Goal: Entertainment & Leisure: Consume media (video, audio)

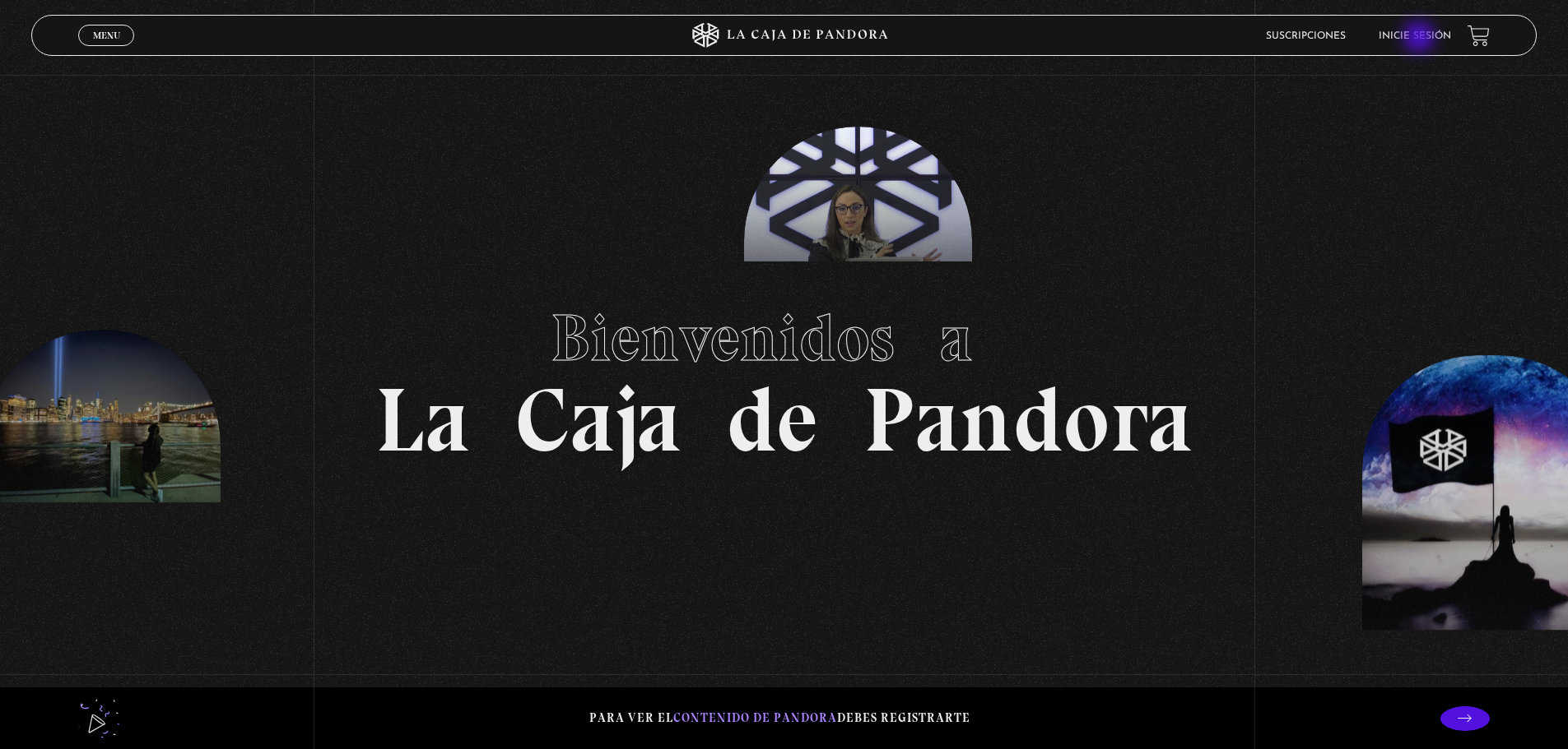
click at [1420, 38] on link "Inicie sesión" at bounding box center [1414, 35] width 72 height 10
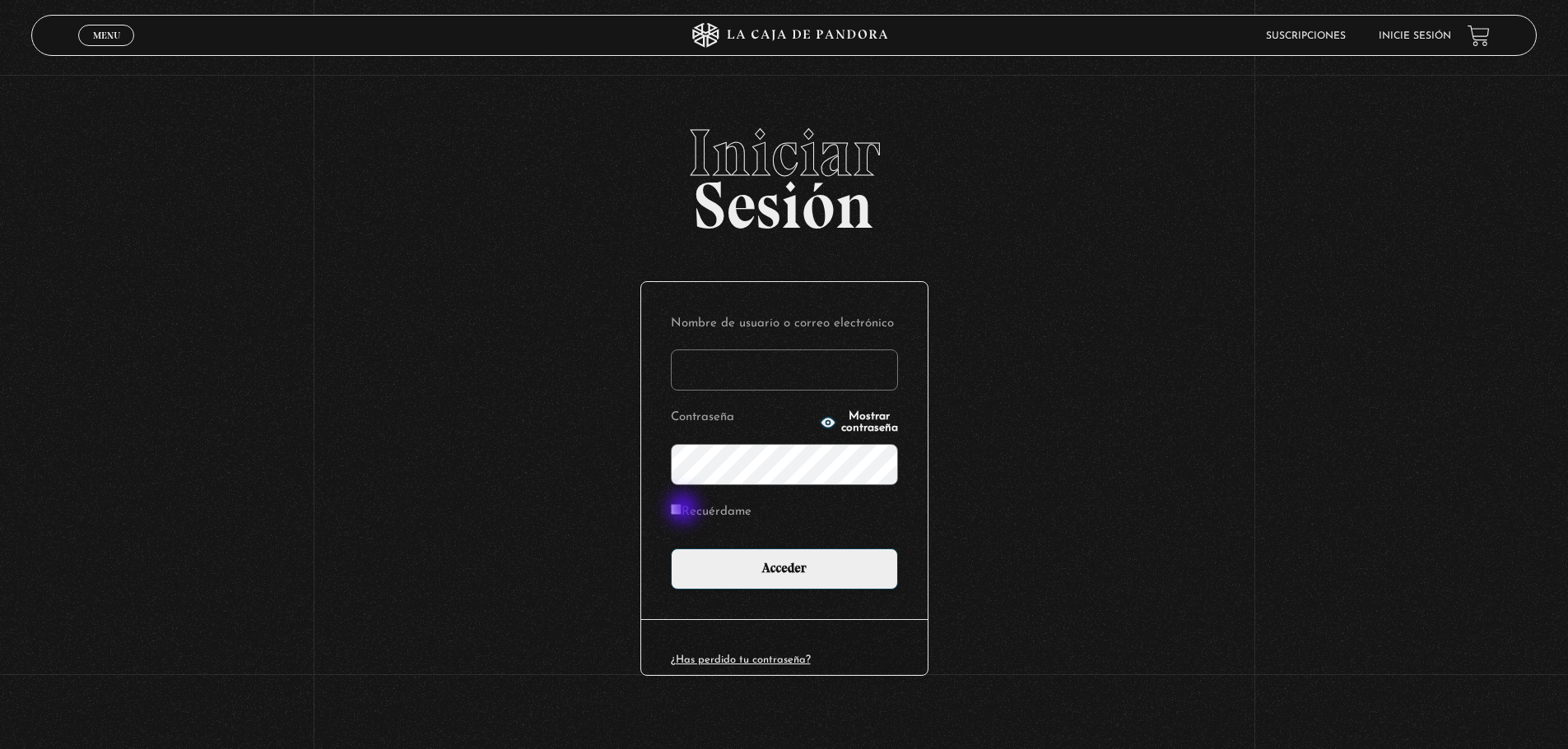
type input "pau.2579@yahoo.com"
click at [681, 510] on input "Recuérdame" at bounding box center [676, 509] width 10 height 10
checkbox input "true"
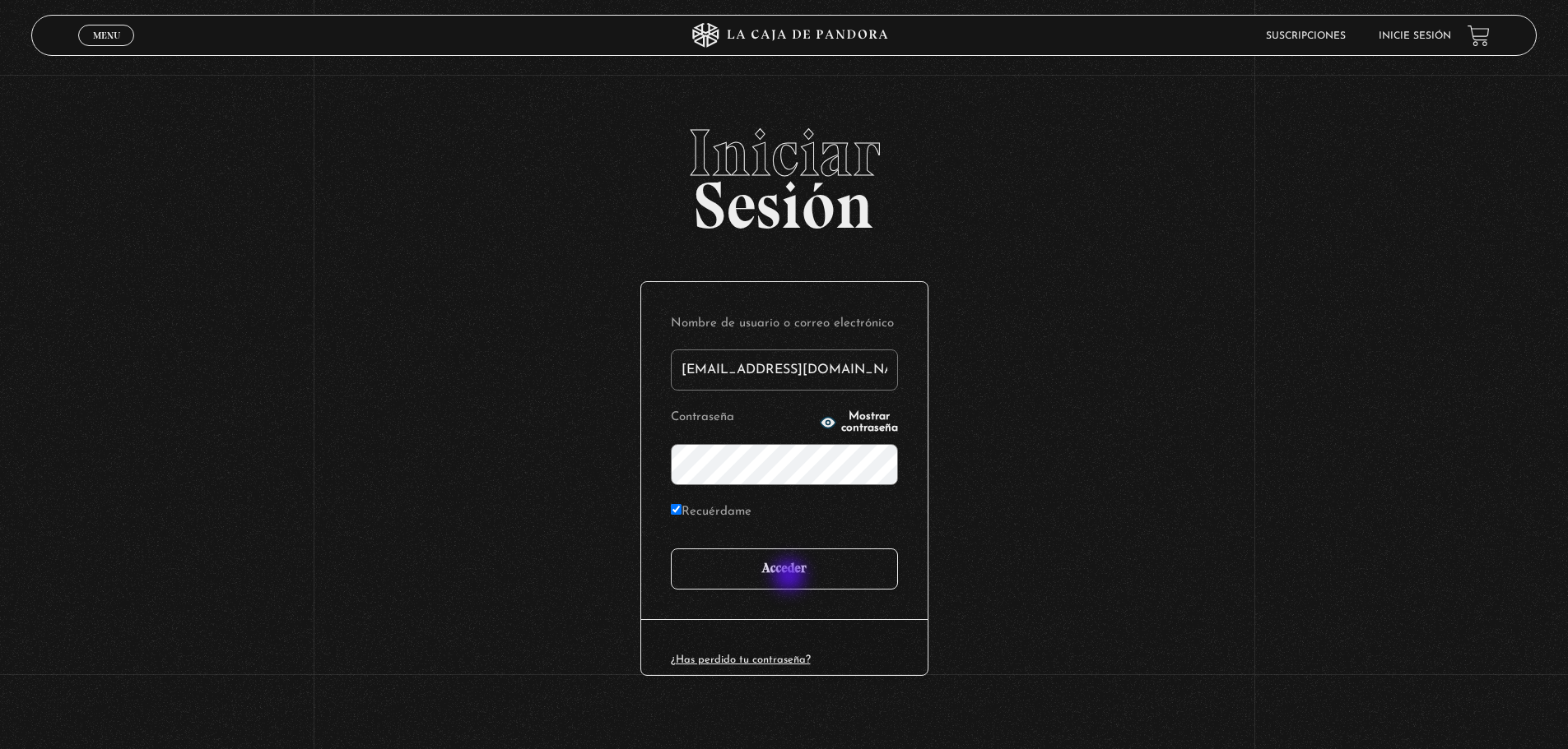
click at [791, 577] on input "Acceder" at bounding box center [784, 569] width 227 height 41
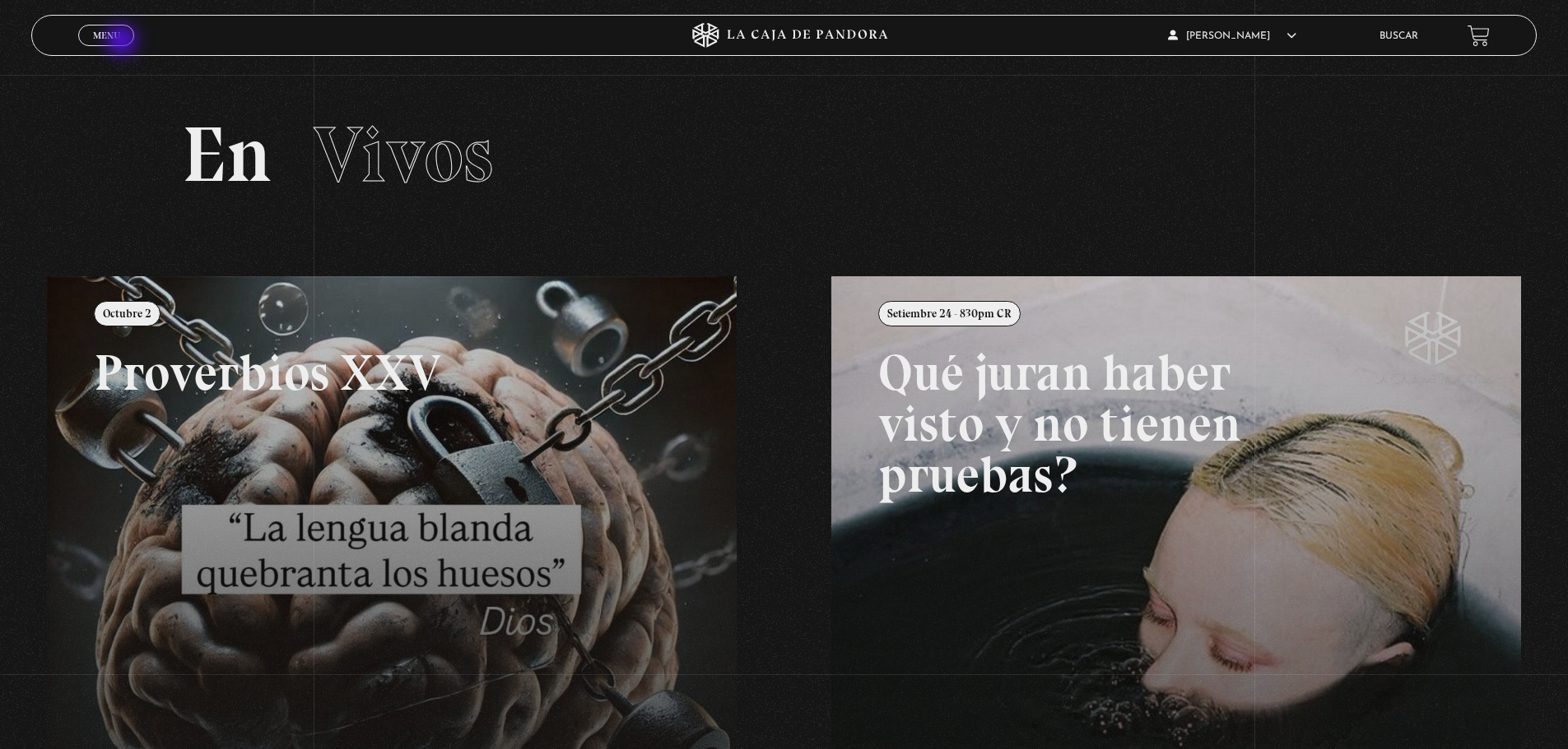
click at [123, 42] on link "Menu Cerrar" at bounding box center [107, 35] width 56 height 21
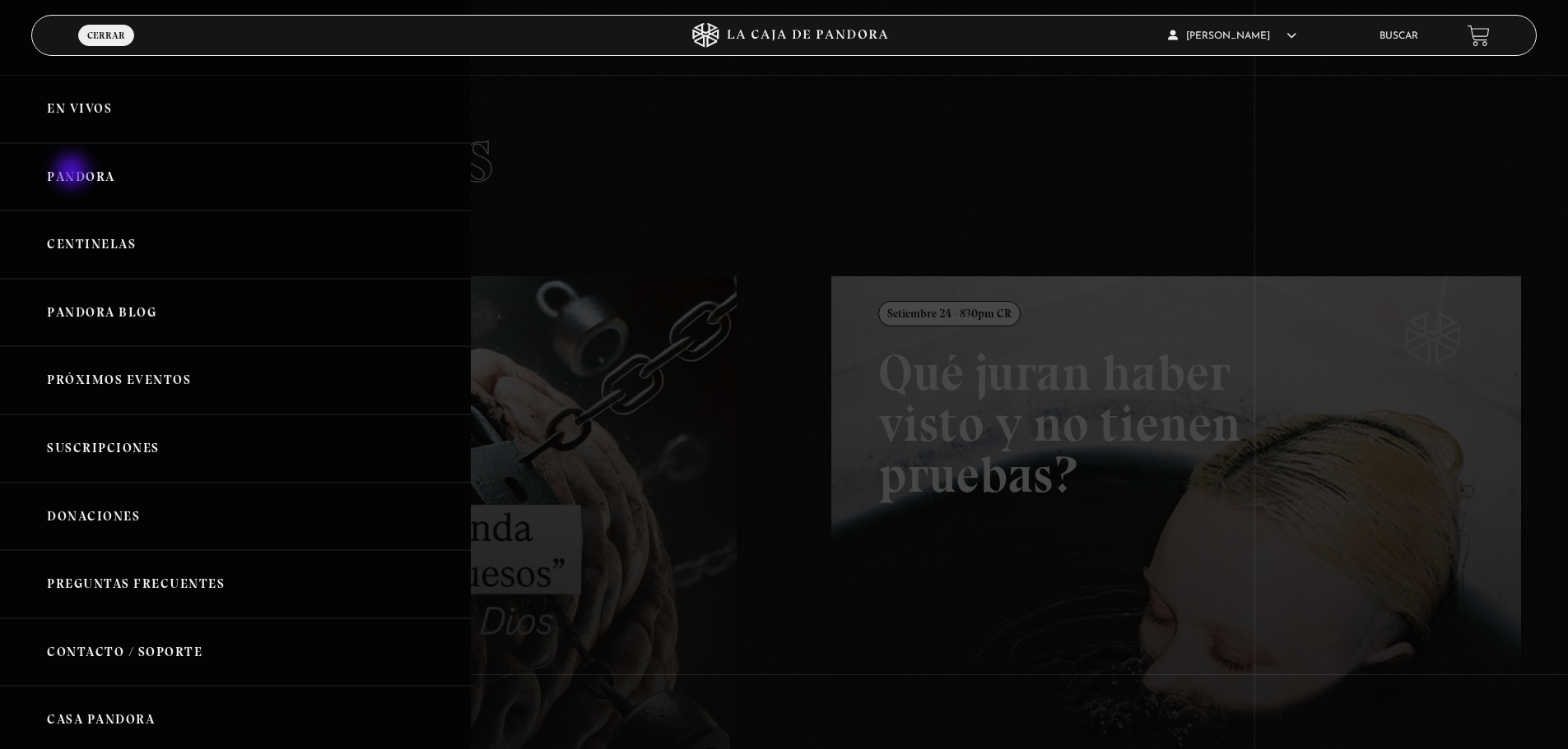
click at [73, 173] on link "Pandora" at bounding box center [235, 177] width 471 height 68
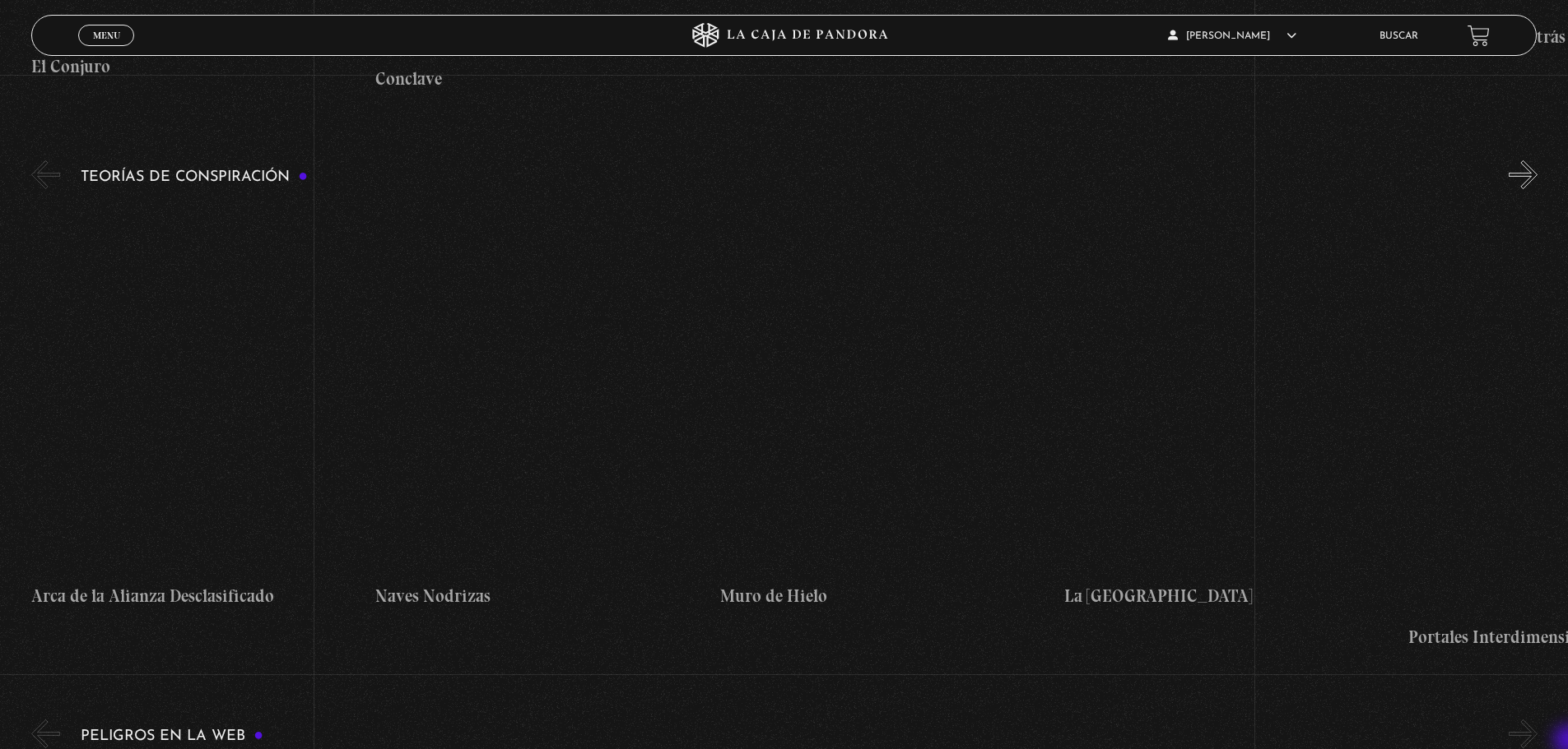
scroll to position [3027, 0]
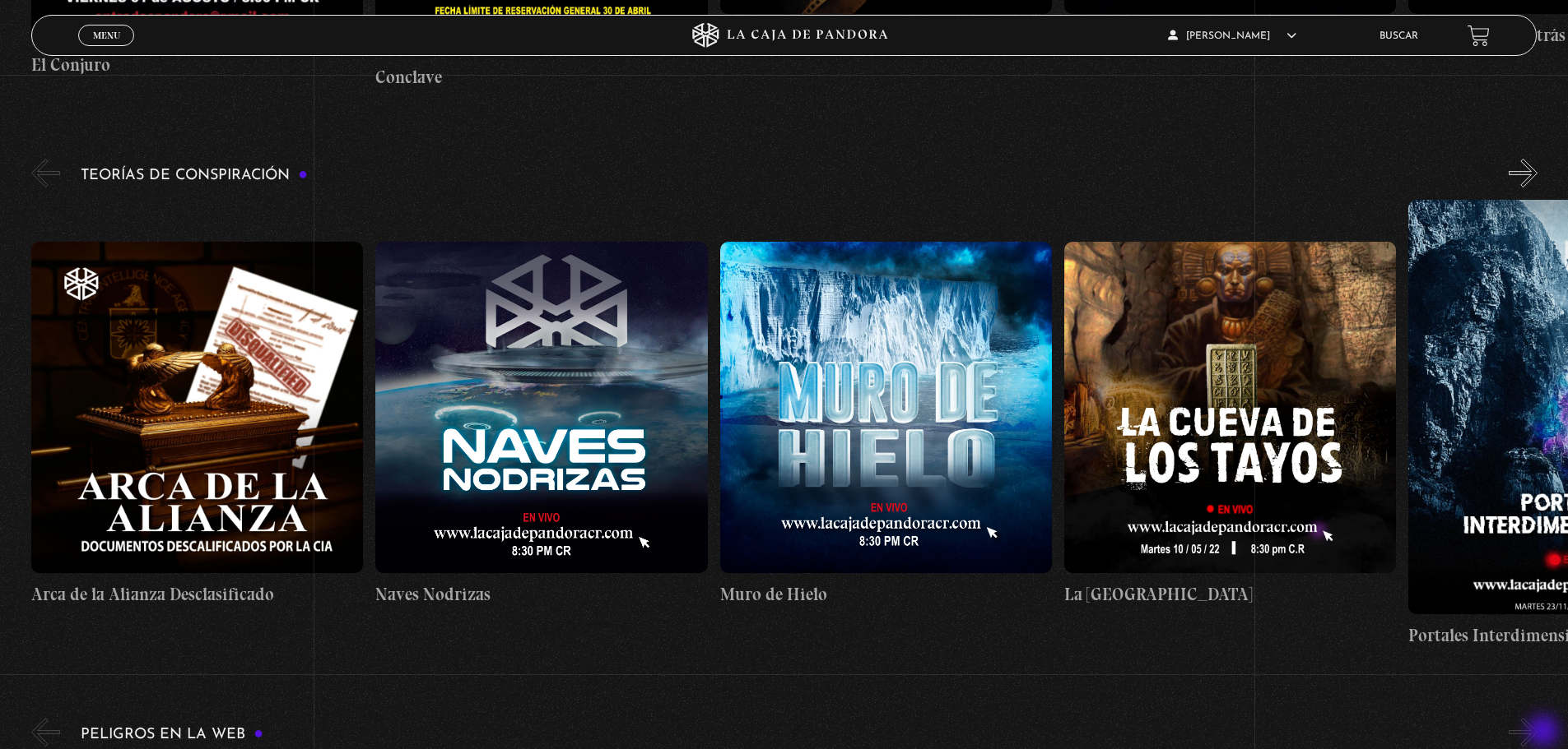
click at [1537, 733] on button "»" at bounding box center [1522, 732] width 29 height 29
click at [1537, 177] on button "»" at bounding box center [1522, 173] width 29 height 29
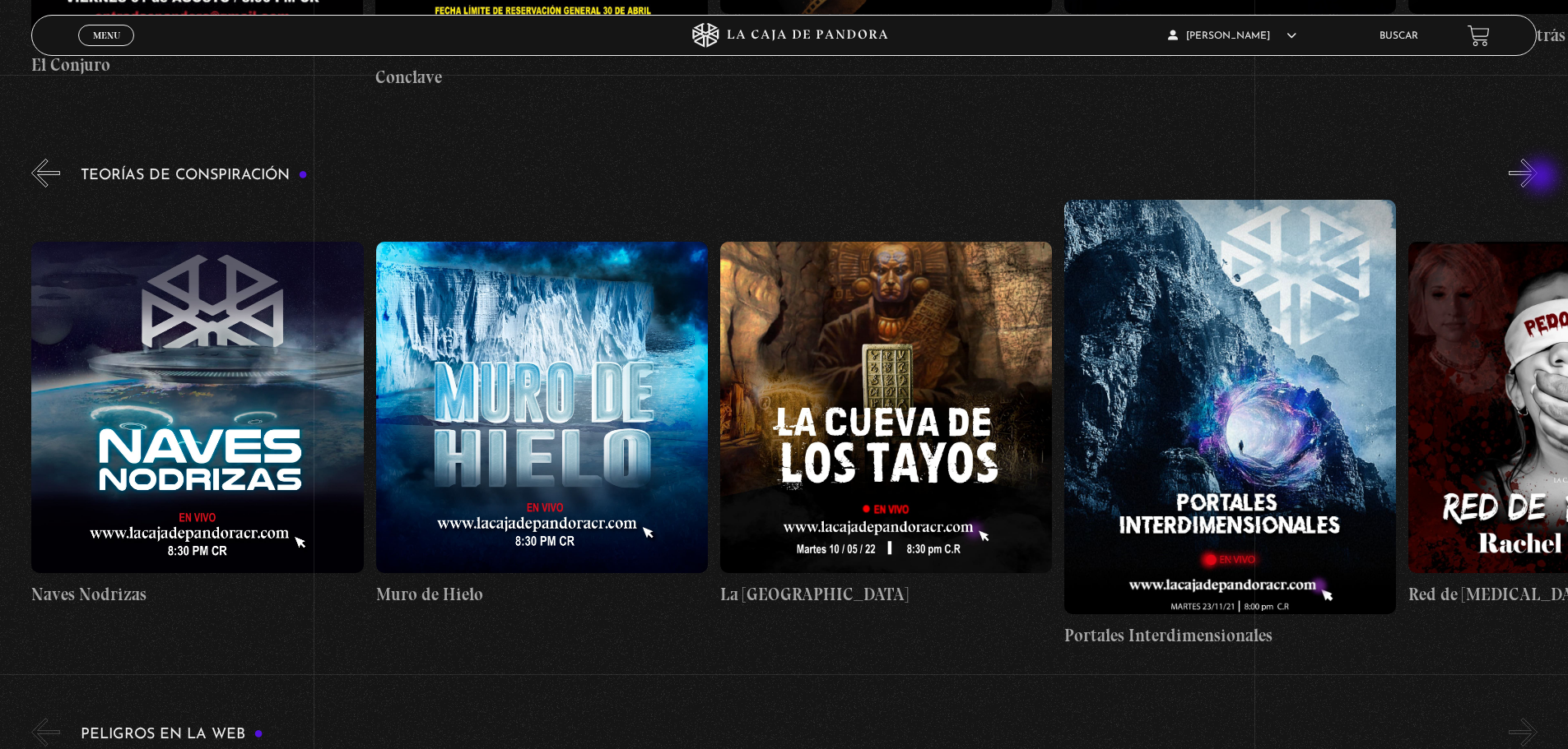
click at [1537, 177] on button "»" at bounding box center [1522, 173] width 29 height 29
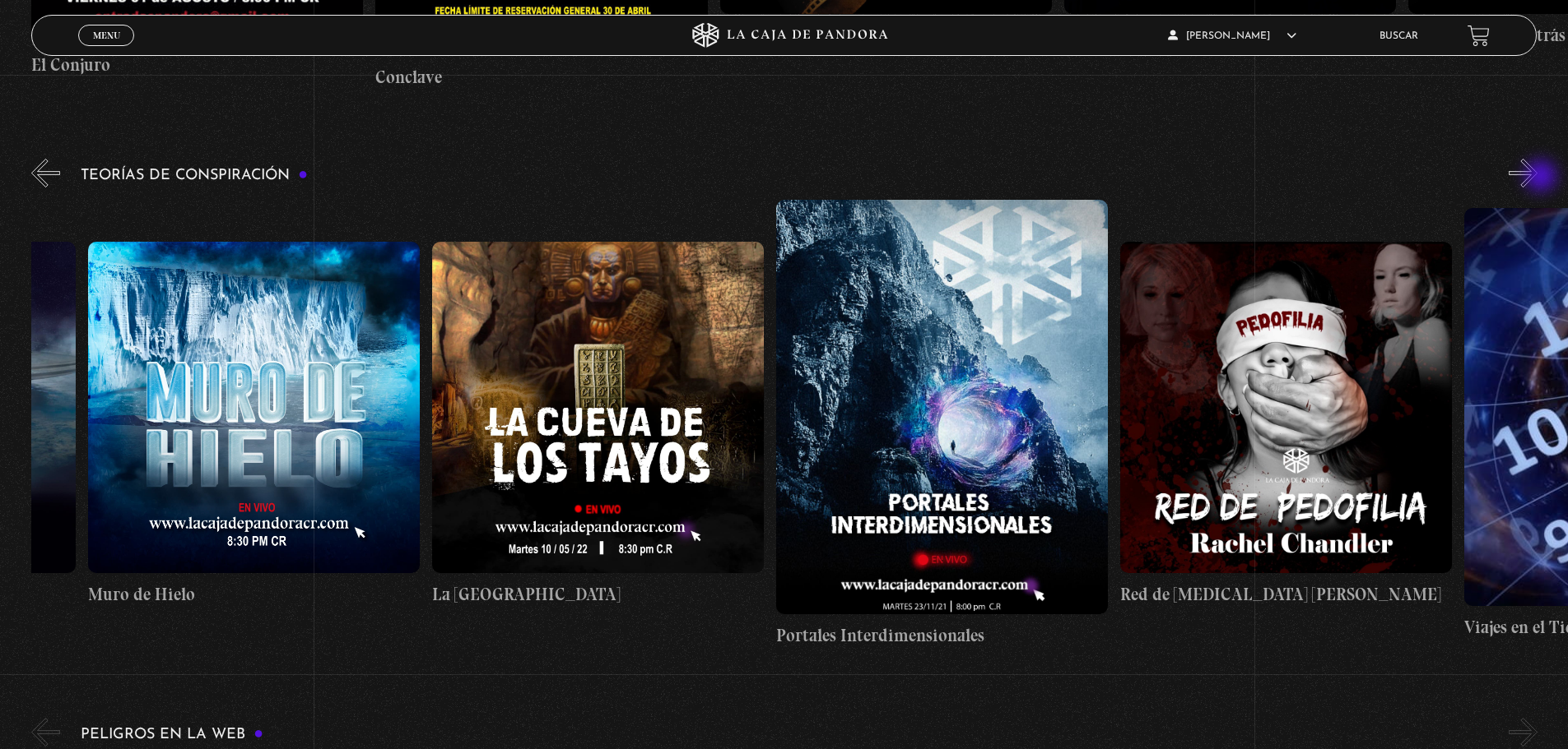
click at [1537, 177] on button "»" at bounding box center [1522, 173] width 29 height 29
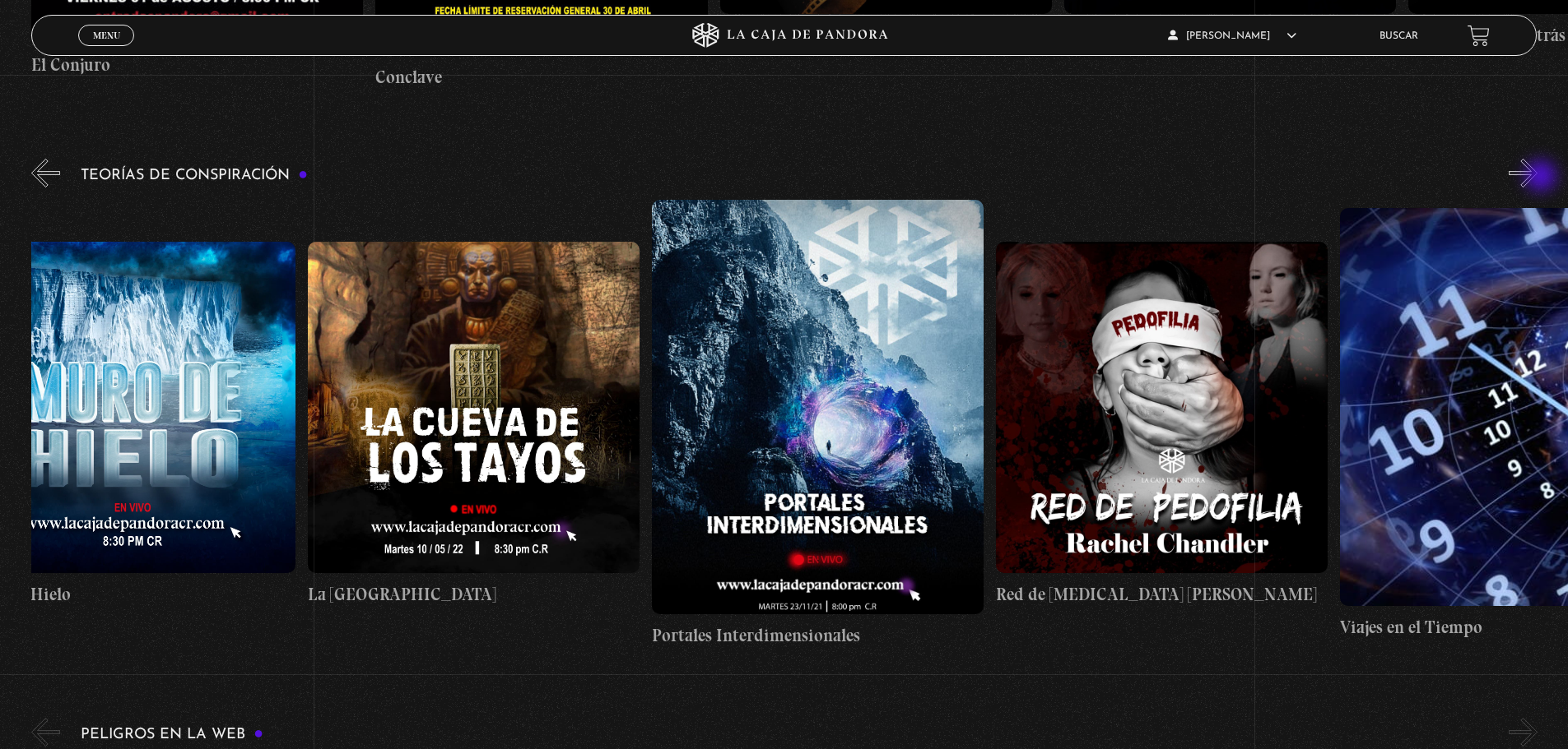
scroll to position [0, 861]
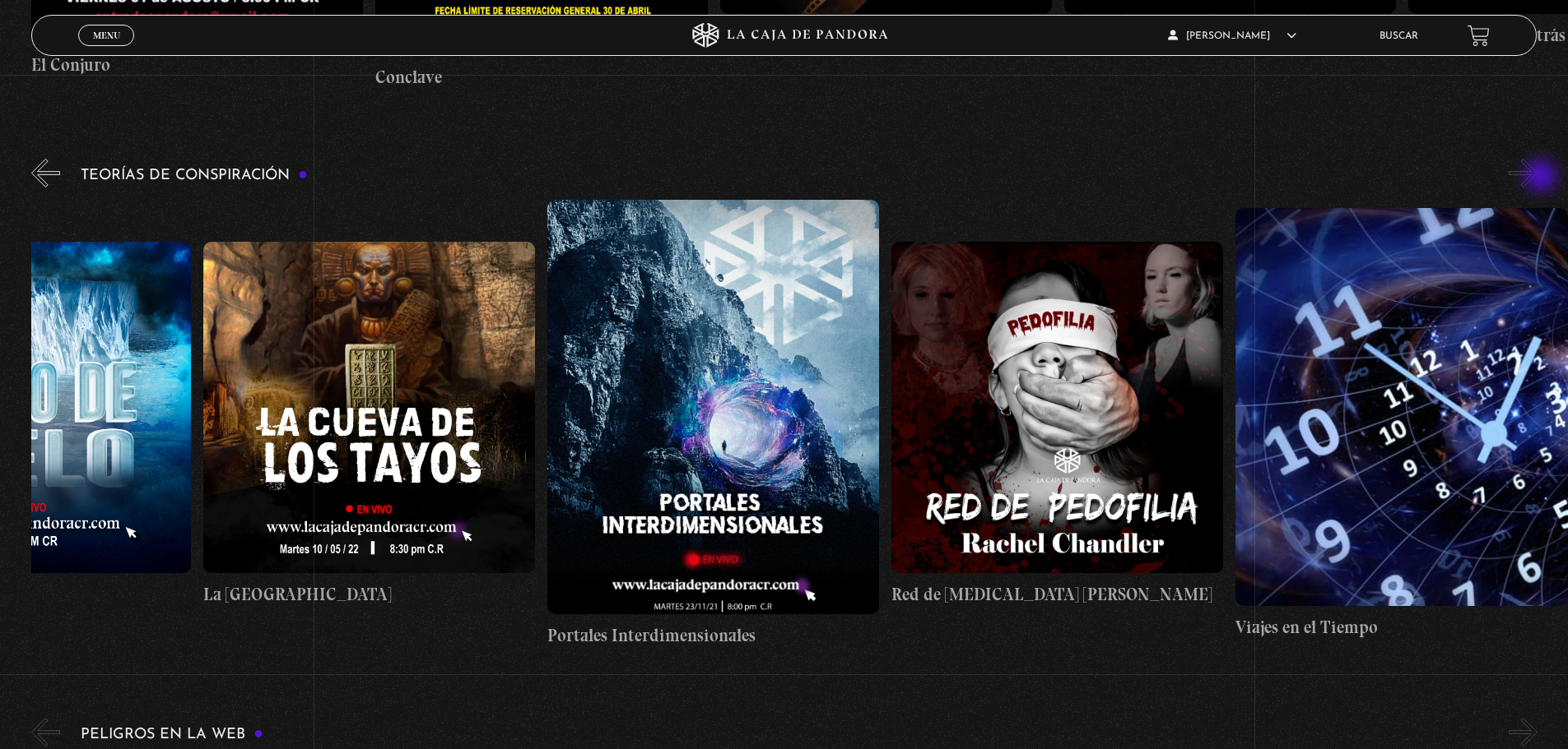
click at [1537, 177] on button "»" at bounding box center [1522, 173] width 29 height 29
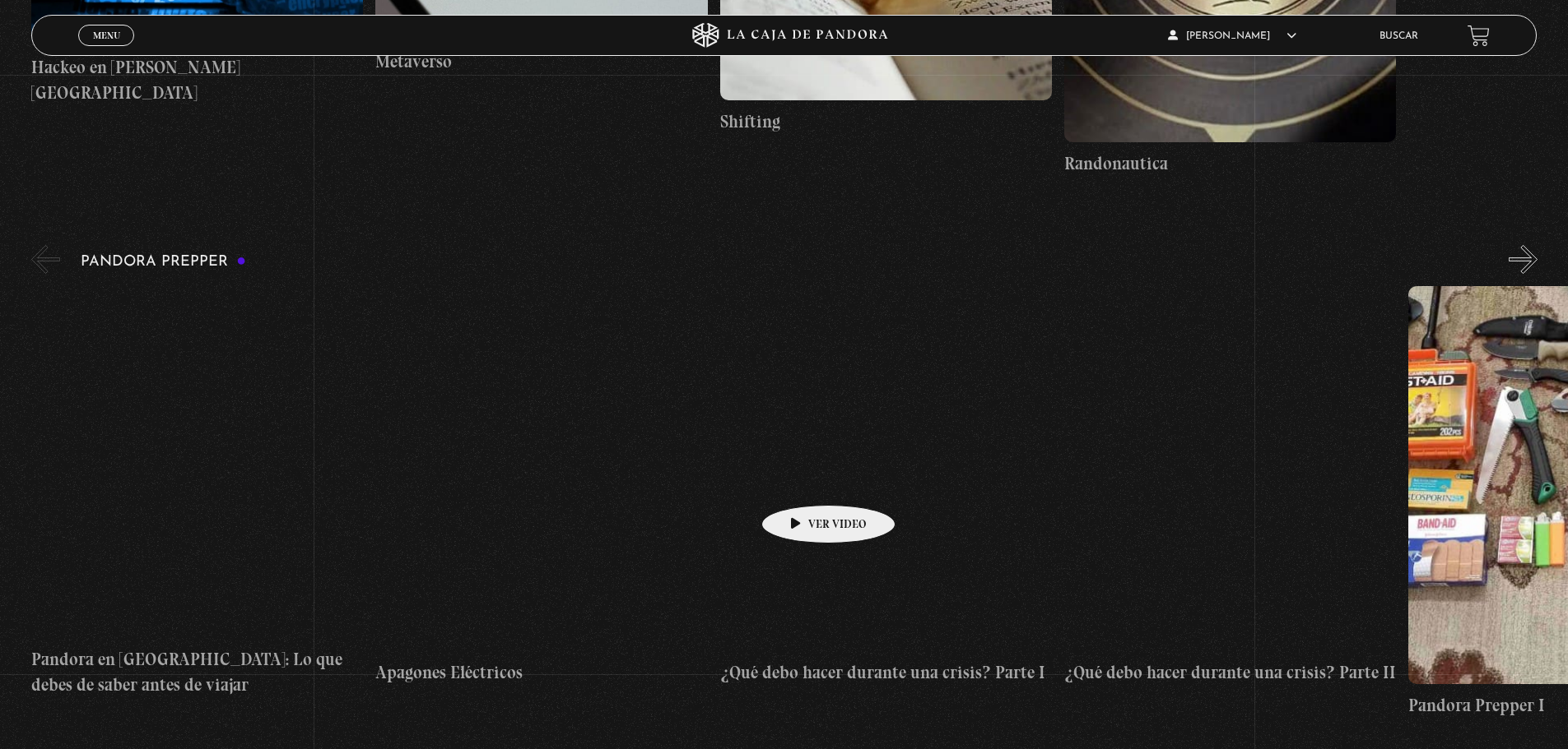
scroll to position [4146, 0]
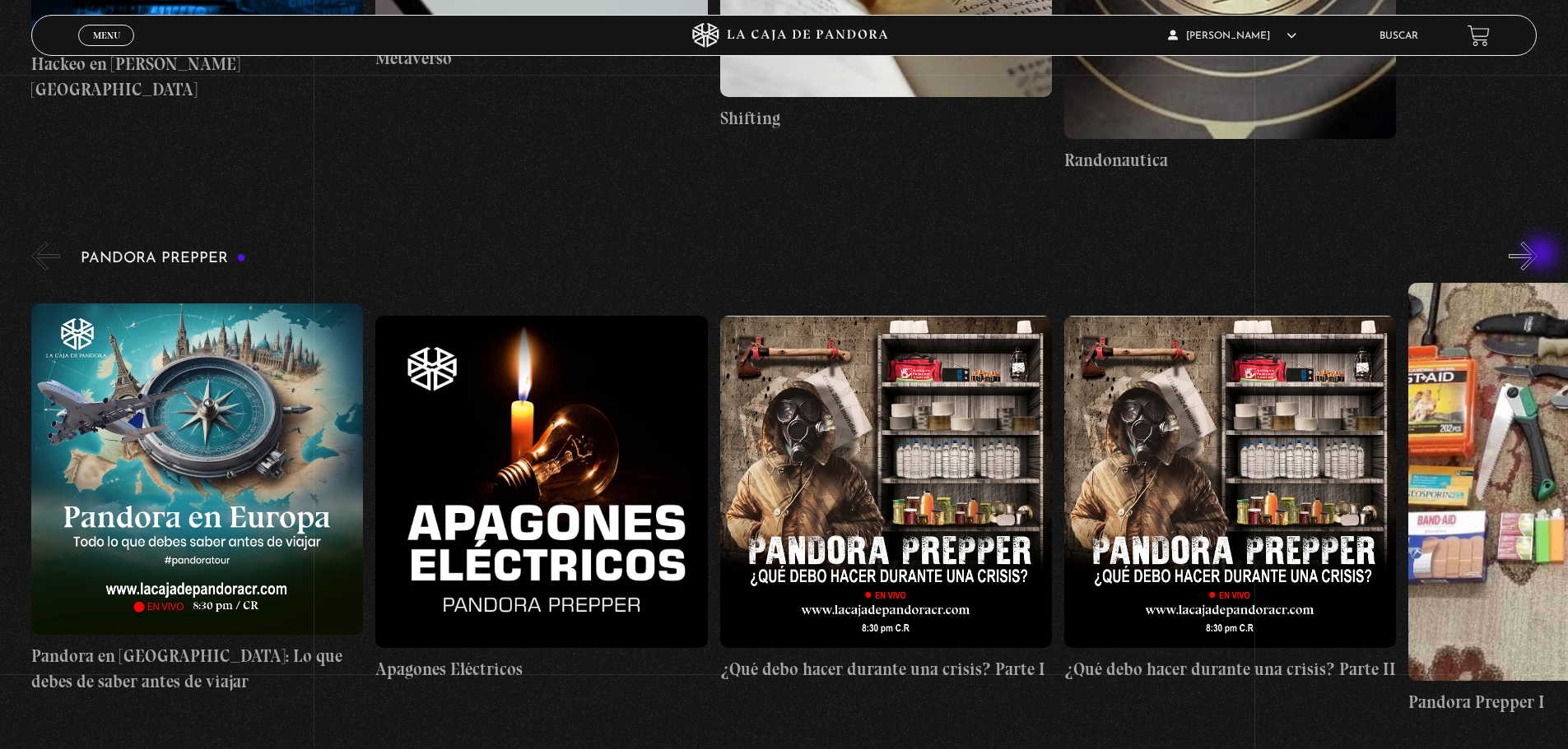
click at [1537, 255] on button "»" at bounding box center [1522, 256] width 29 height 29
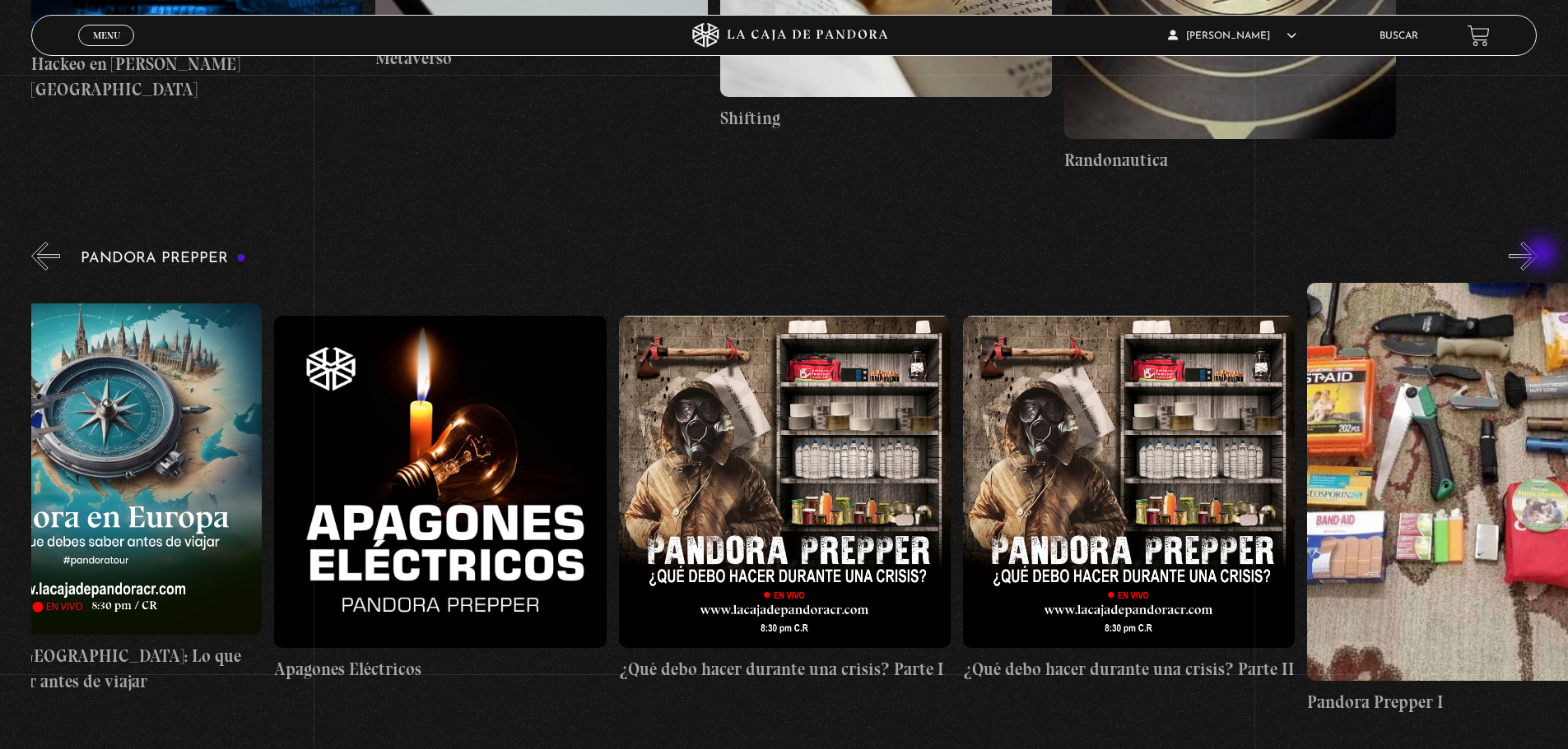
click at [1537, 255] on button "»" at bounding box center [1522, 256] width 29 height 29
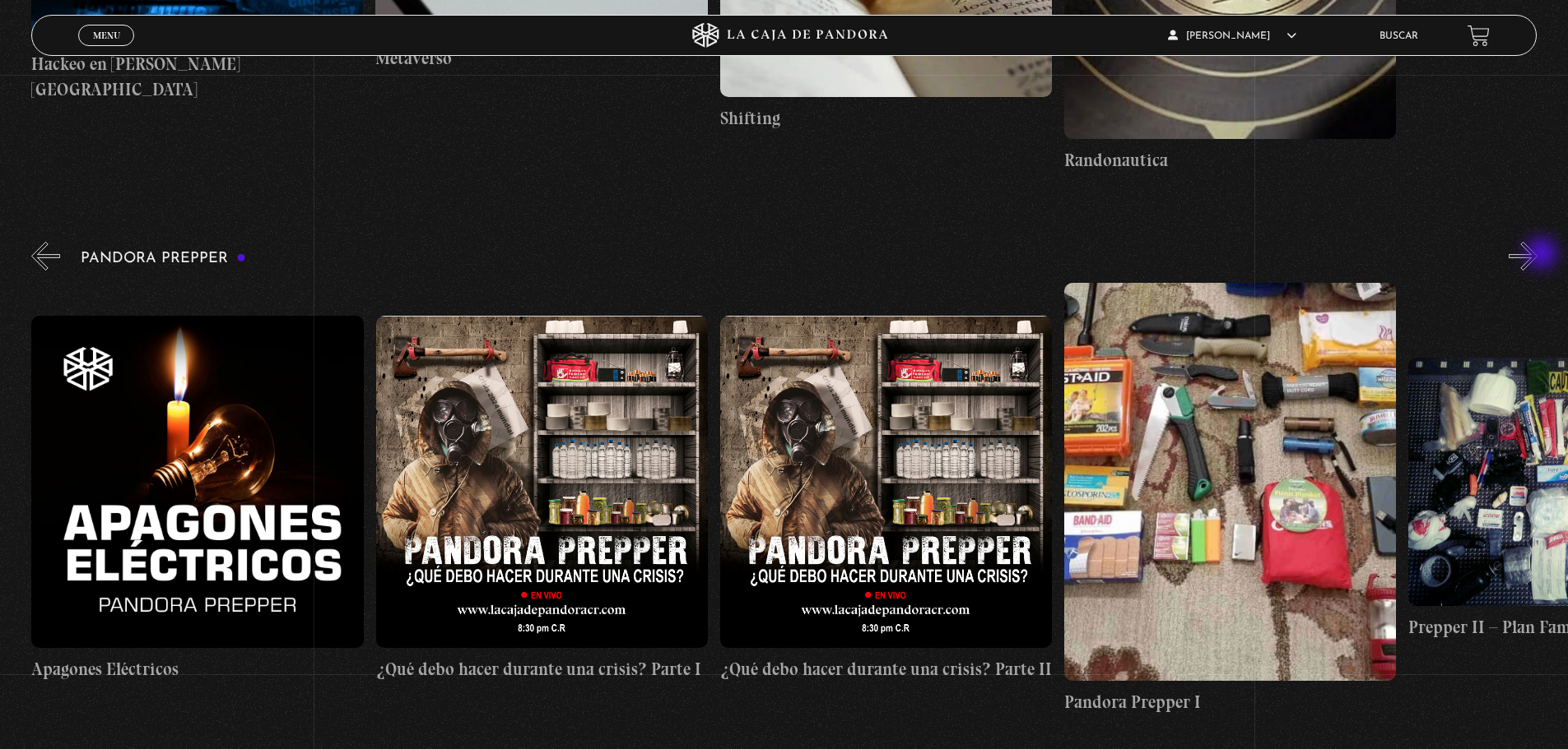
click at [1537, 255] on button "»" at bounding box center [1522, 256] width 29 height 29
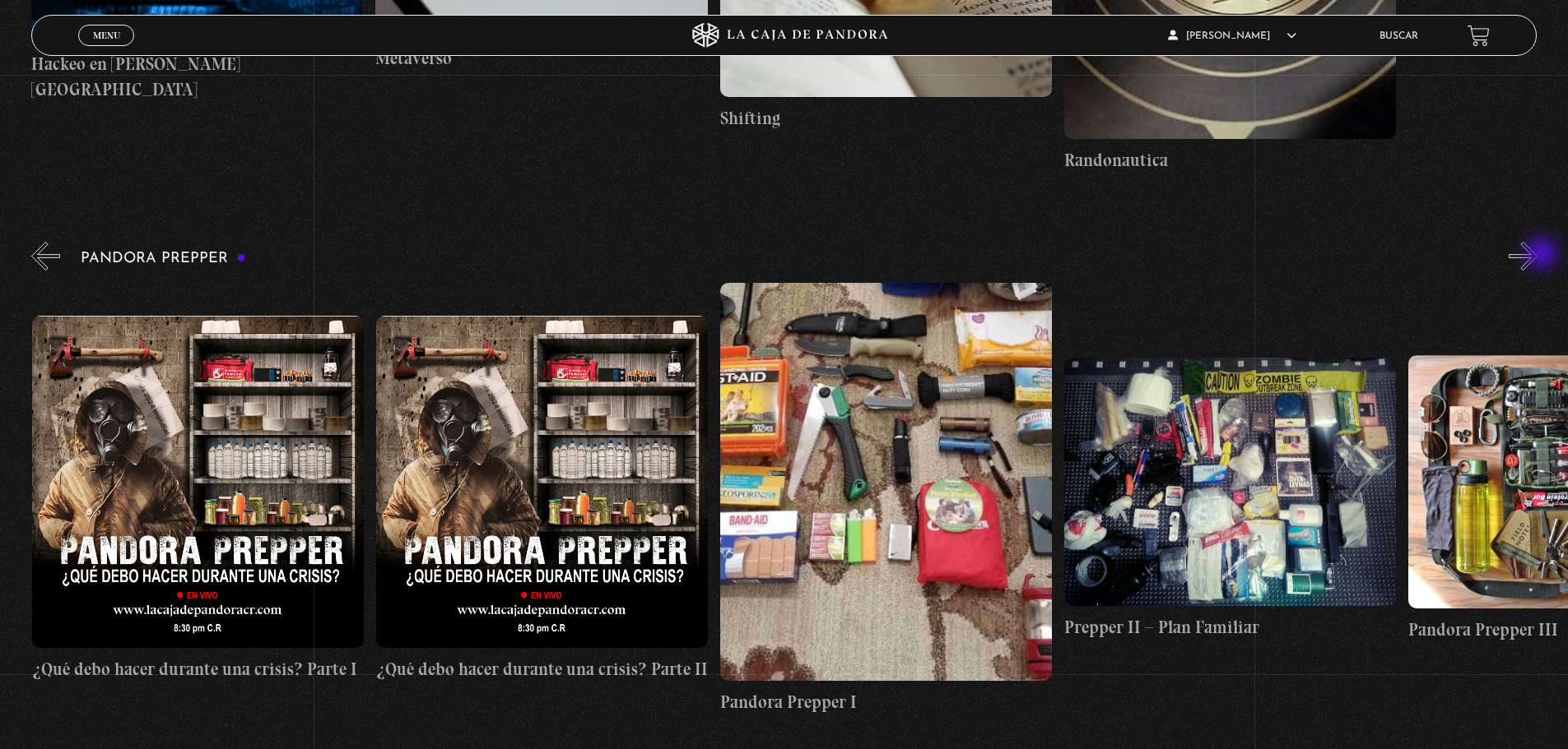
click at [1537, 255] on button "»" at bounding box center [1522, 256] width 29 height 29
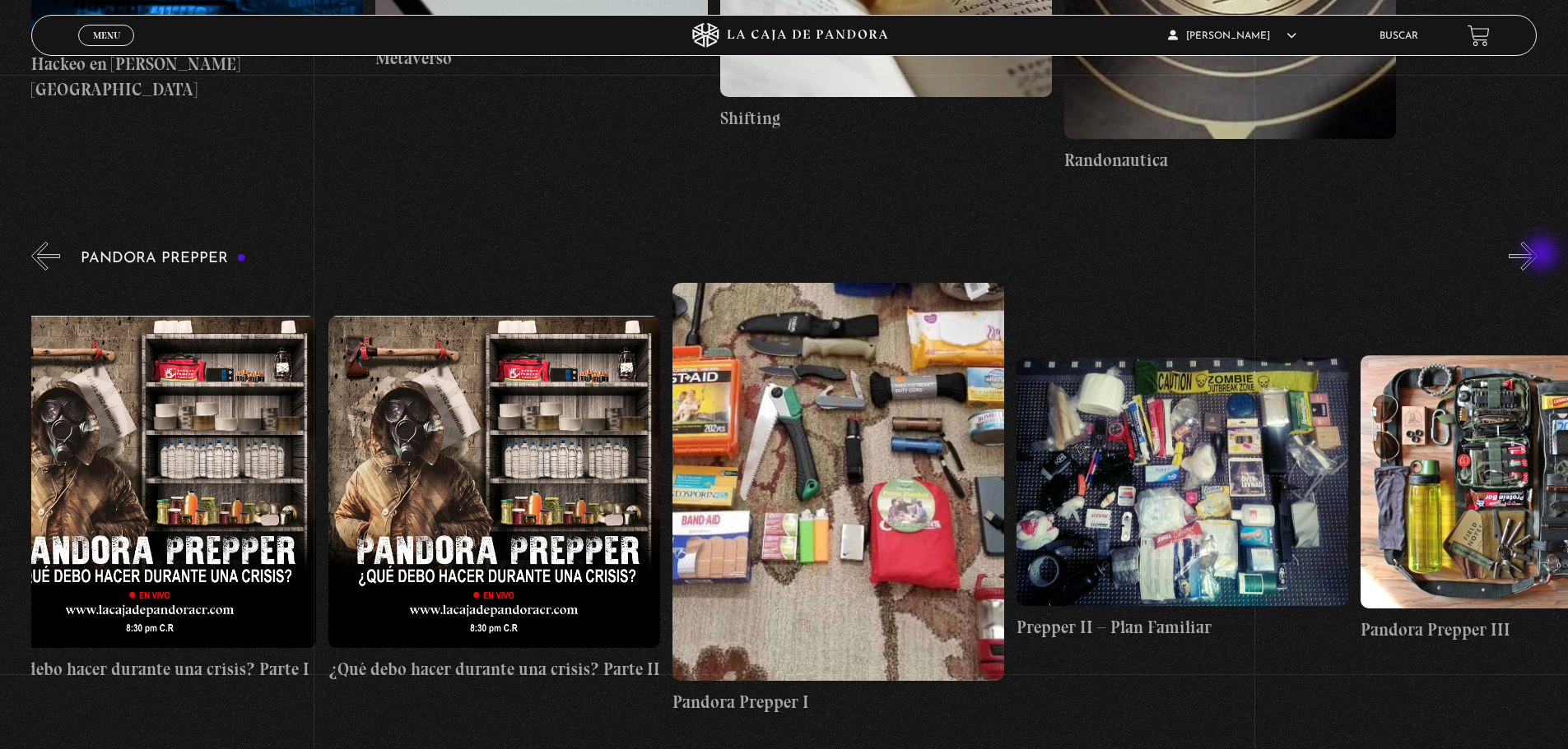
click at [1537, 255] on button "»" at bounding box center [1522, 256] width 29 height 29
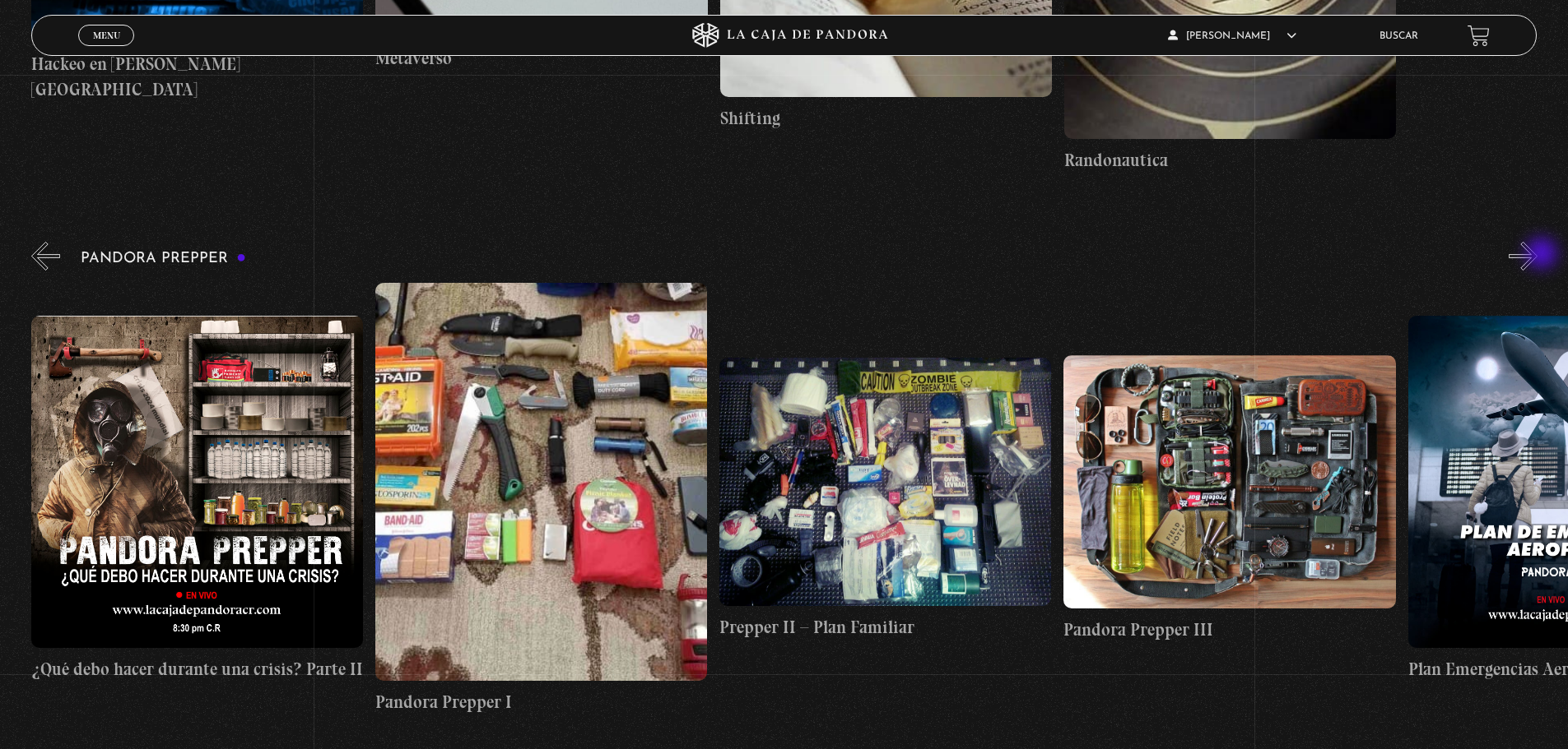
click at [1537, 255] on button "»" at bounding box center [1522, 256] width 29 height 29
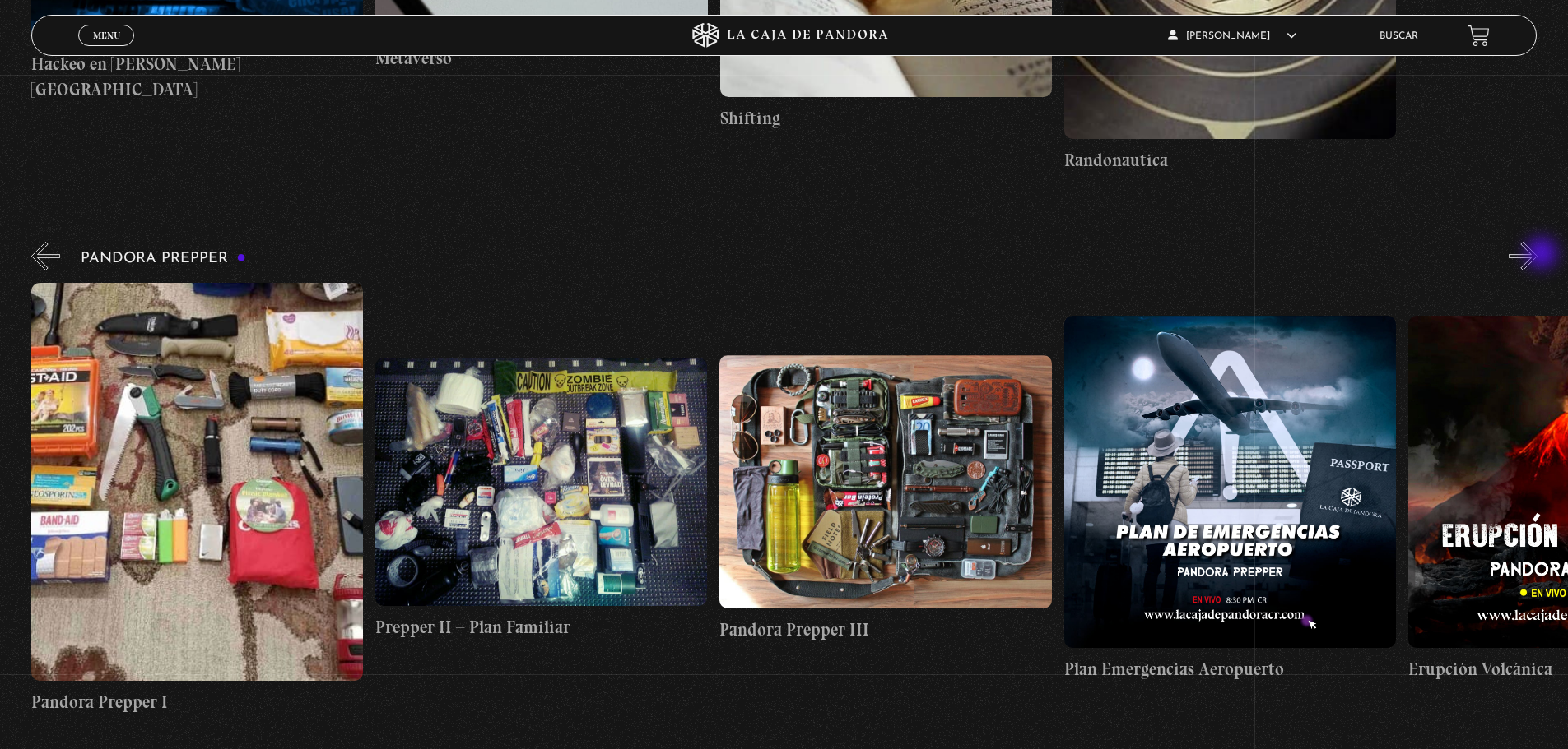
click at [1537, 255] on button "»" at bounding box center [1522, 256] width 29 height 29
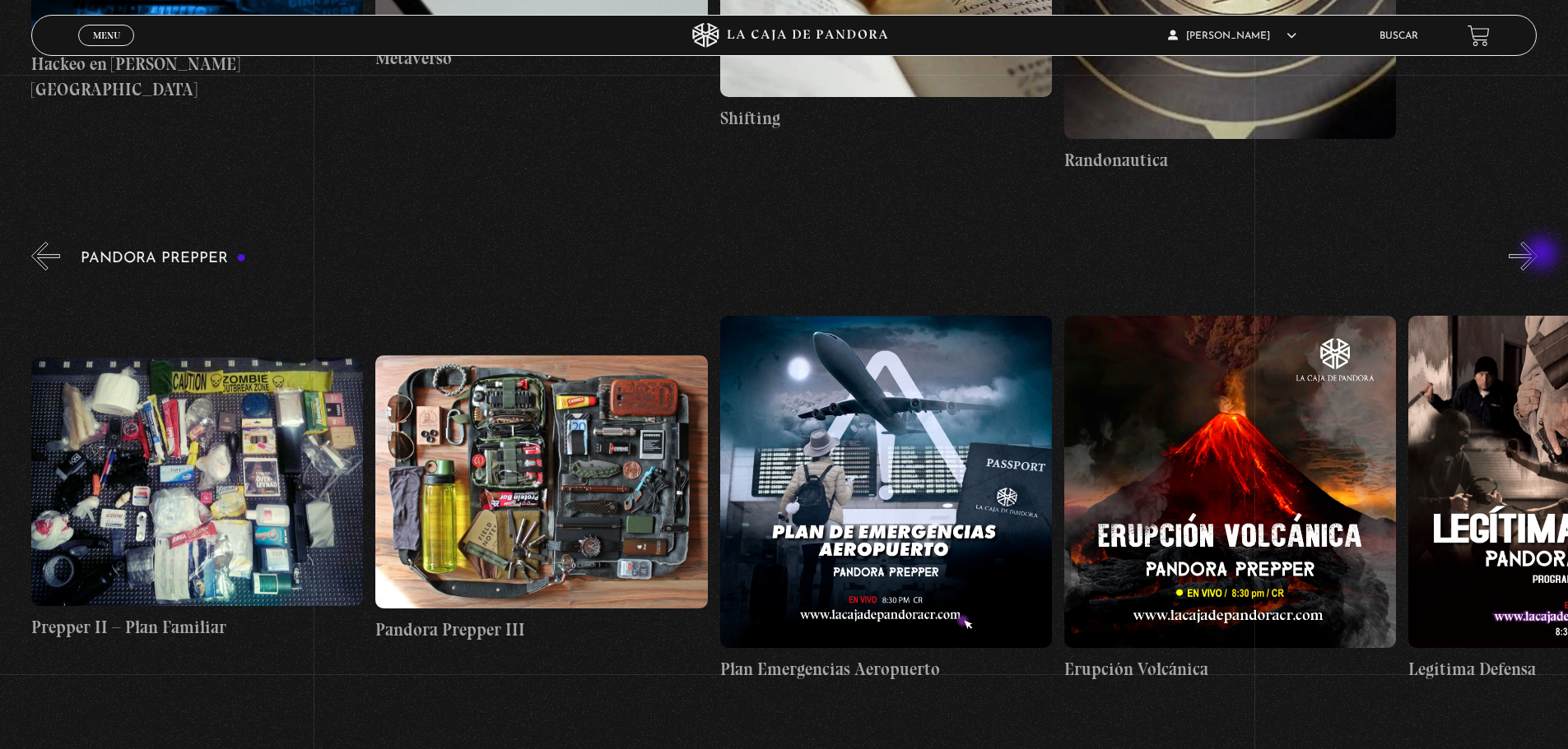
click at [1537, 255] on button "»" at bounding box center [1522, 256] width 29 height 29
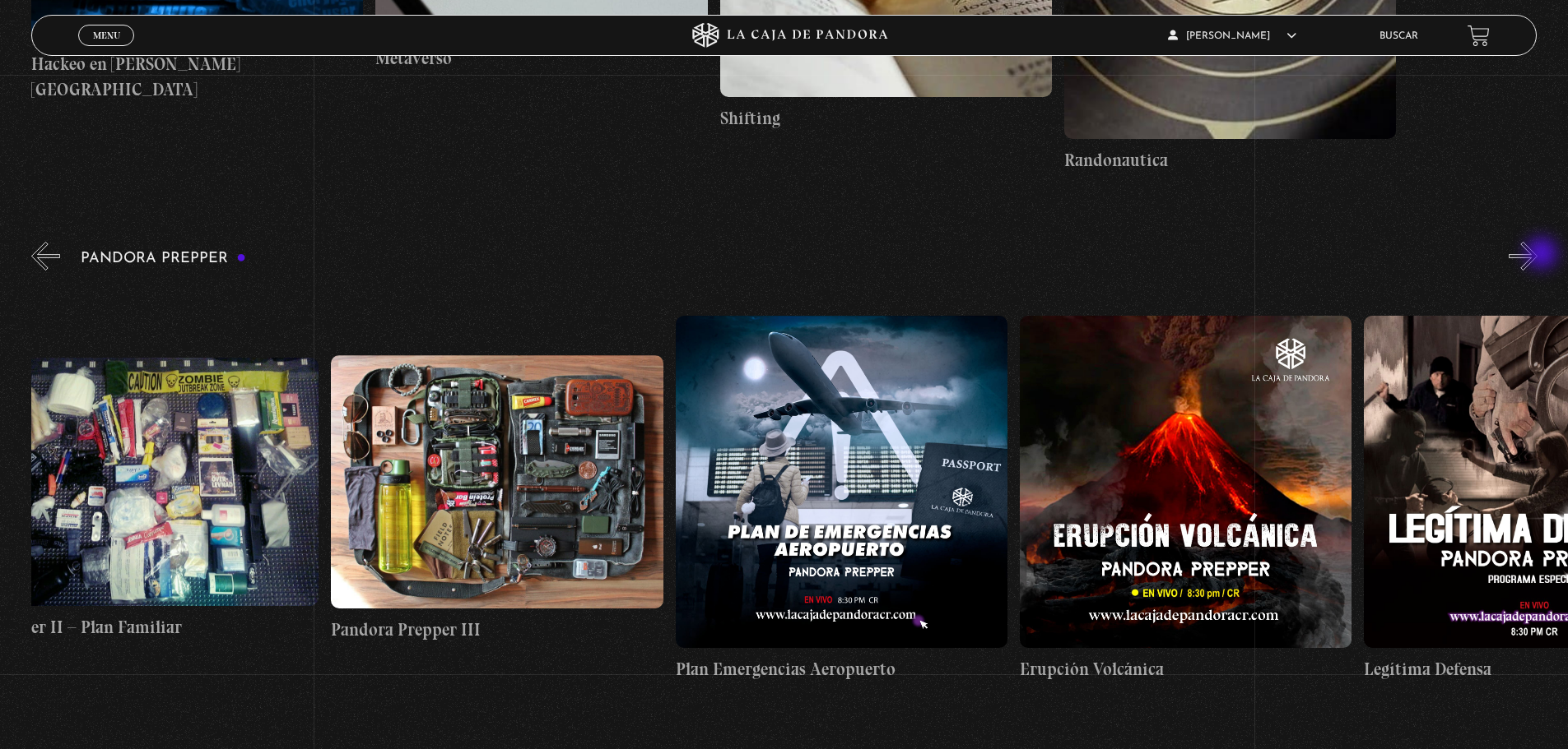
click at [1537, 255] on button "»" at bounding box center [1522, 256] width 29 height 29
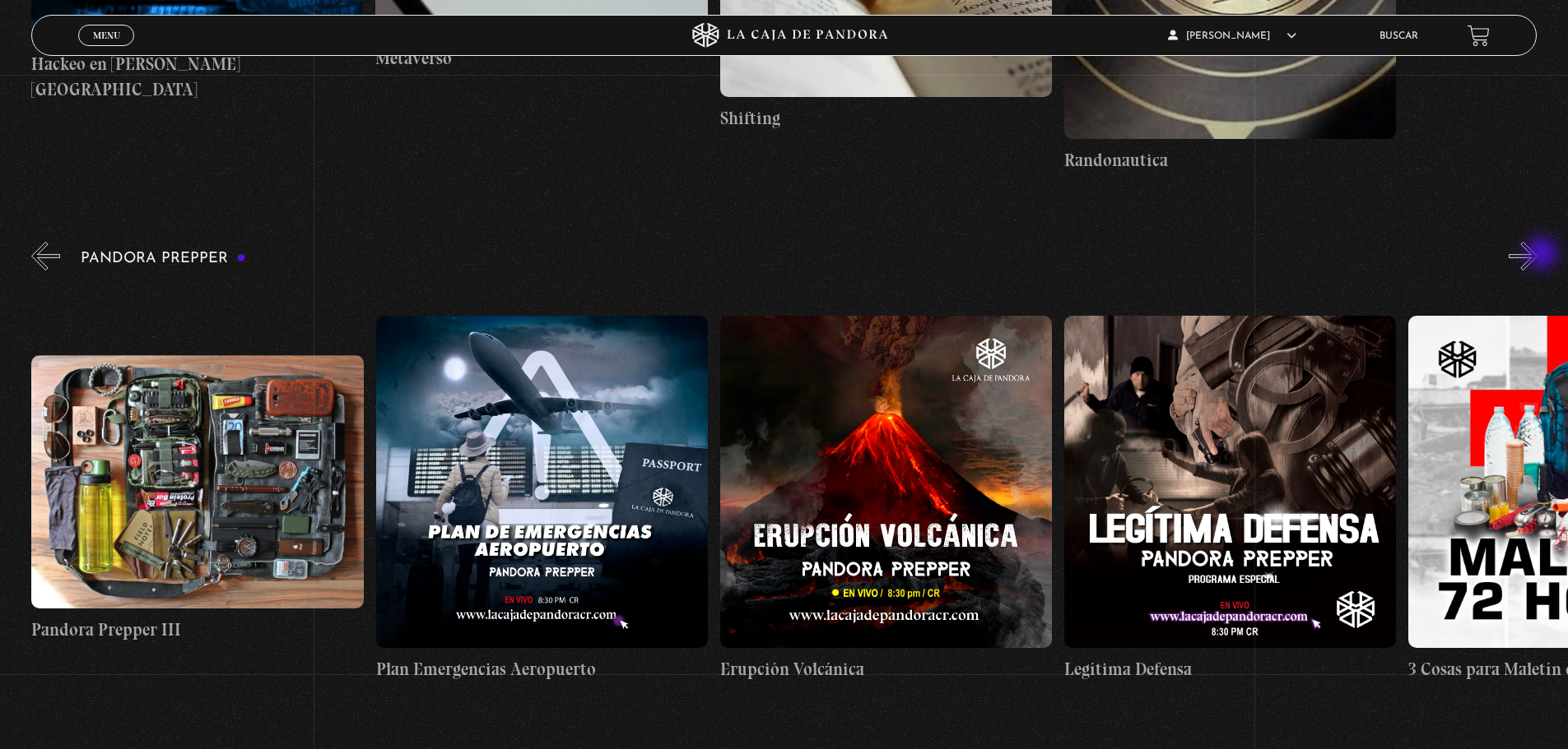
click at [1537, 255] on button "»" at bounding box center [1522, 256] width 29 height 29
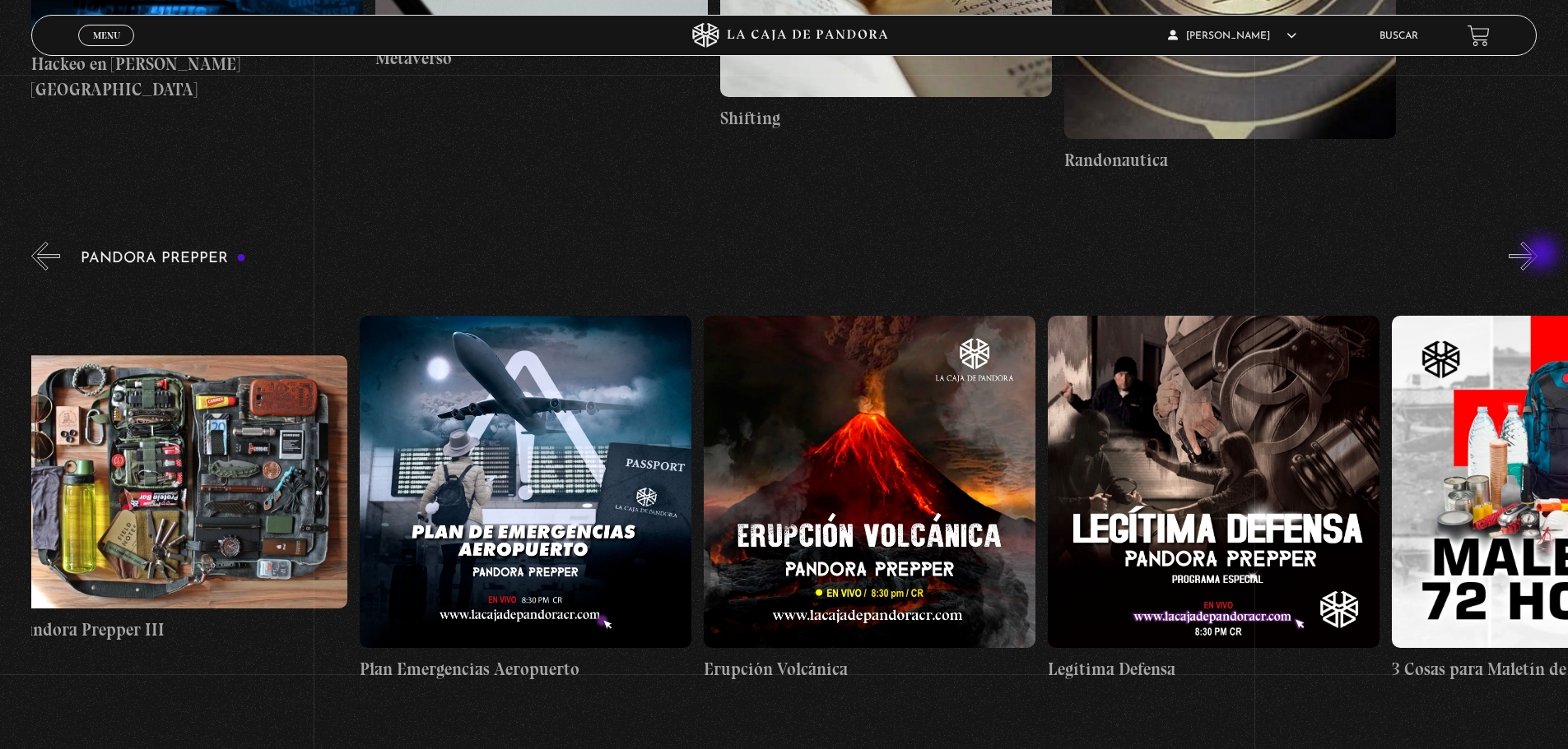
click at [1537, 255] on button "»" at bounding box center [1522, 256] width 29 height 29
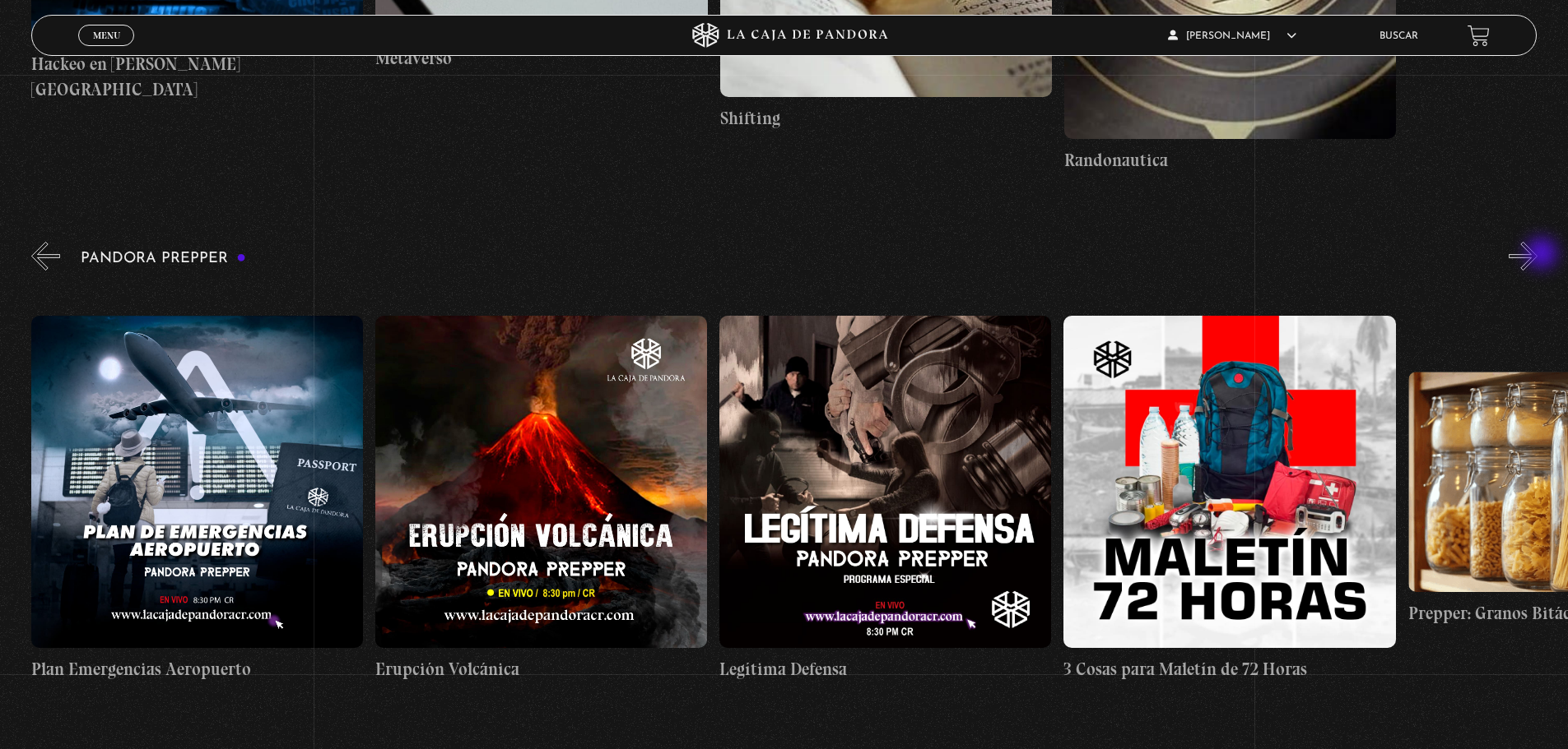
click at [1537, 255] on button "»" at bounding box center [1522, 256] width 29 height 29
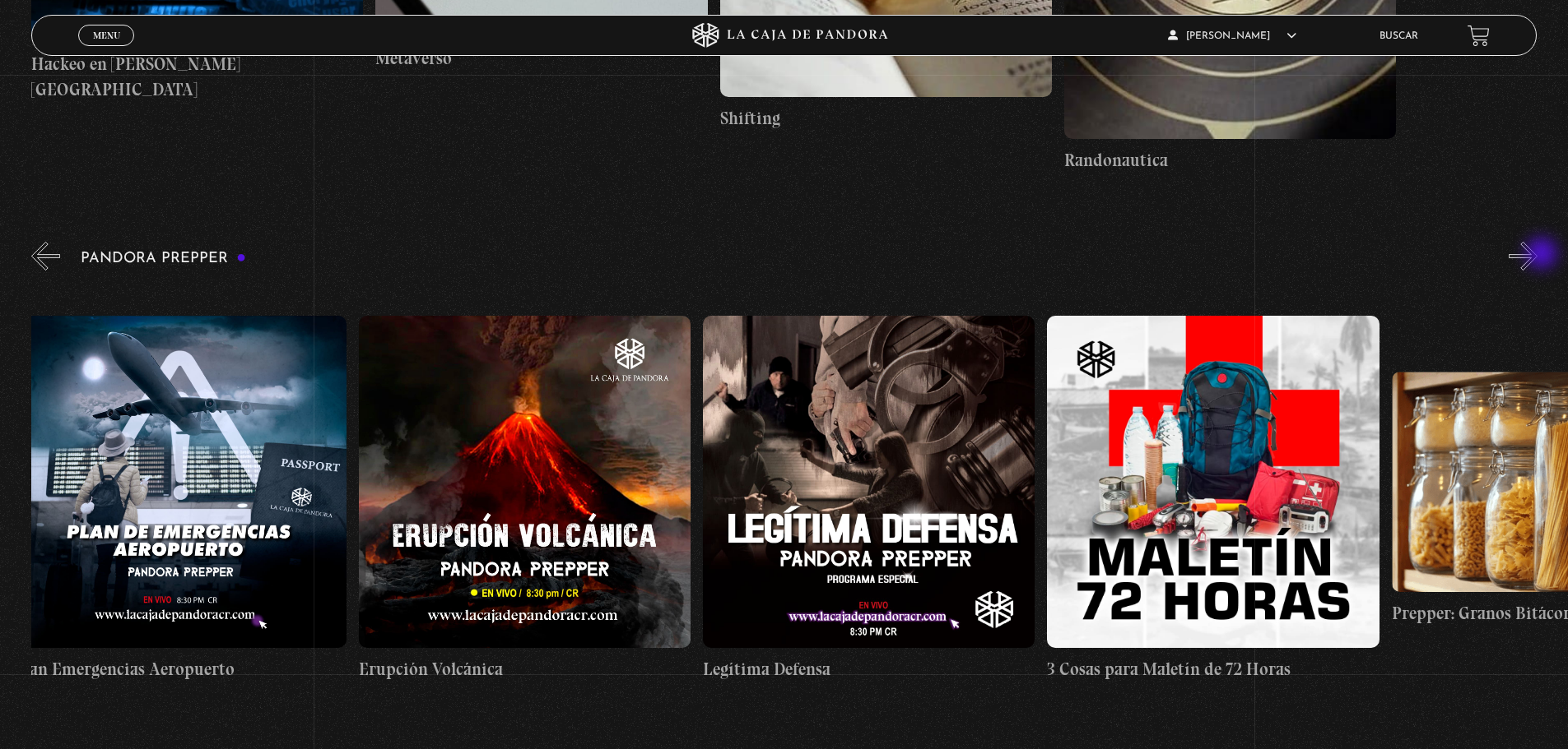
click at [1537, 255] on button "»" at bounding box center [1522, 256] width 29 height 29
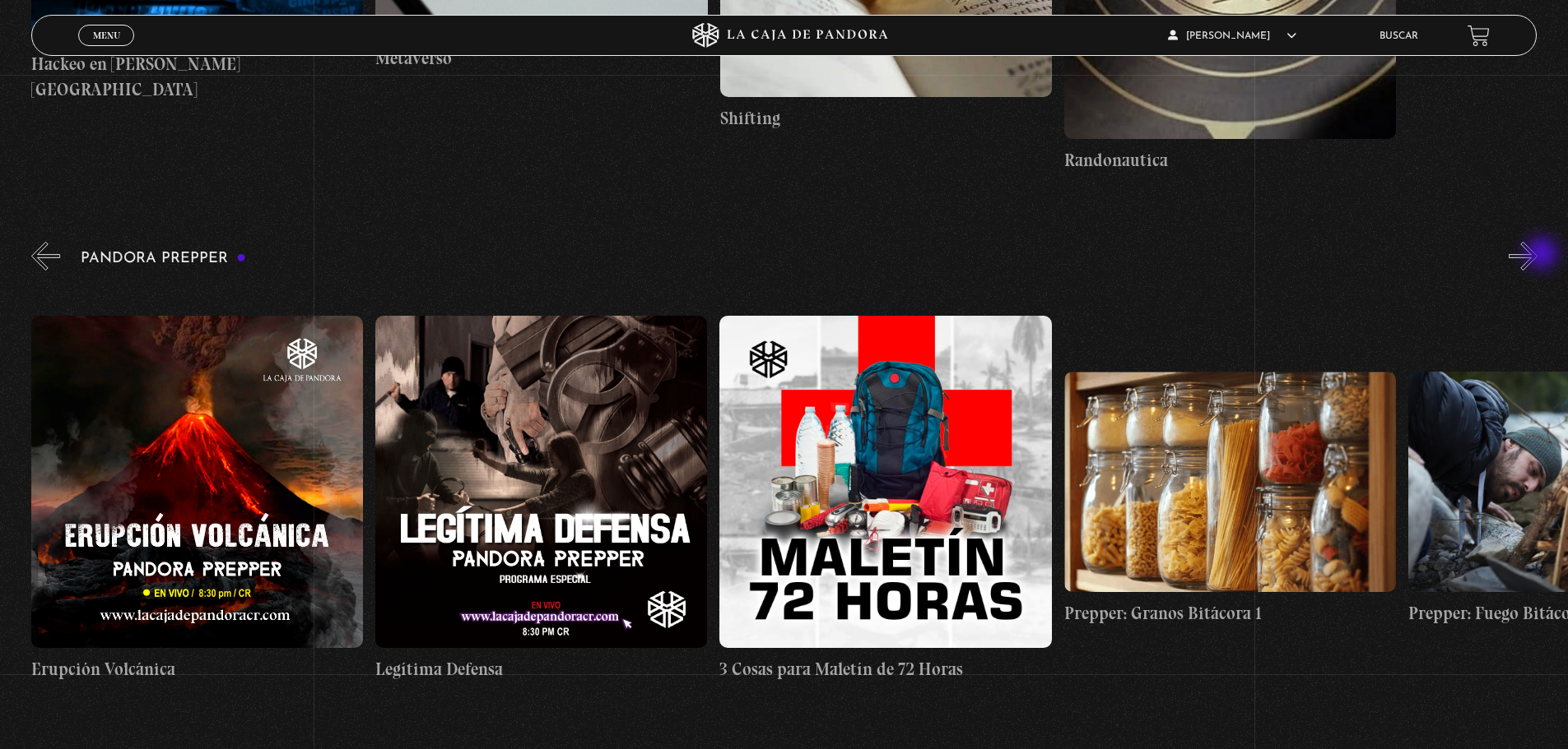
click at [1537, 255] on button "»" at bounding box center [1522, 256] width 29 height 29
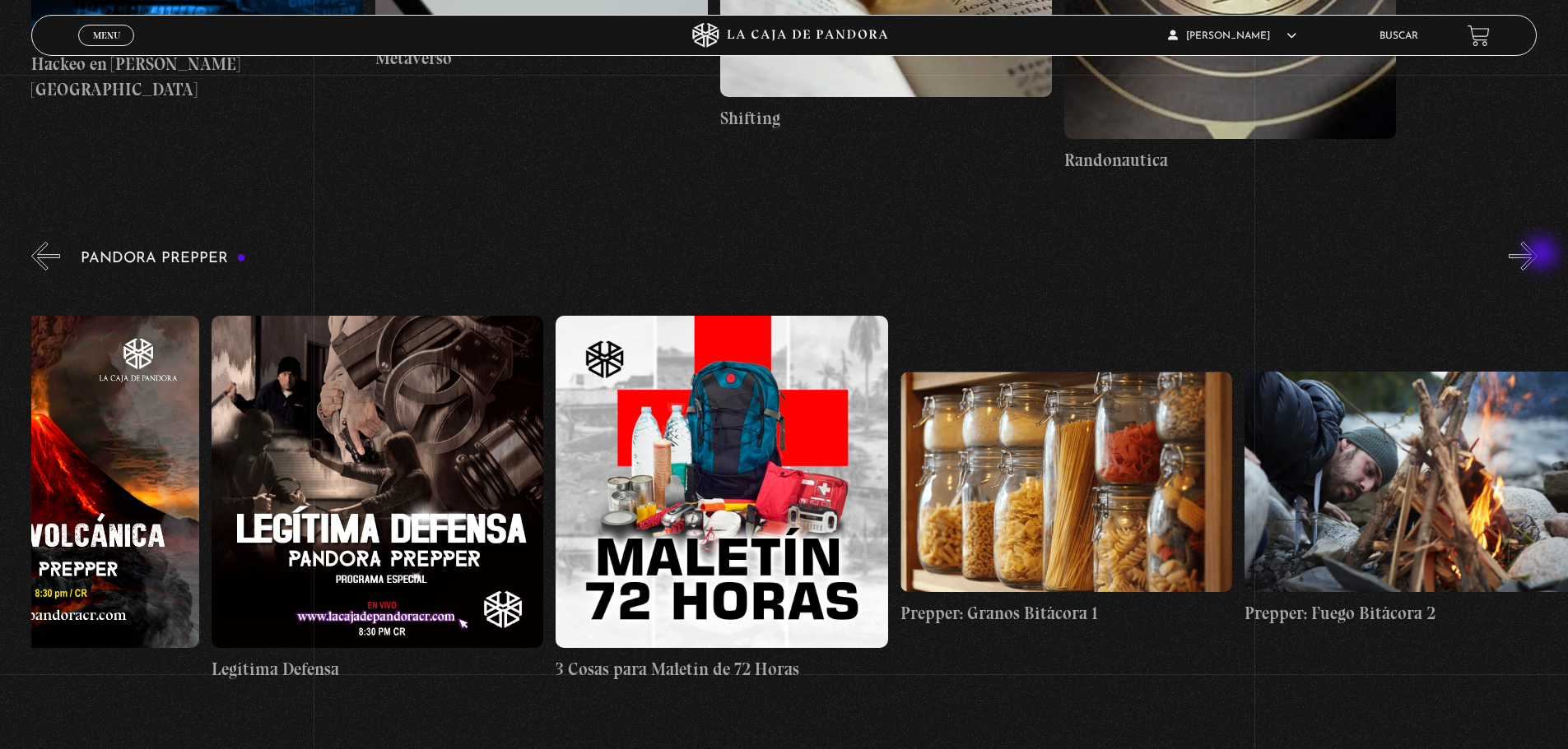
click at [1537, 255] on button "»" at bounding box center [1522, 256] width 29 height 29
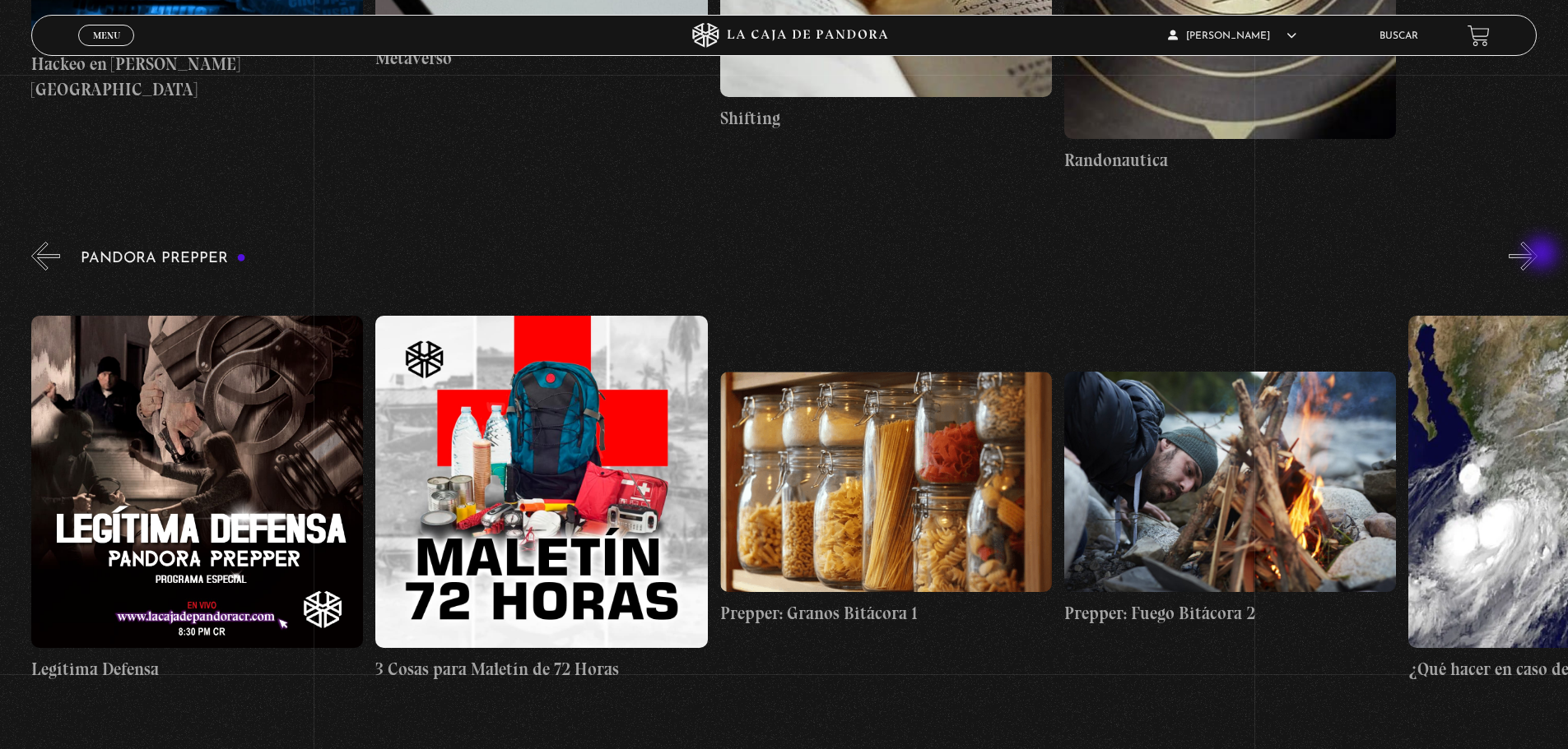
click at [1537, 255] on button "»" at bounding box center [1522, 256] width 29 height 29
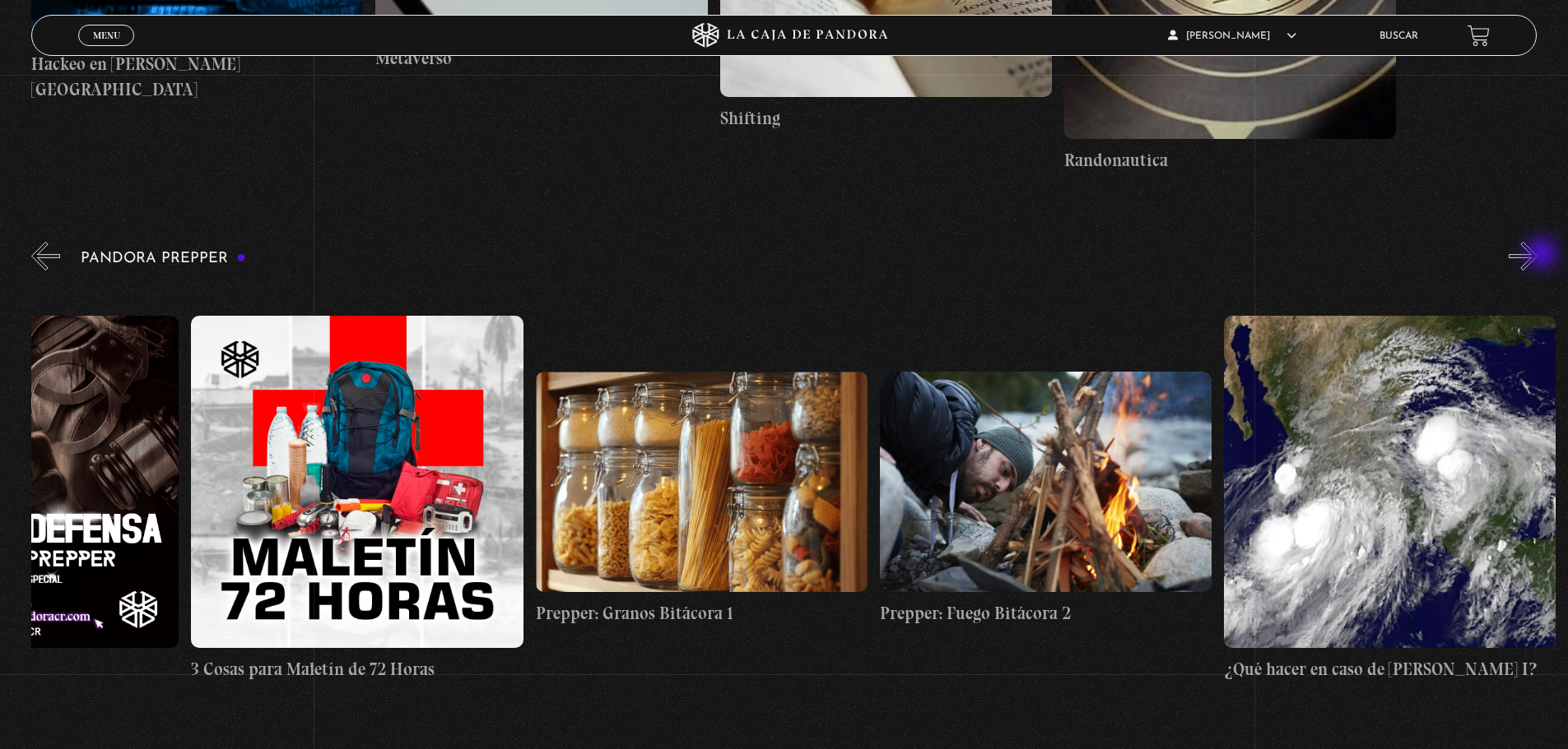
click at [1537, 255] on button "»" at bounding box center [1522, 256] width 29 height 29
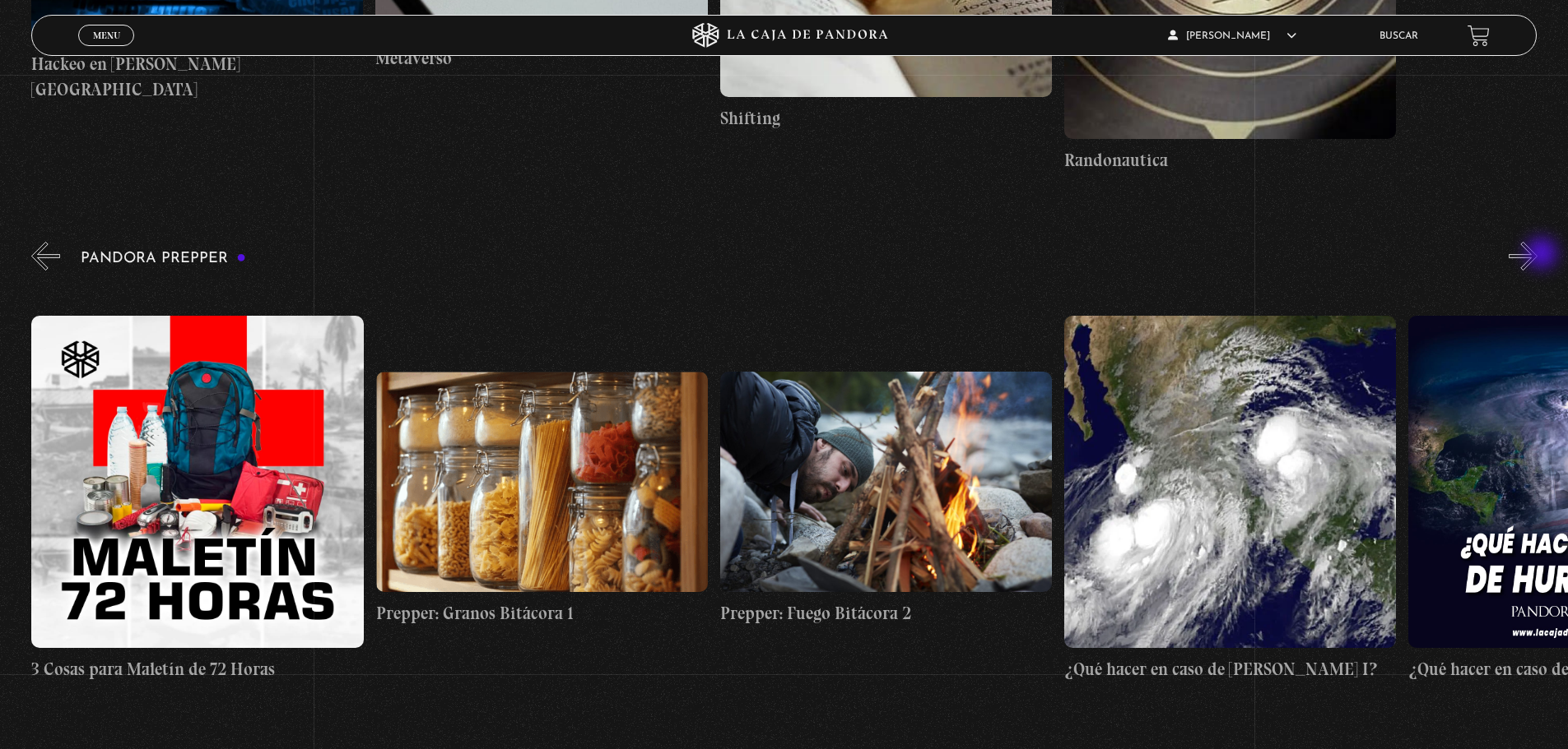
click at [1537, 255] on button "»" at bounding box center [1522, 256] width 29 height 29
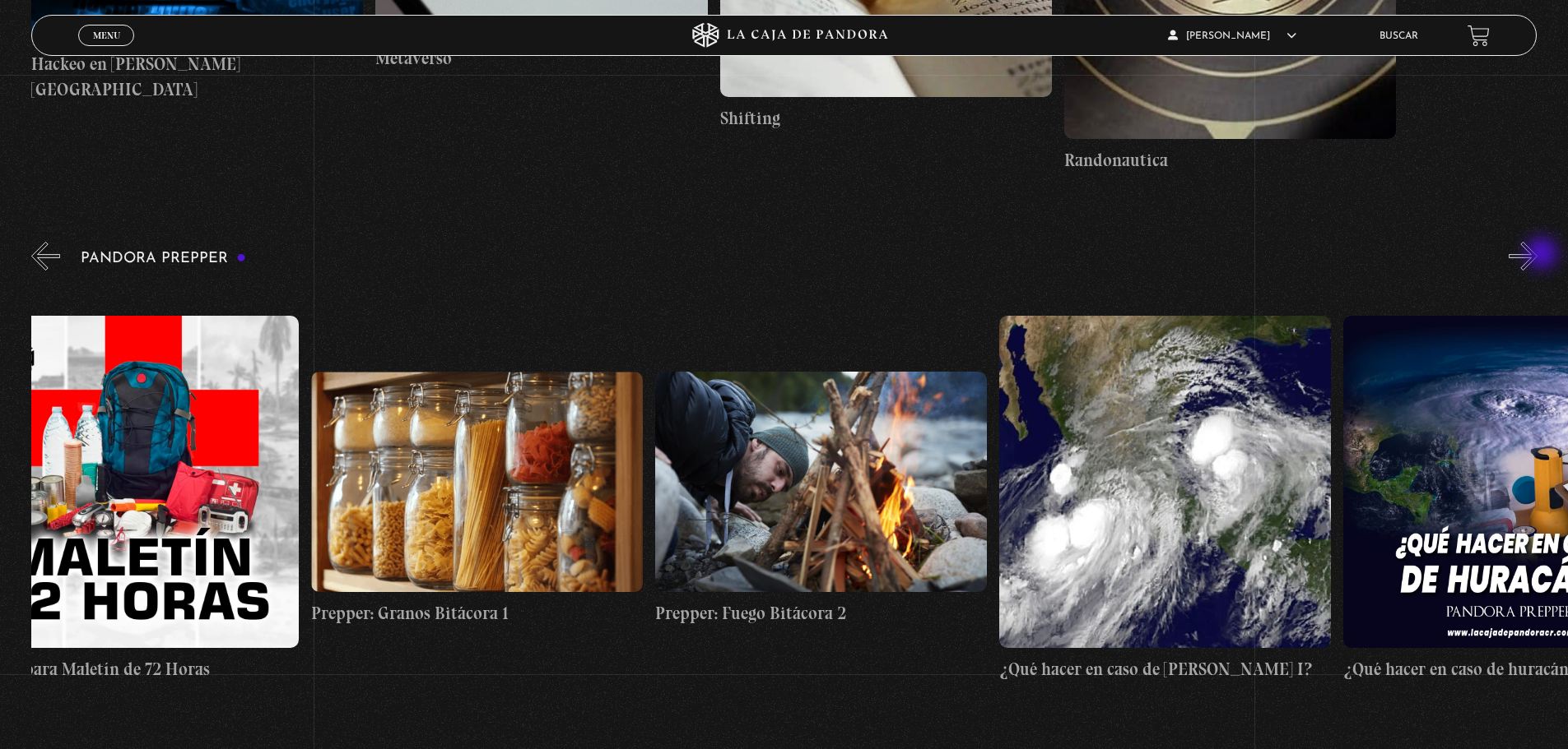
click at [1537, 255] on button "»" at bounding box center [1522, 256] width 29 height 29
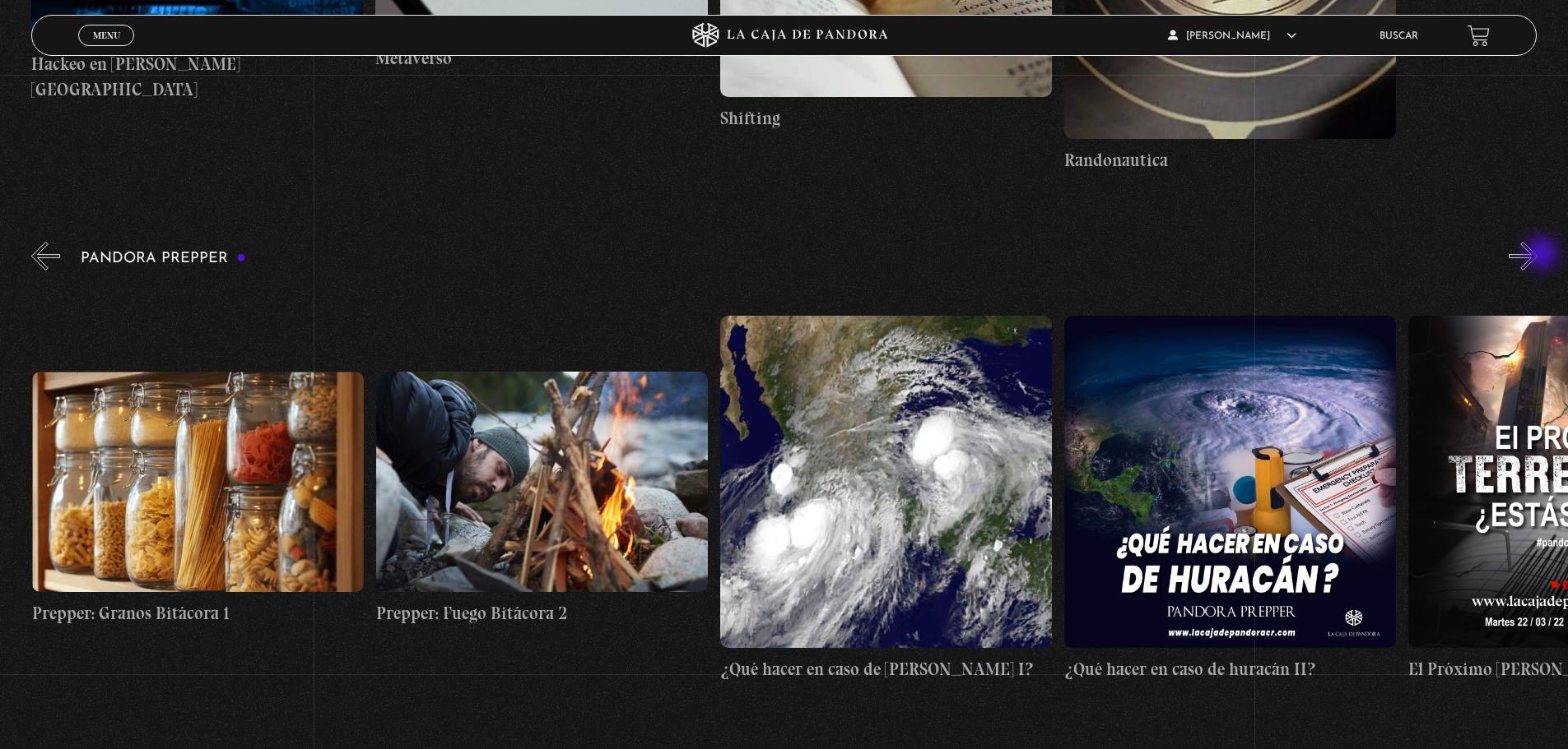
click at [1537, 255] on button "»" at bounding box center [1522, 256] width 29 height 29
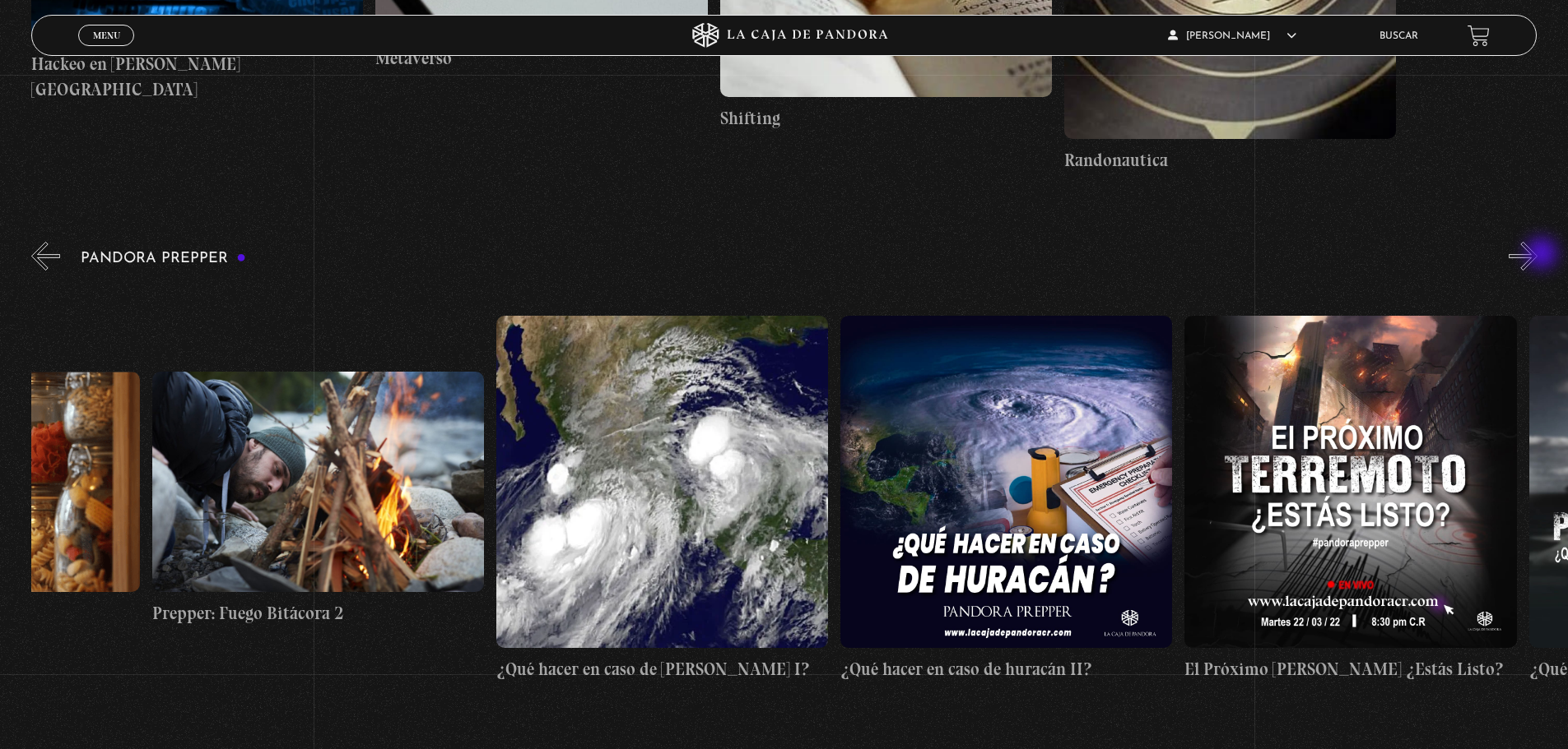
click at [1537, 255] on button "»" at bounding box center [1522, 256] width 29 height 29
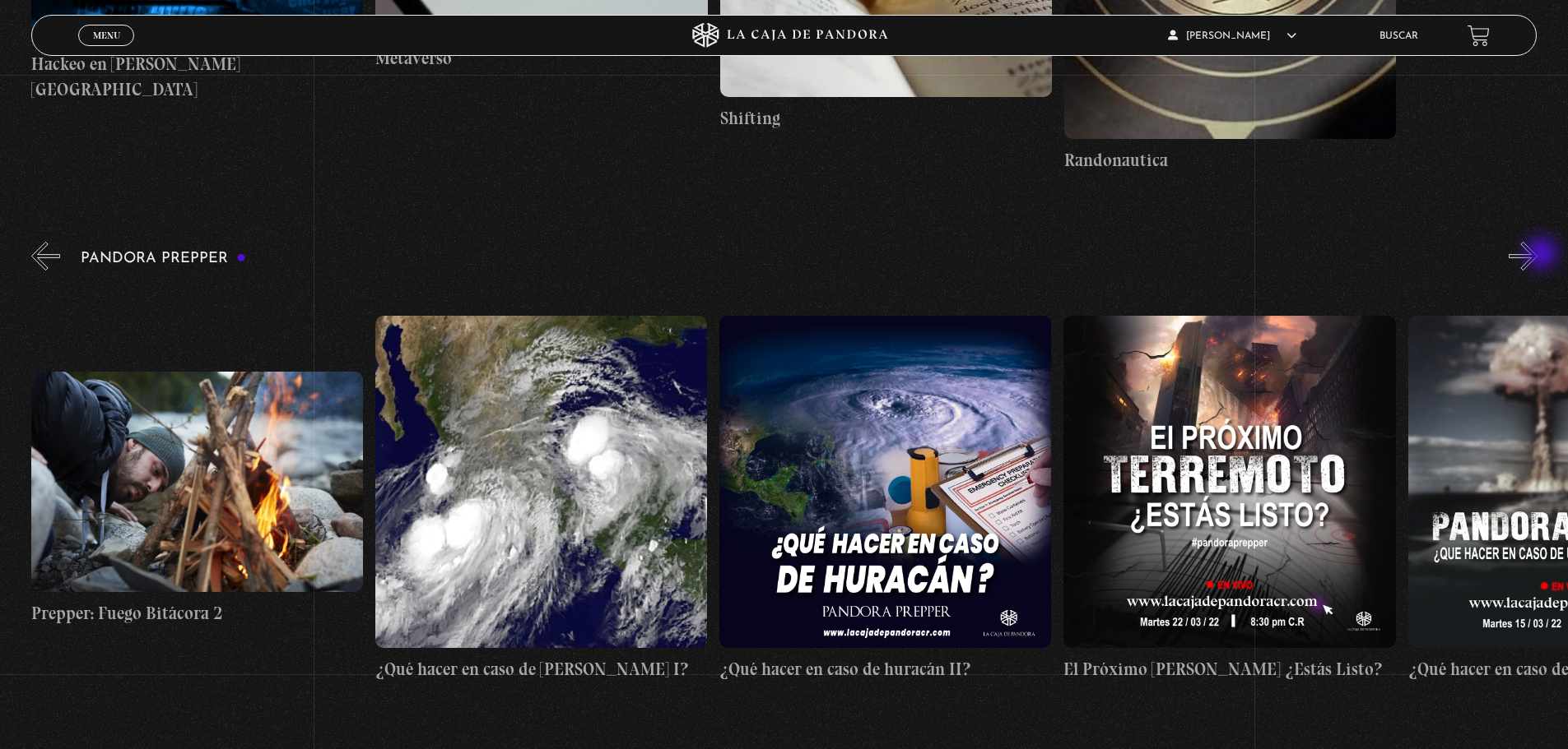
click at [1537, 255] on button "»" at bounding box center [1522, 256] width 29 height 29
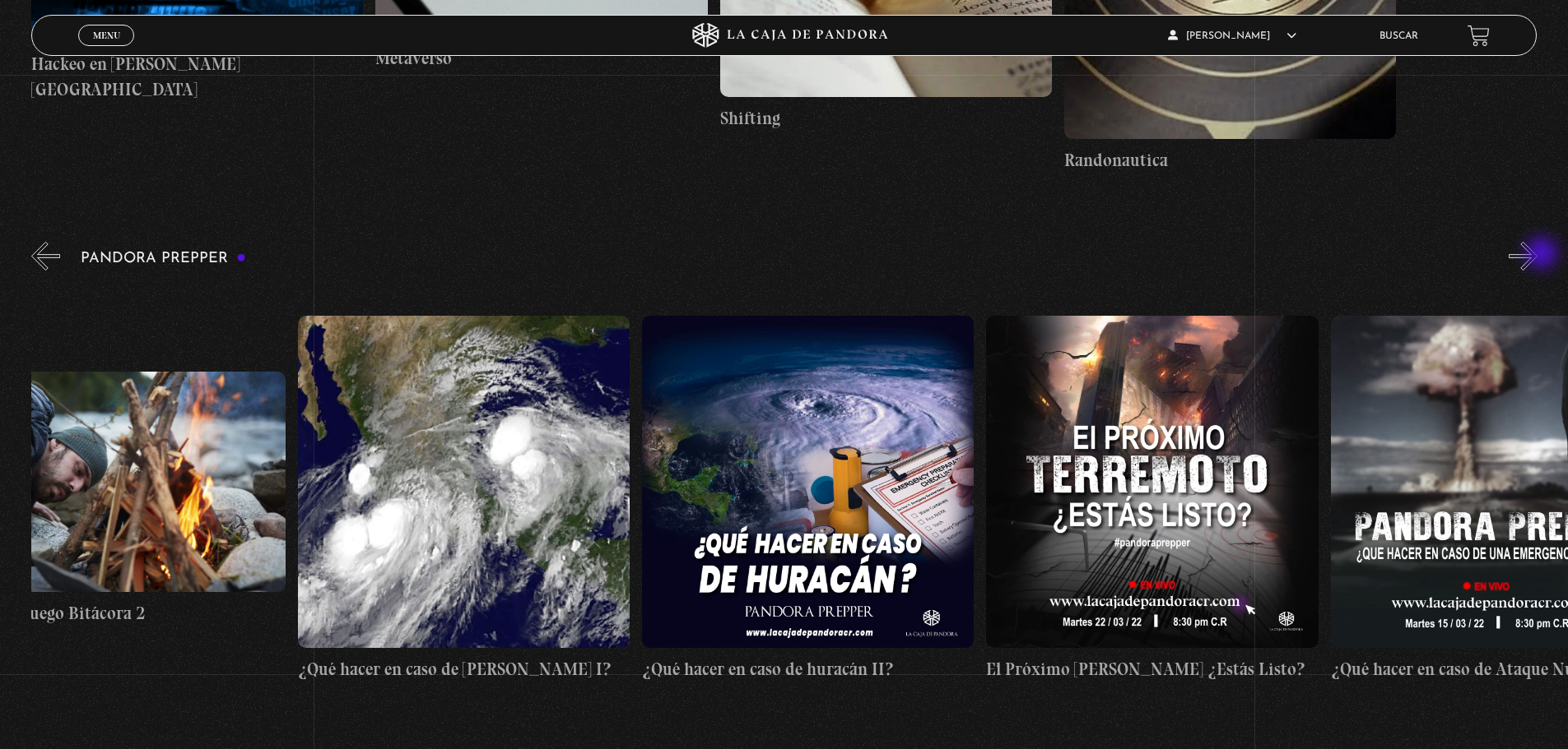
click at [1537, 255] on button "»" at bounding box center [1522, 256] width 29 height 29
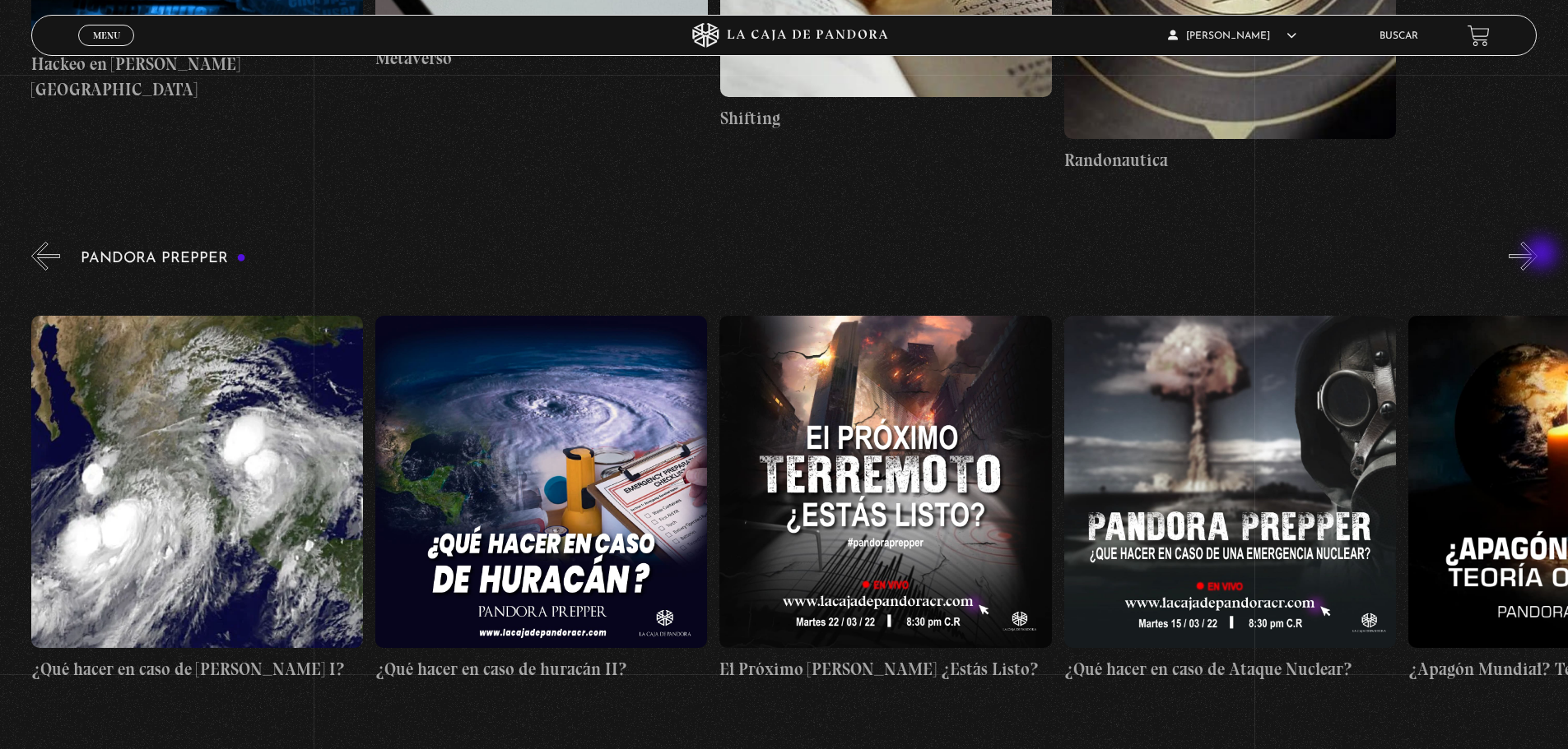
click at [1537, 255] on button "»" at bounding box center [1522, 256] width 29 height 29
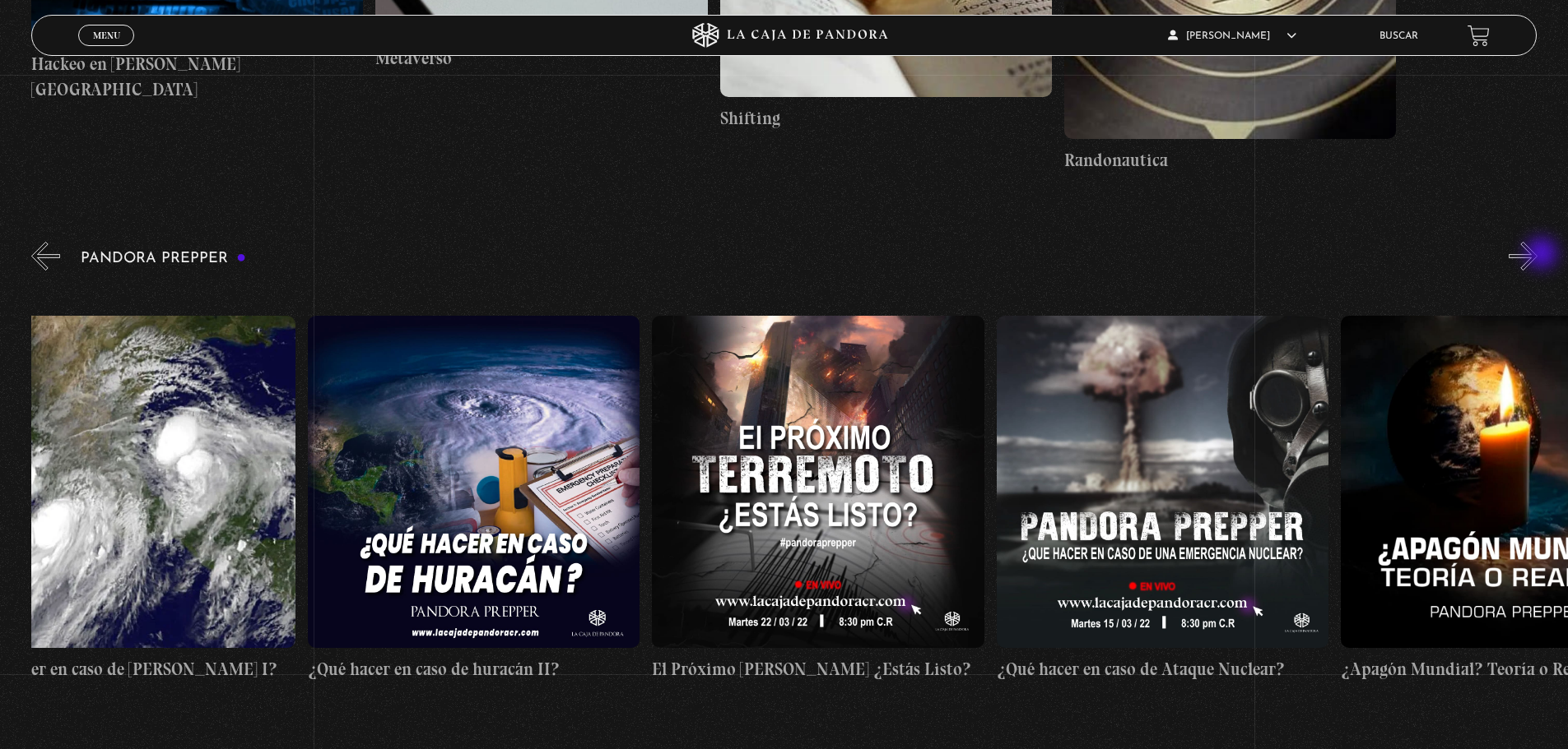
click at [1537, 255] on button "»" at bounding box center [1522, 256] width 29 height 29
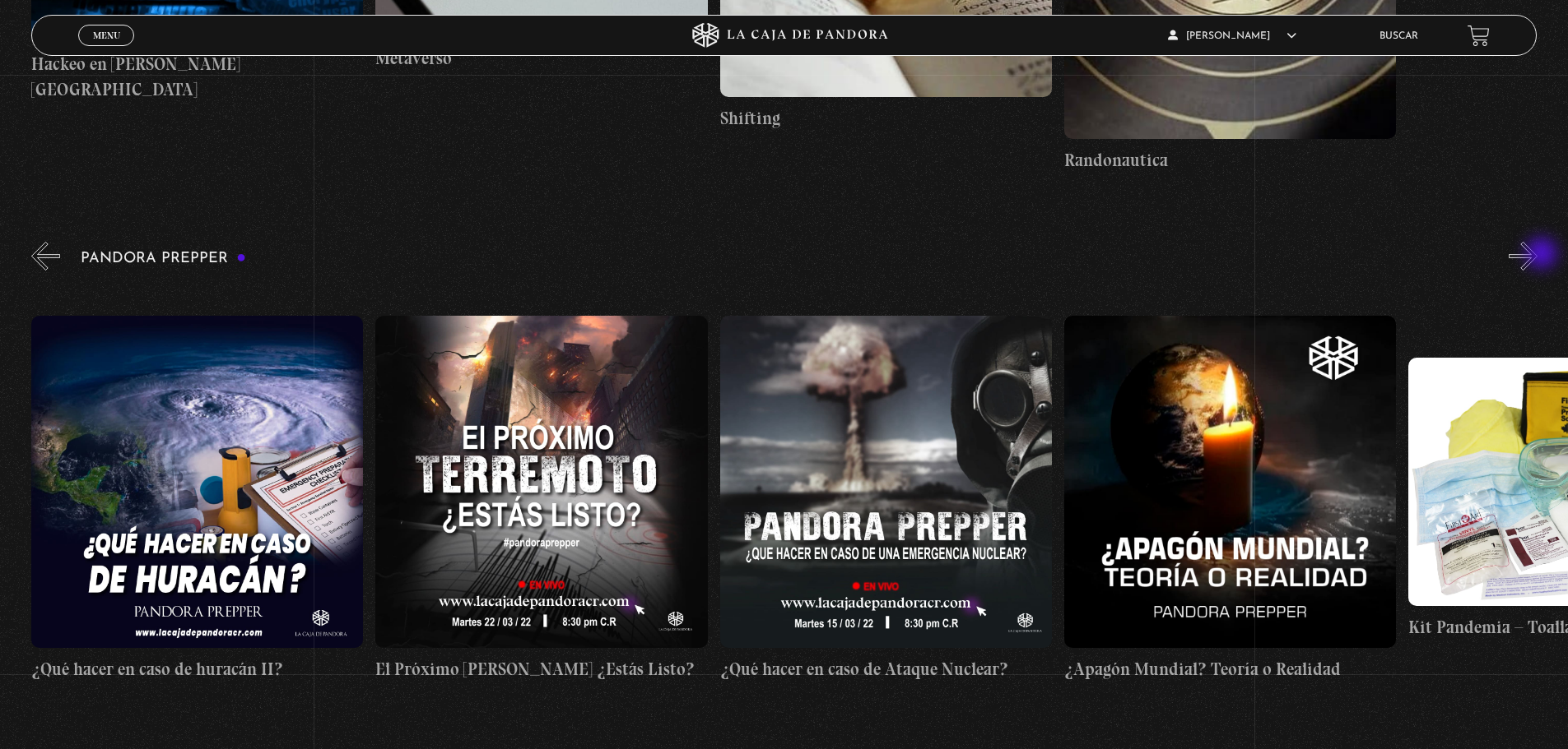
click at [1537, 255] on button "»" at bounding box center [1522, 256] width 29 height 29
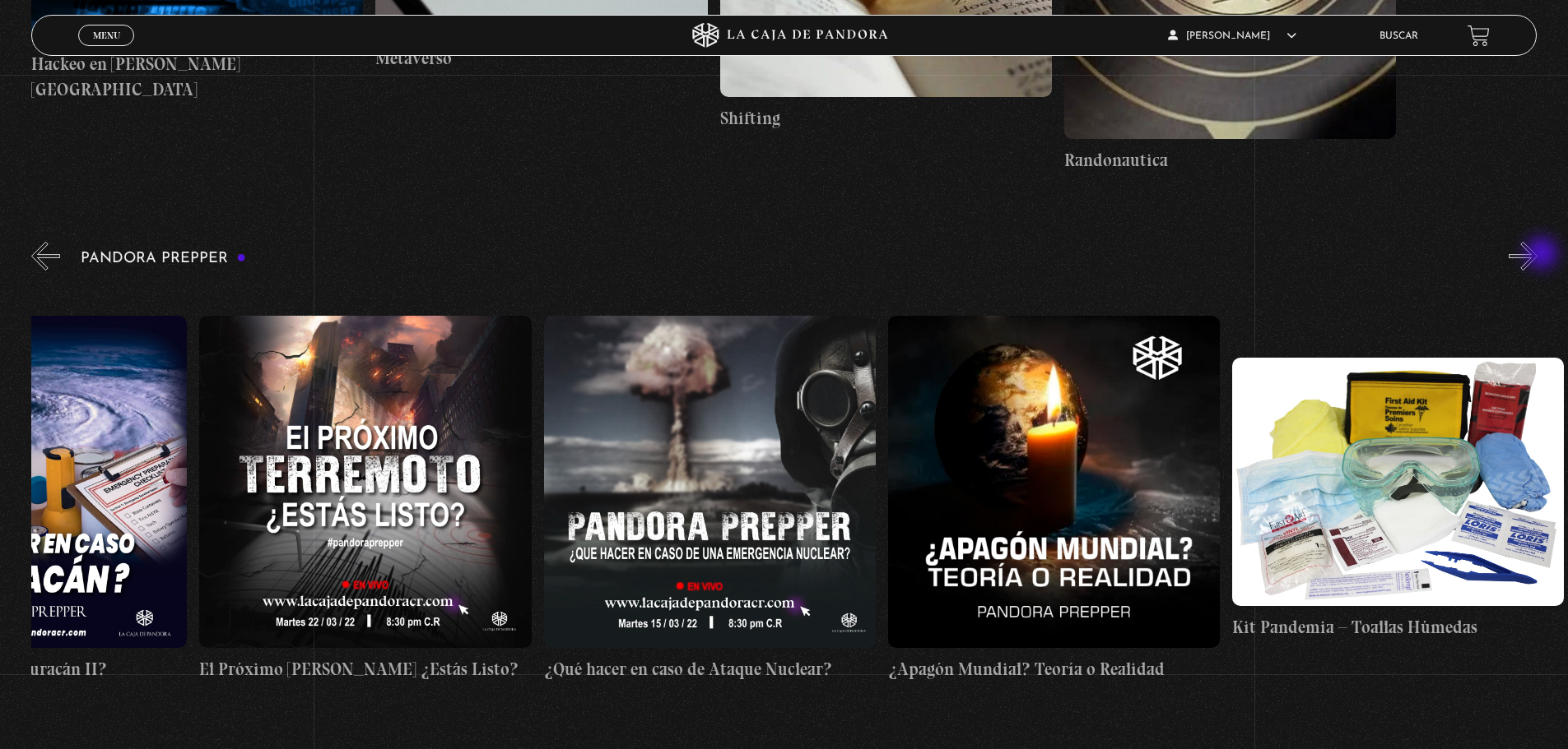
click at [1537, 255] on button "»" at bounding box center [1522, 256] width 29 height 29
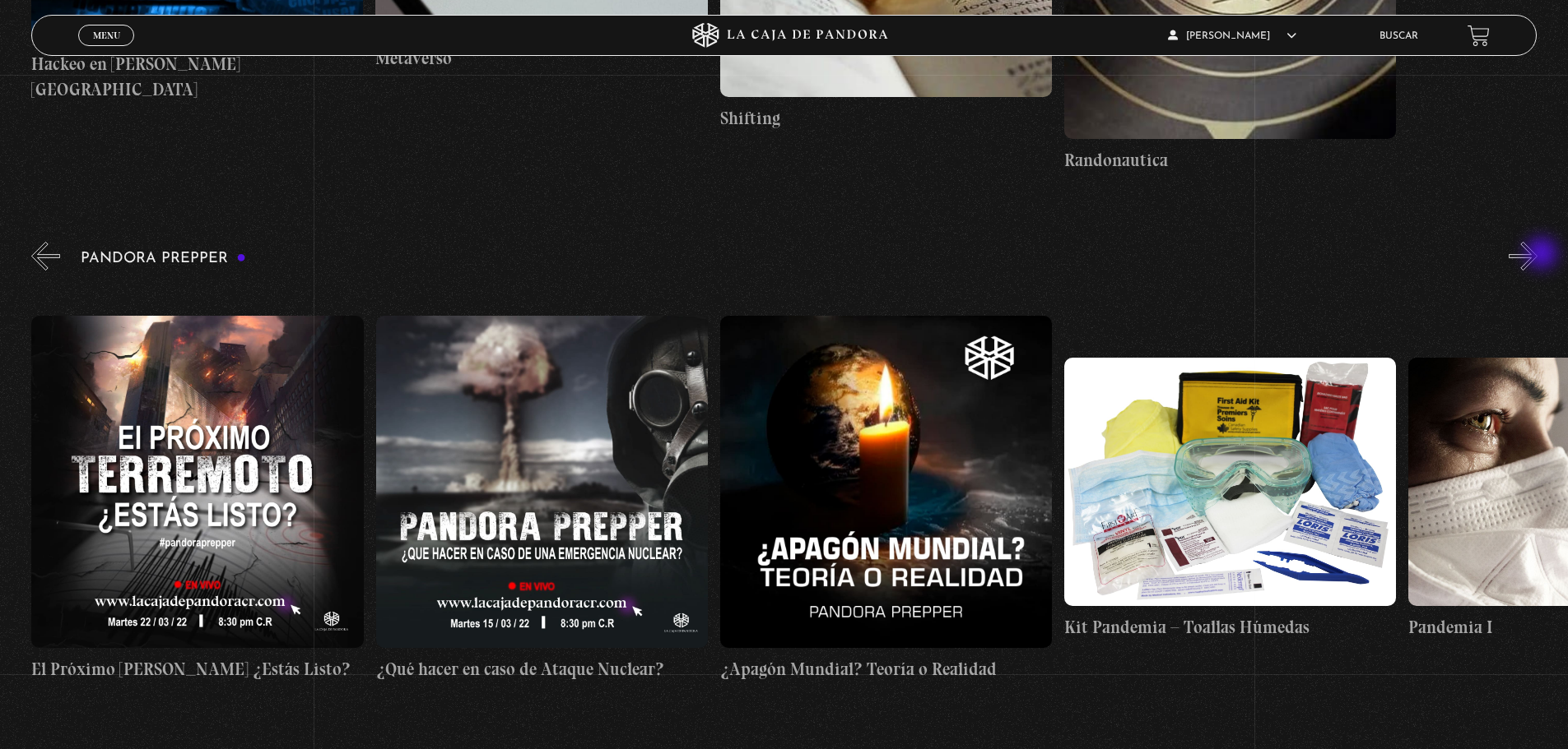
click at [1537, 255] on button "»" at bounding box center [1522, 256] width 29 height 29
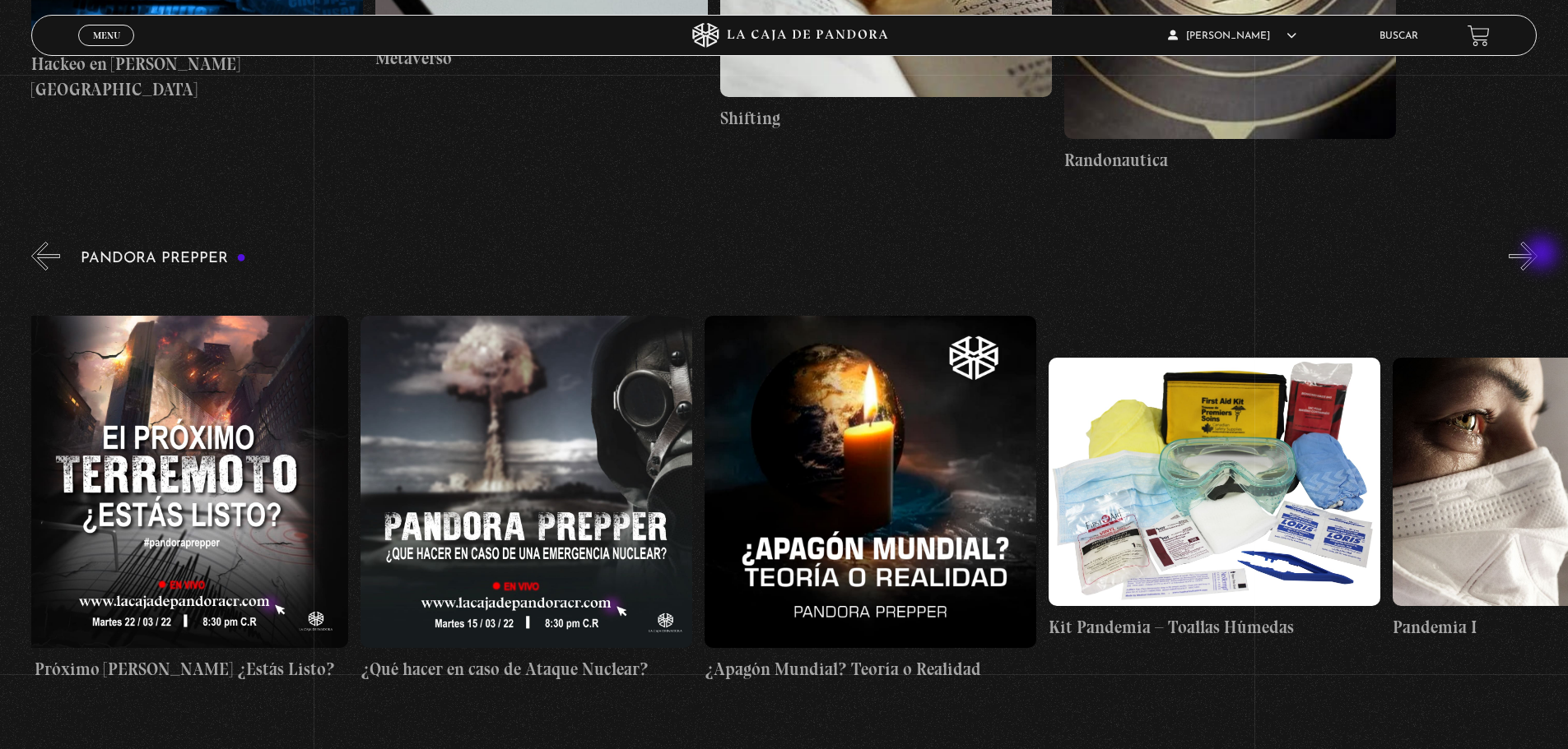
click at [1537, 255] on button "»" at bounding box center [1522, 256] width 29 height 29
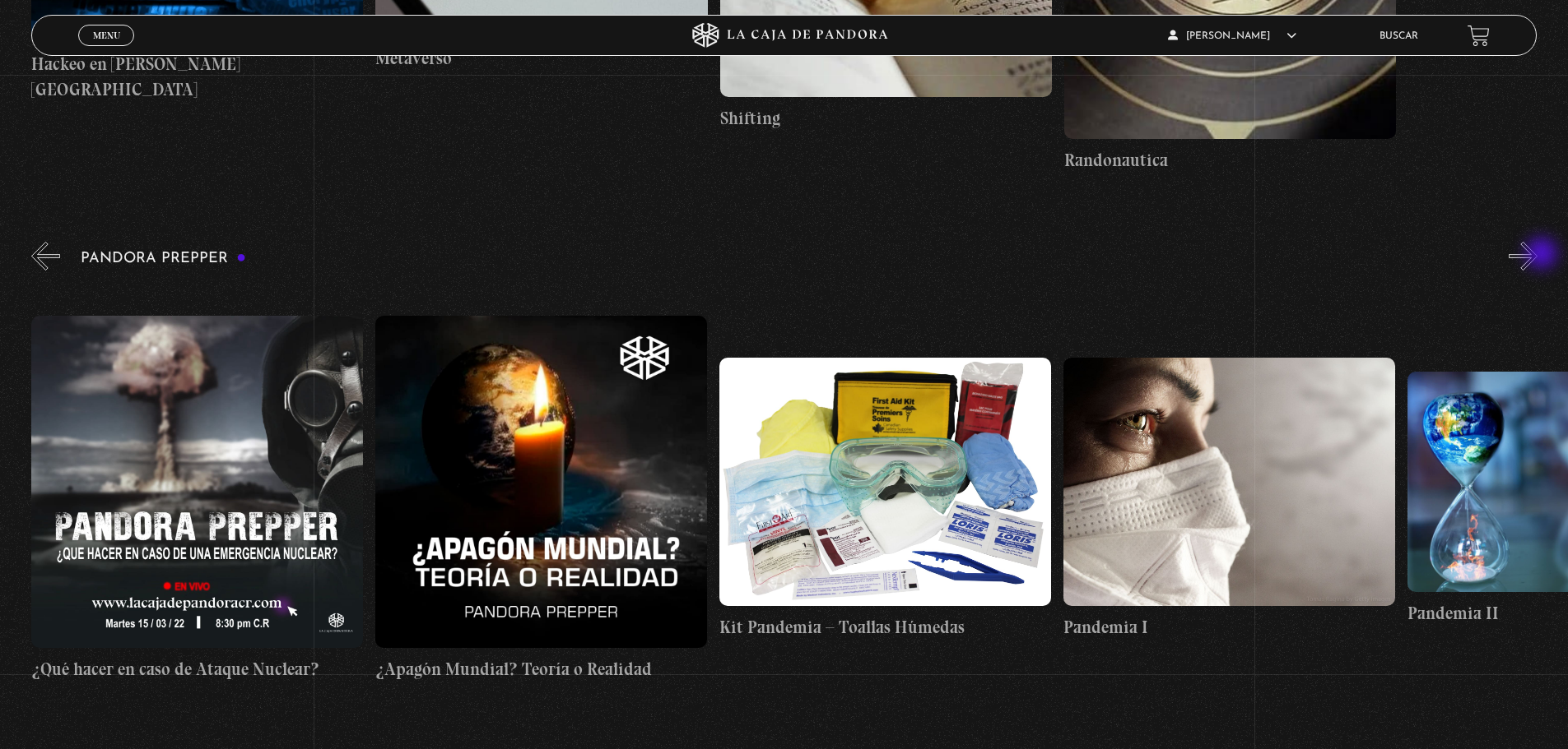
click at [1537, 255] on button "»" at bounding box center [1522, 256] width 29 height 29
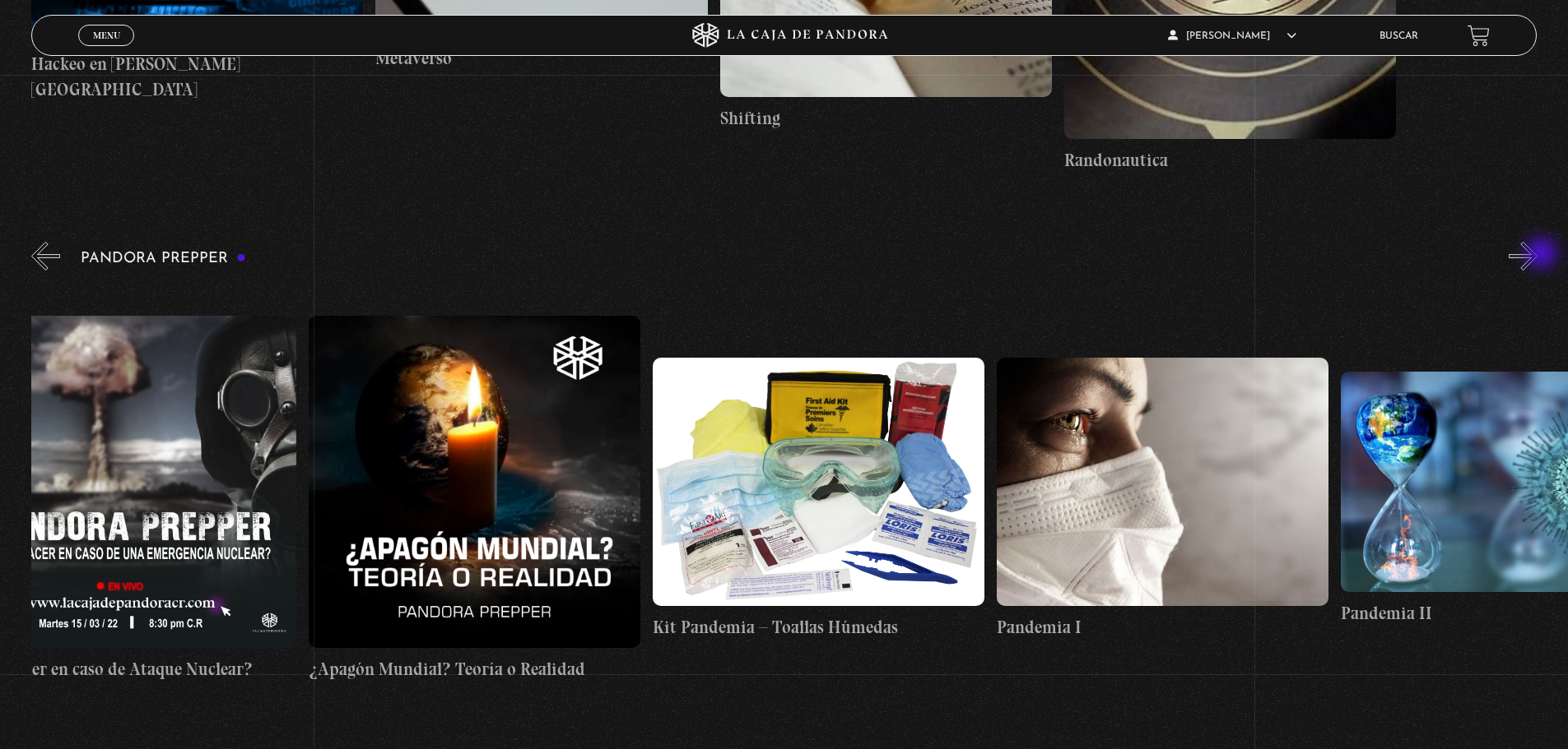
click at [1537, 255] on button "»" at bounding box center [1522, 256] width 29 height 29
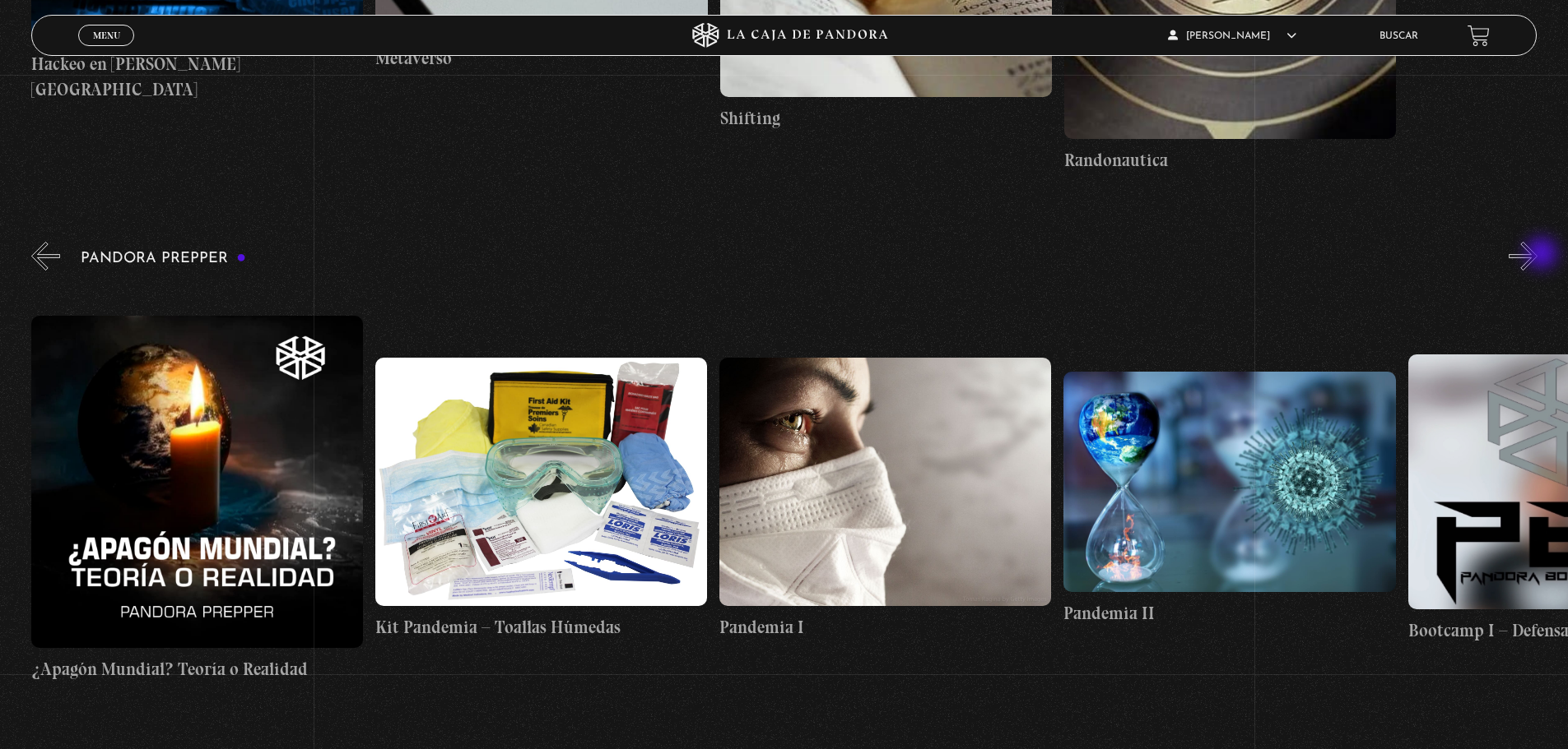
click at [1537, 255] on button "»" at bounding box center [1522, 256] width 29 height 29
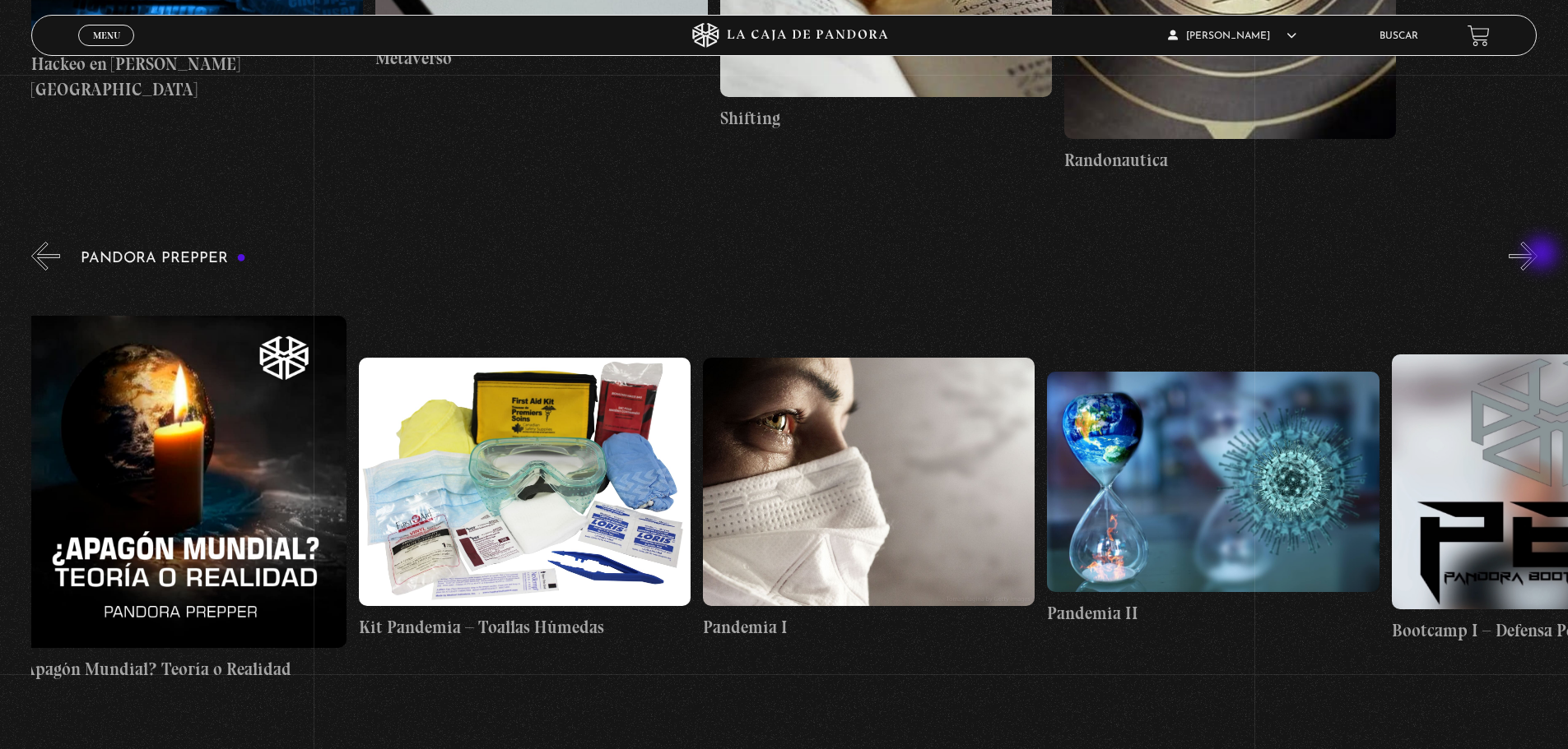
click at [1537, 255] on button "»" at bounding box center [1522, 256] width 29 height 29
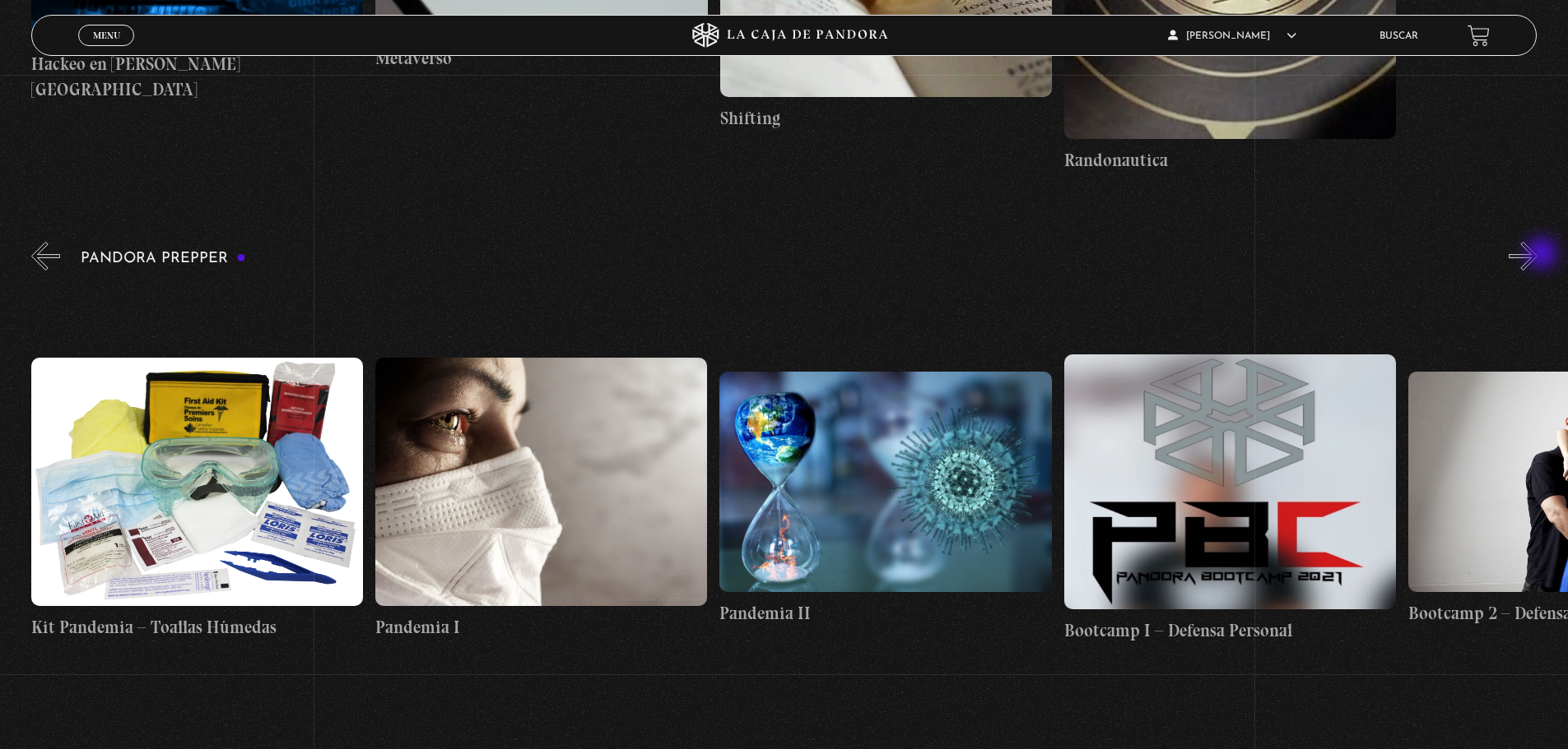
click at [1537, 255] on button "»" at bounding box center [1522, 256] width 29 height 29
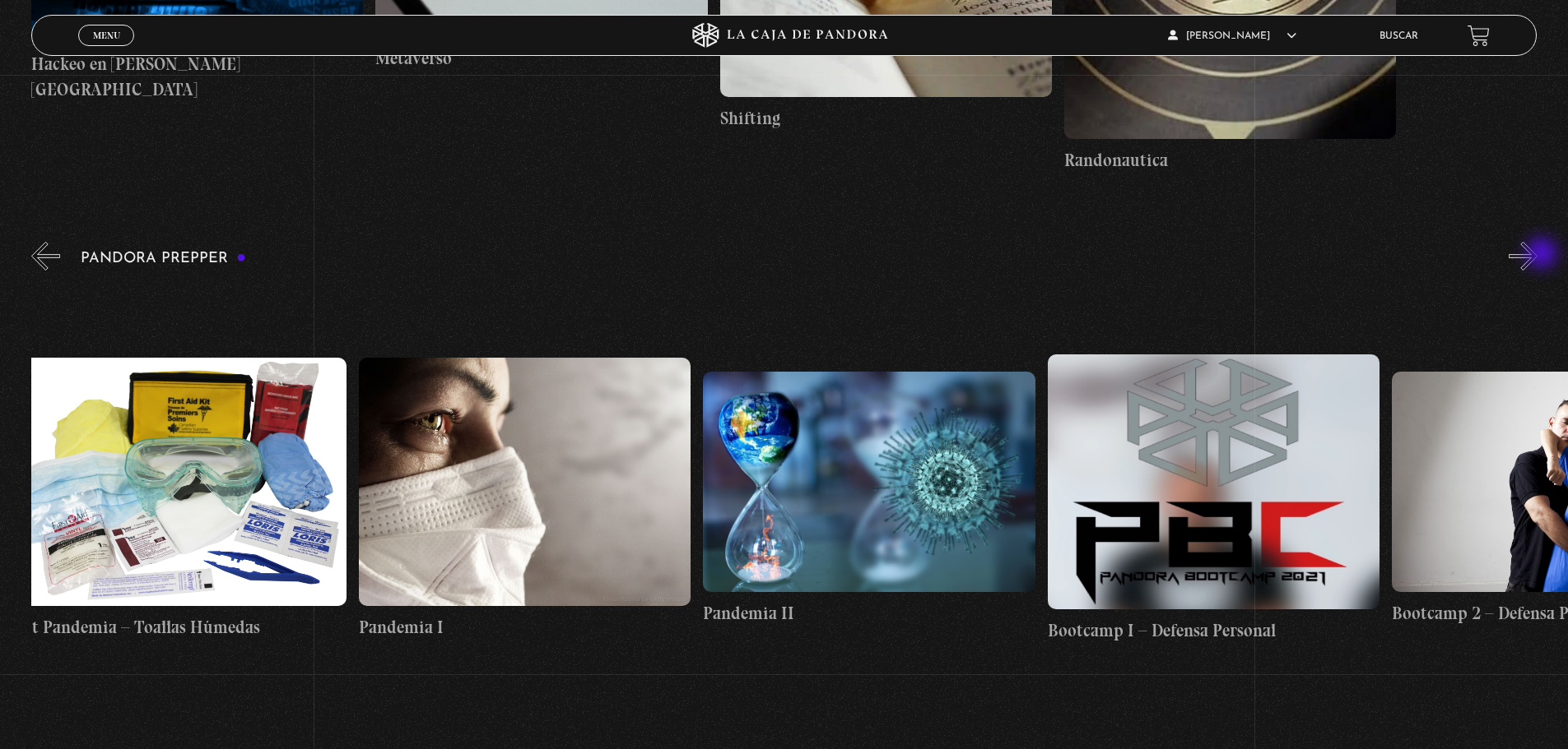
click at [1537, 255] on button "»" at bounding box center [1522, 256] width 29 height 29
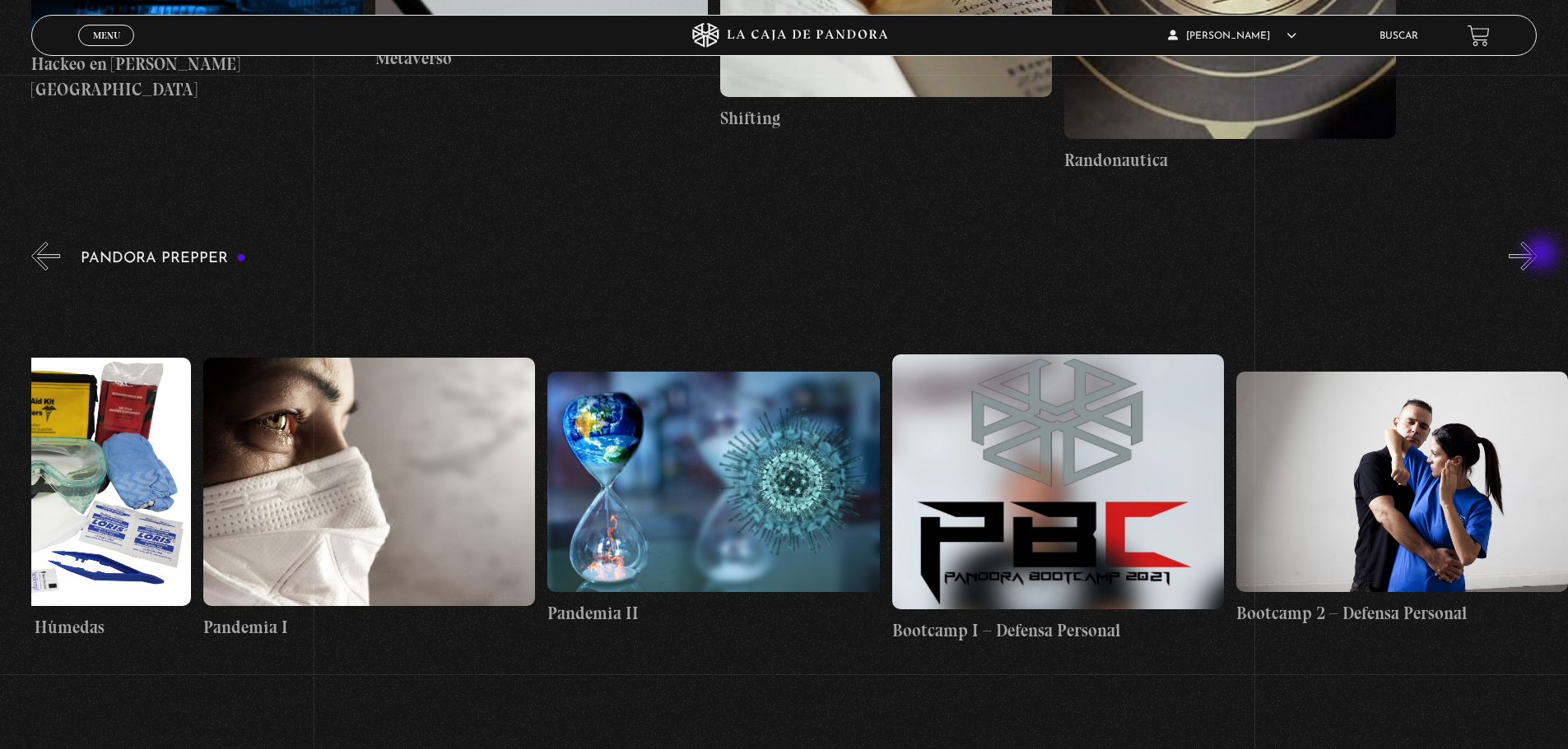
click at [1537, 255] on button "»" at bounding box center [1522, 256] width 29 height 29
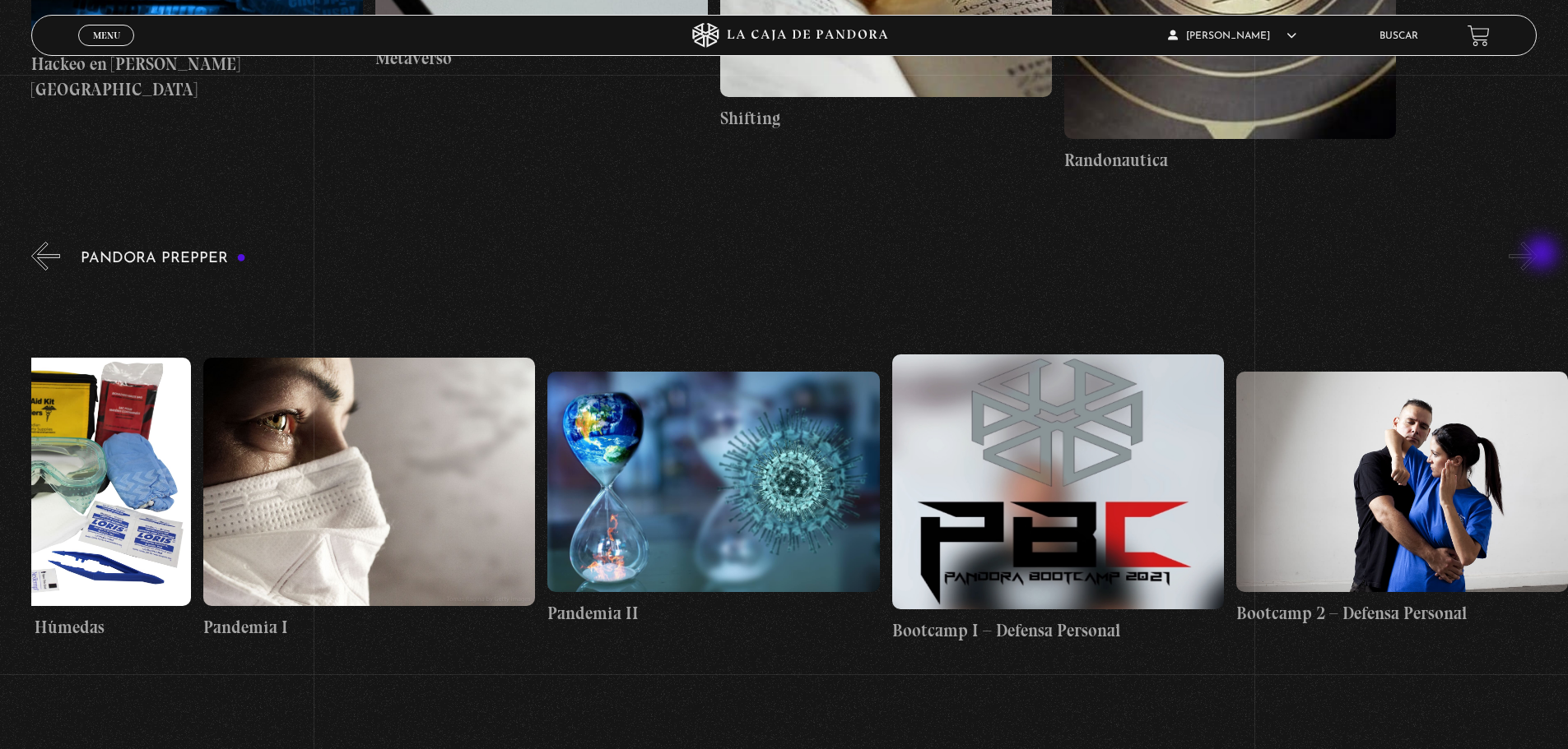
click at [1537, 255] on button "»" at bounding box center [1522, 256] width 29 height 29
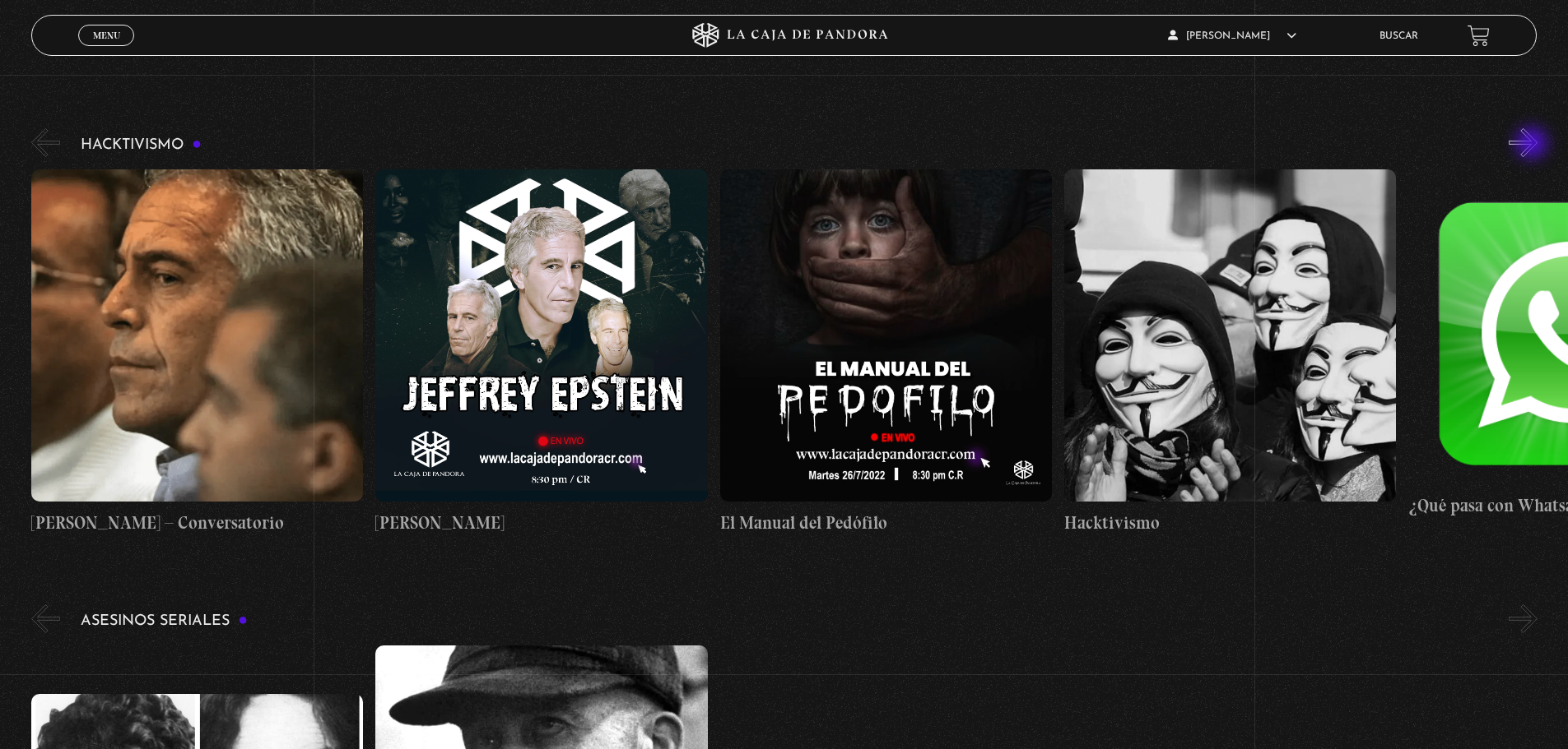
click at [1533, 145] on button "»" at bounding box center [1522, 142] width 29 height 29
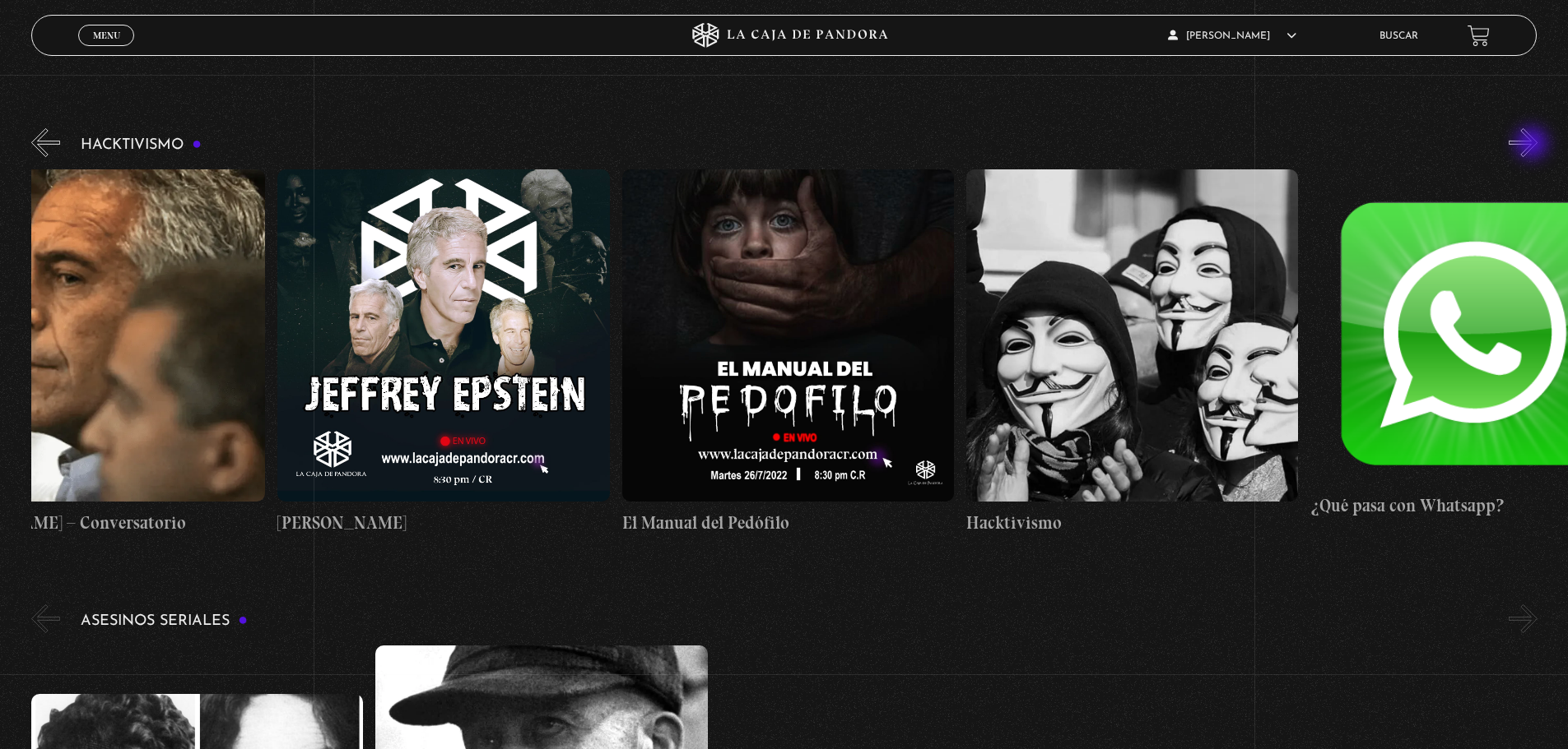
click at [1533, 145] on button "»" at bounding box center [1522, 142] width 29 height 29
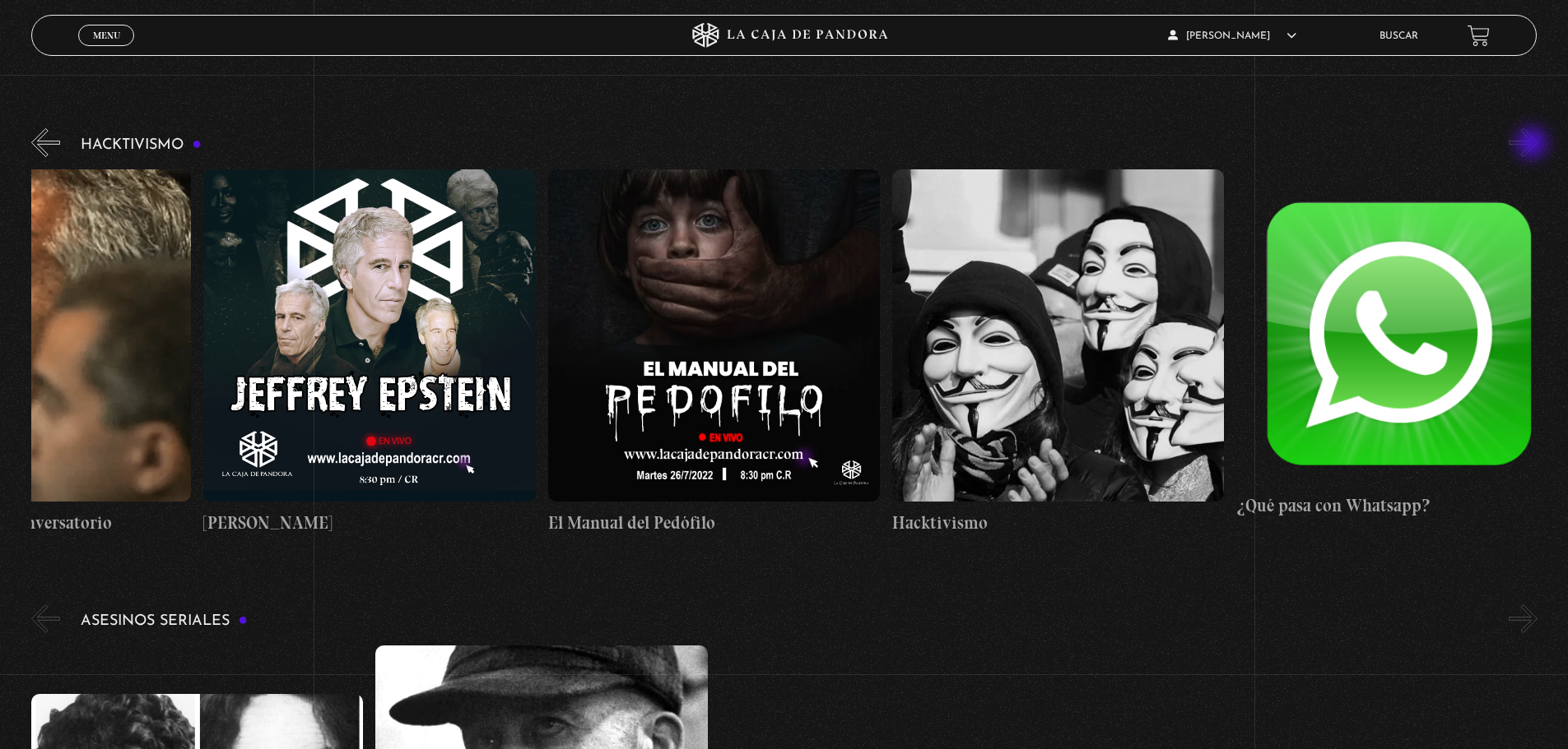
click at [1533, 145] on button "»" at bounding box center [1522, 142] width 29 height 29
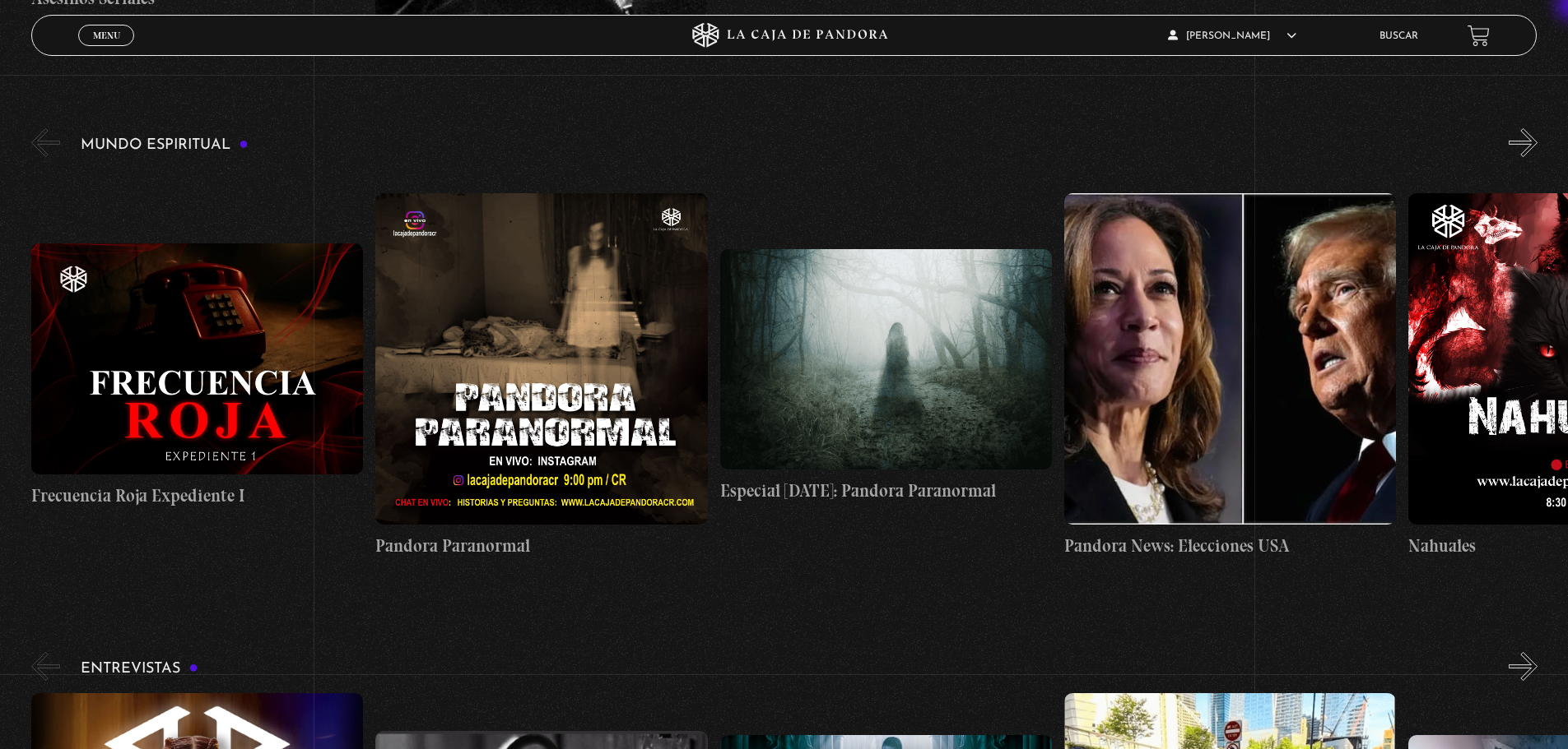
scroll to position [5750, 0]
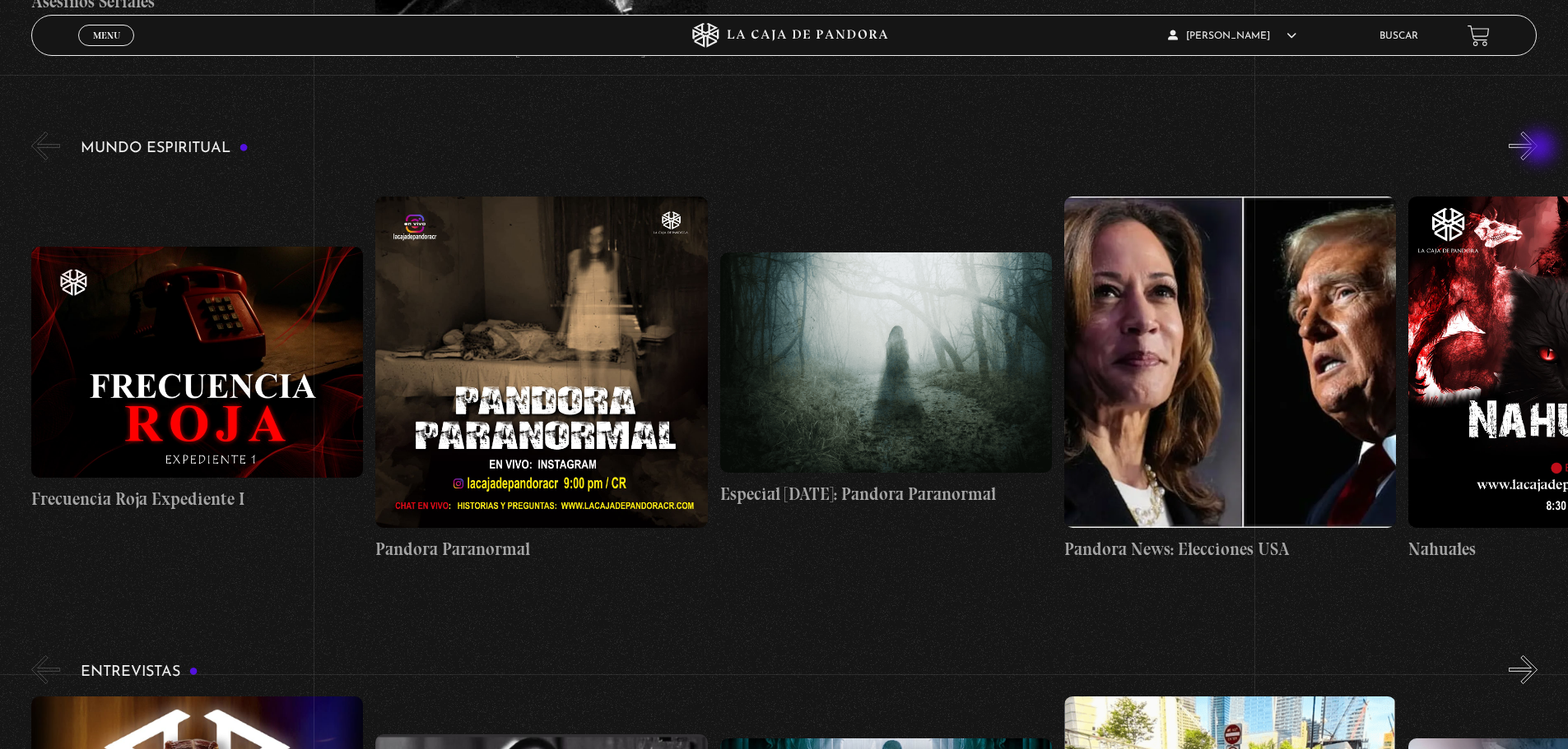
click at [1537, 148] on button "»" at bounding box center [1522, 146] width 29 height 29
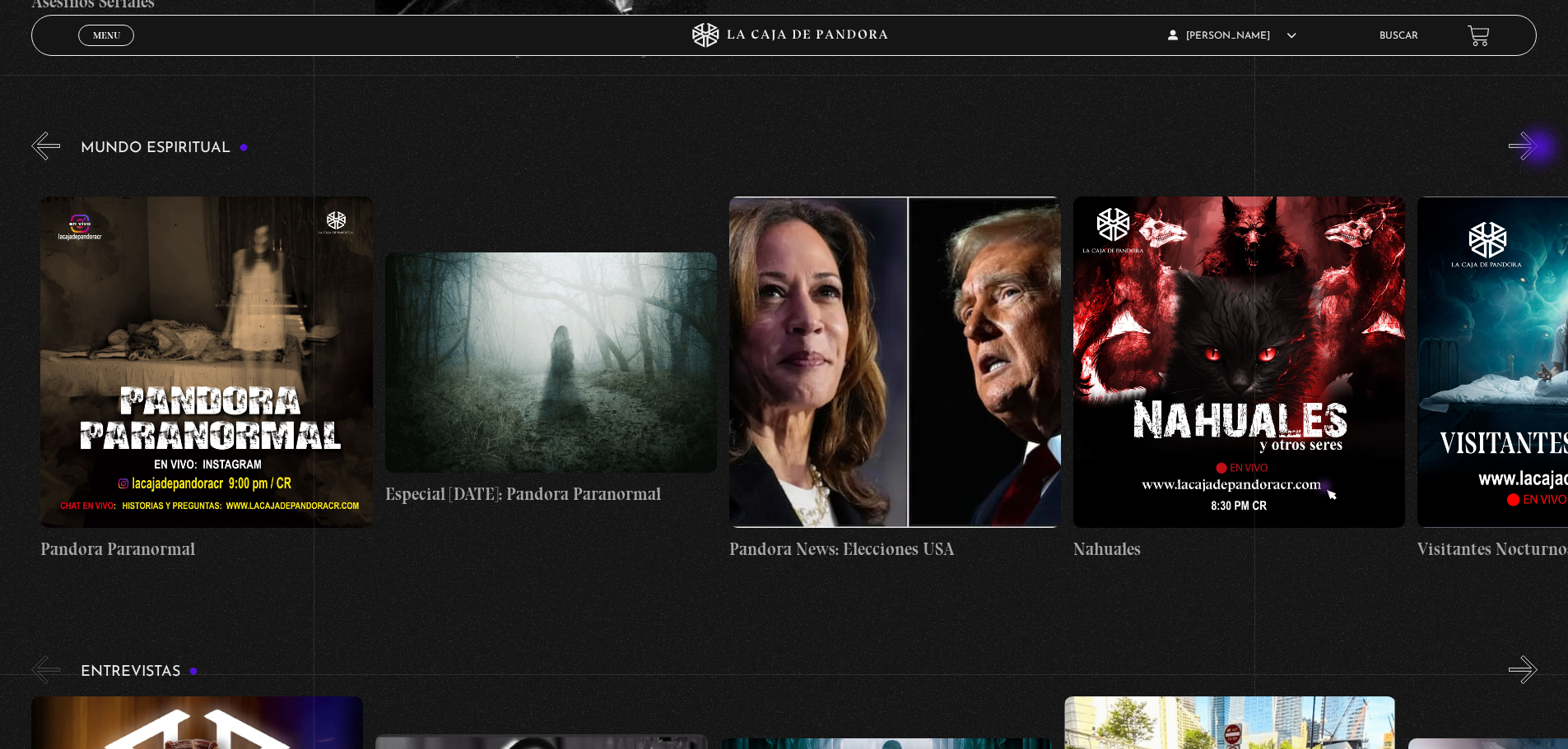
click at [1537, 148] on button "»" at bounding box center [1522, 146] width 29 height 29
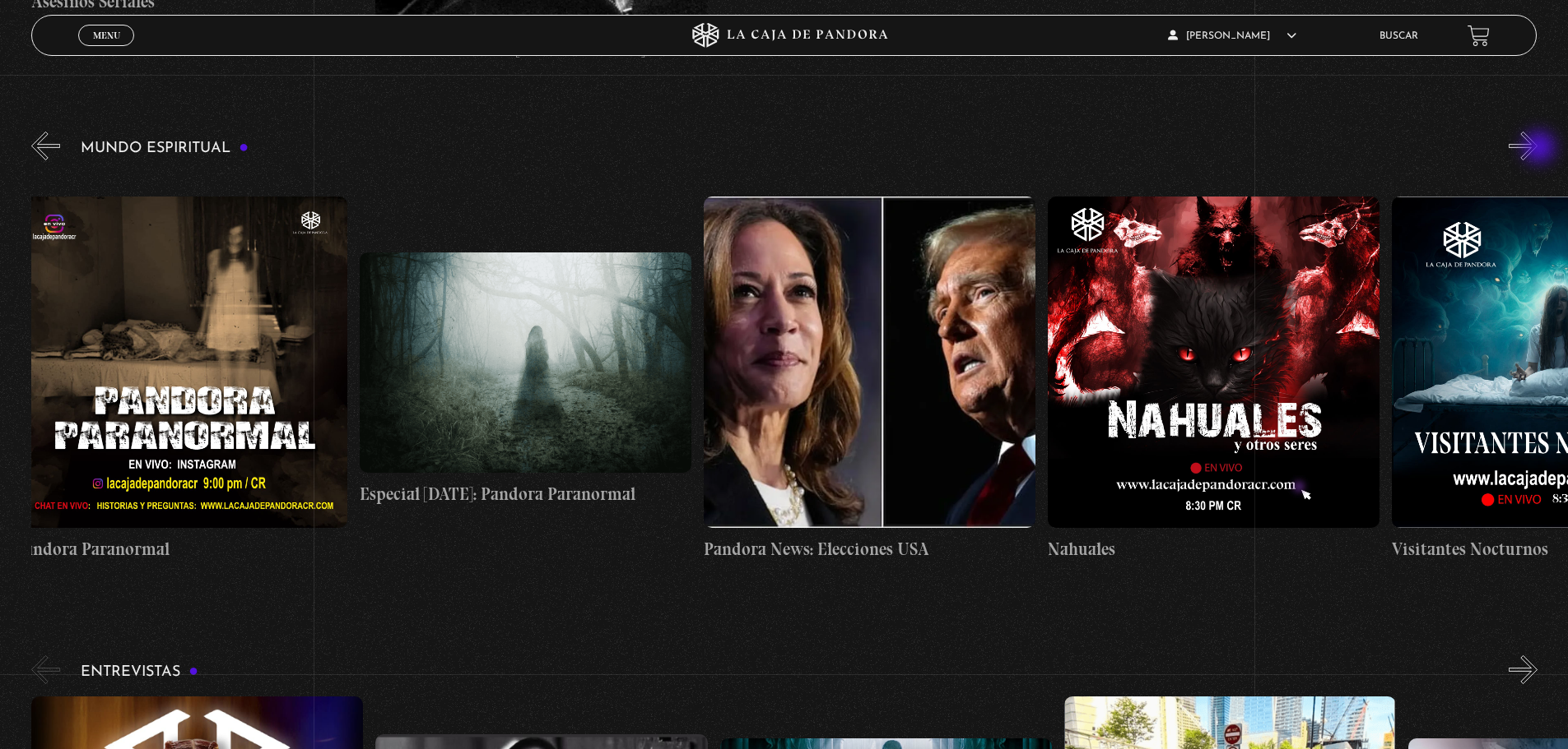
click at [1537, 148] on button "»" at bounding box center [1522, 146] width 29 height 29
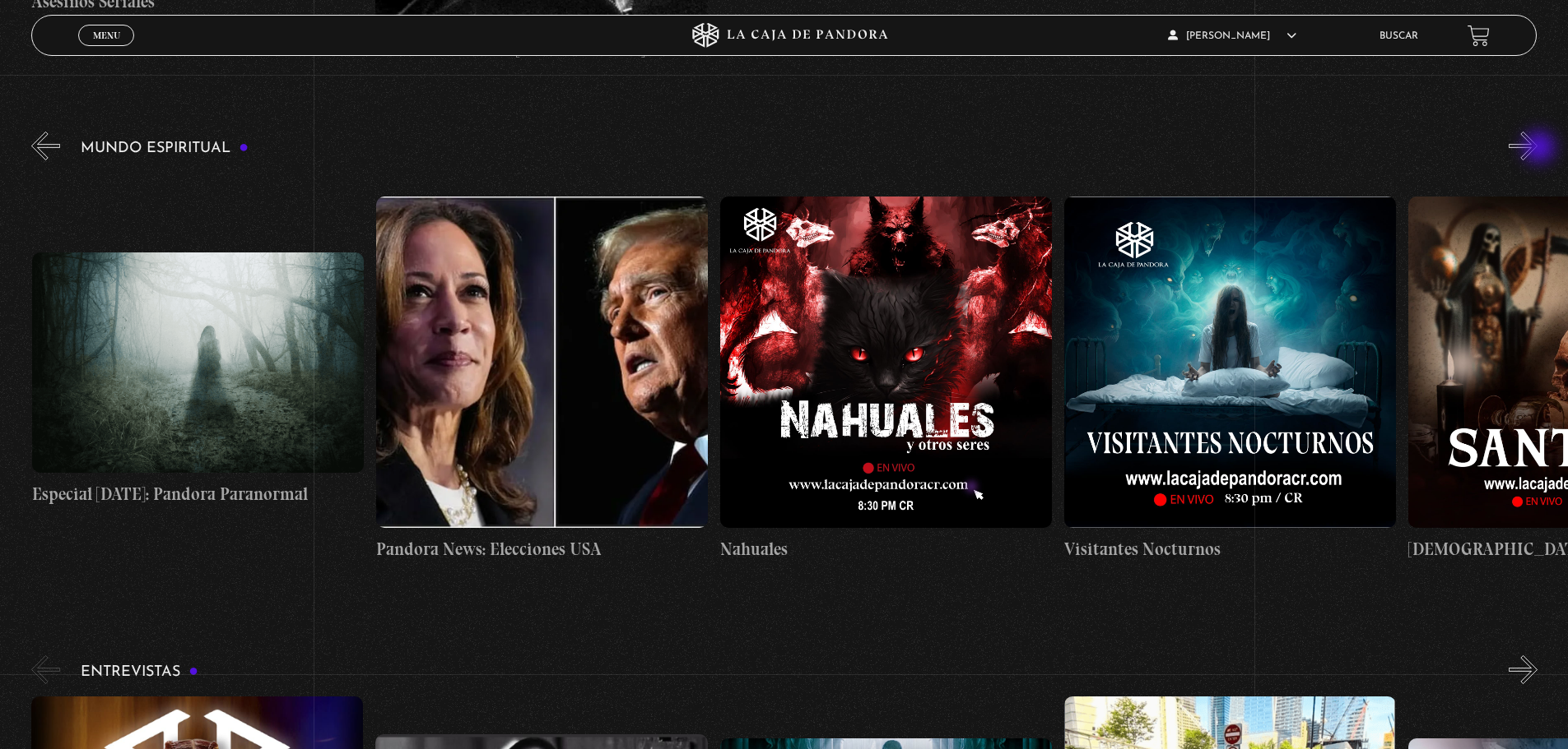
click at [1537, 148] on button "»" at bounding box center [1522, 146] width 29 height 29
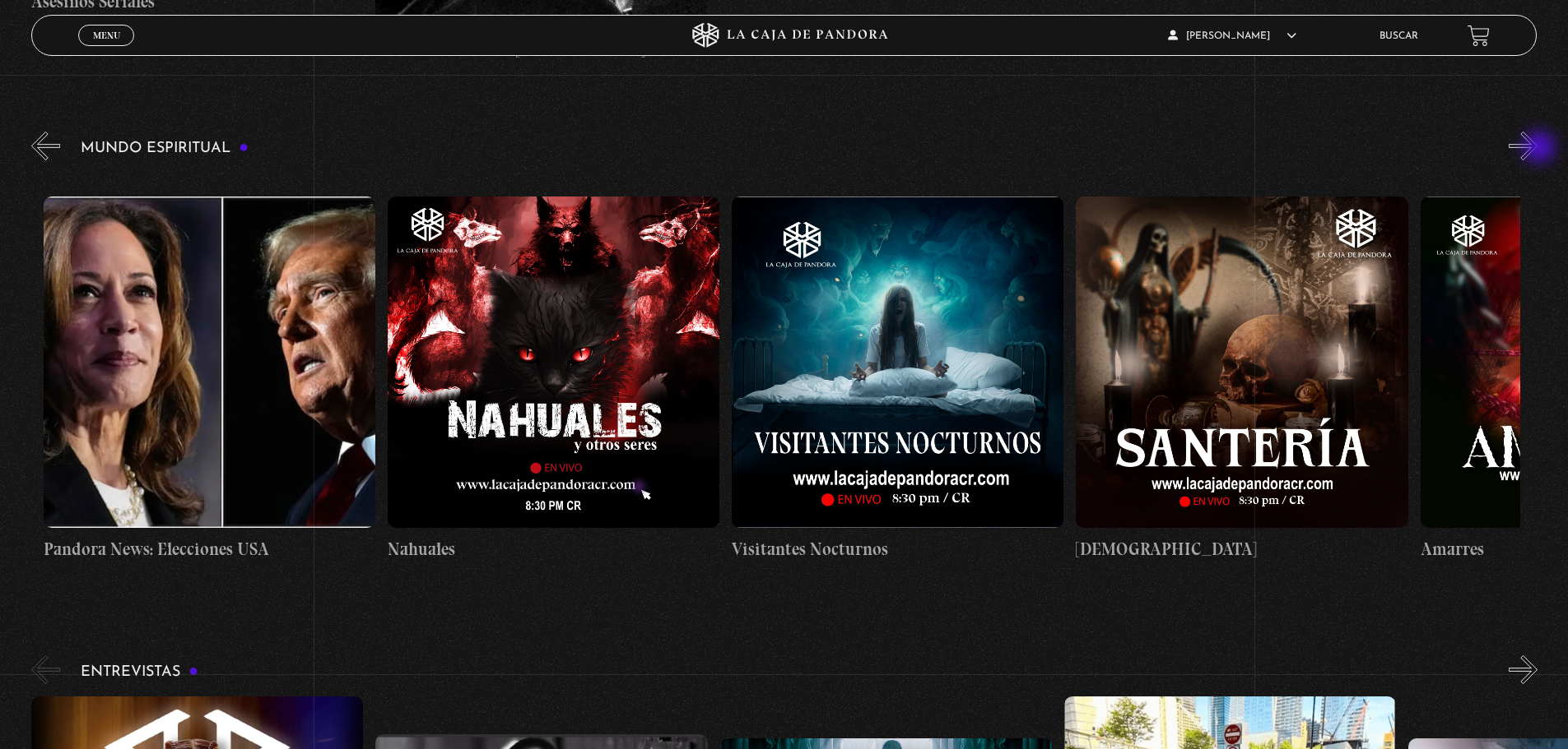
click at [1537, 148] on button "»" at bounding box center [1522, 146] width 29 height 29
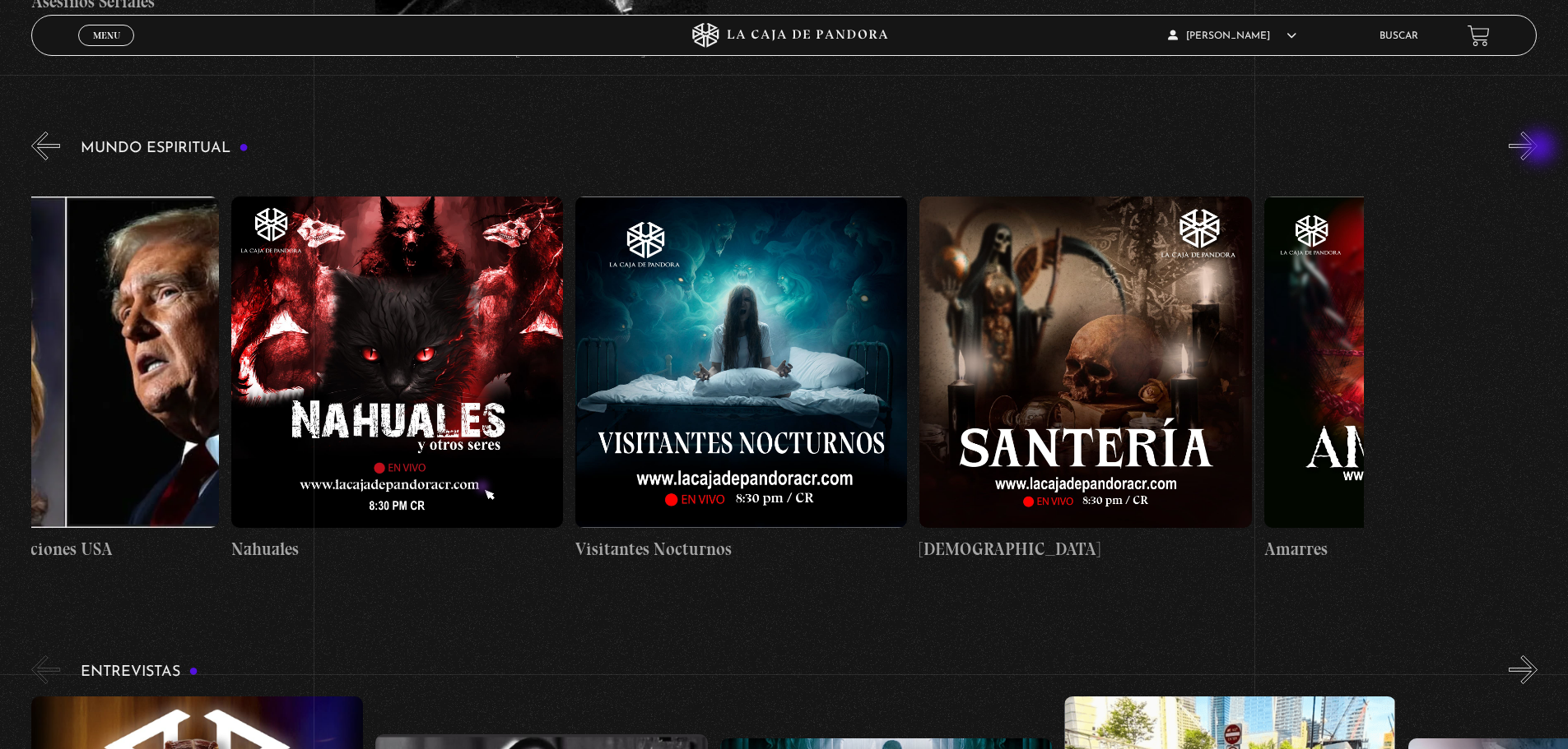
click at [1537, 148] on button "»" at bounding box center [1522, 146] width 29 height 29
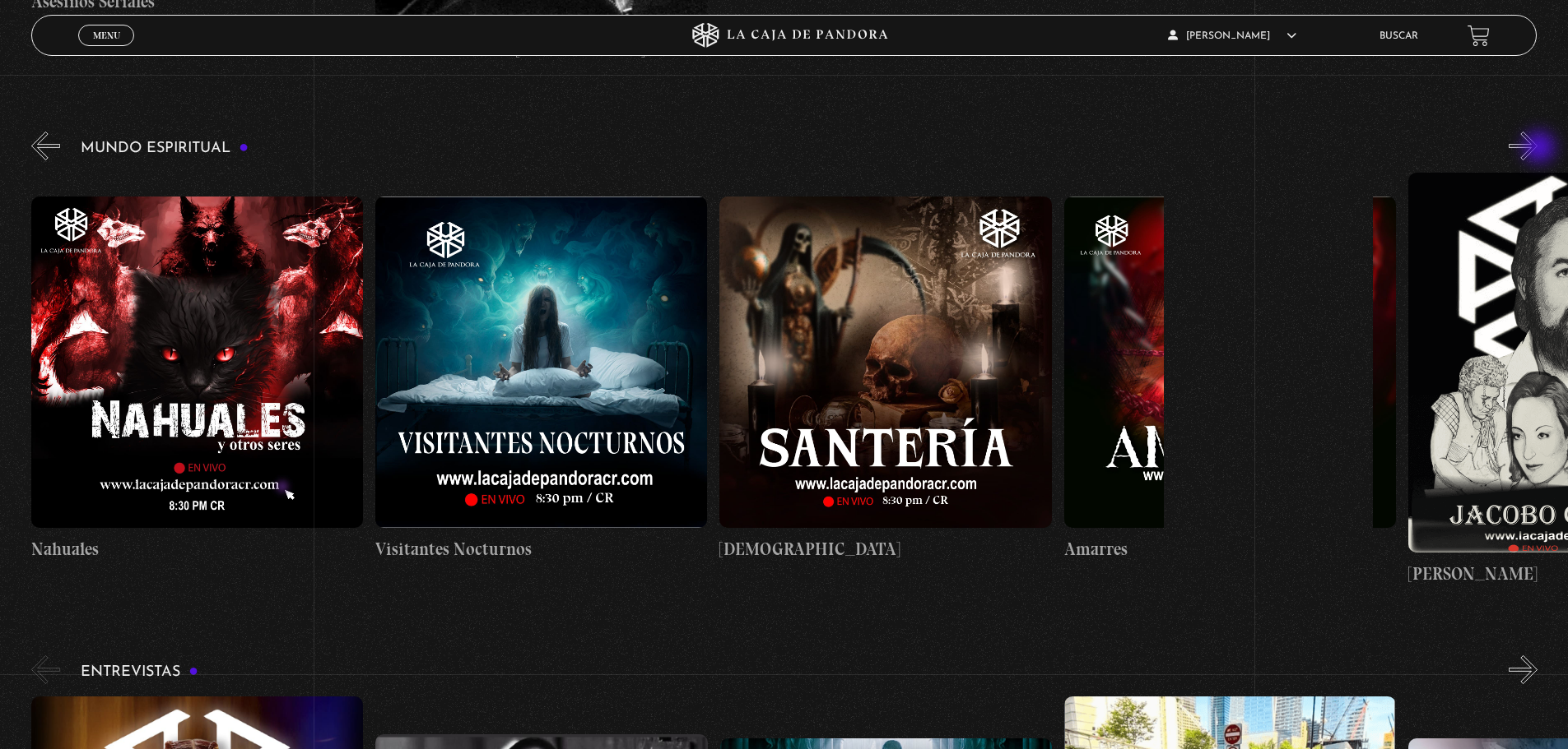
click at [1537, 148] on button "»" at bounding box center [1522, 146] width 29 height 29
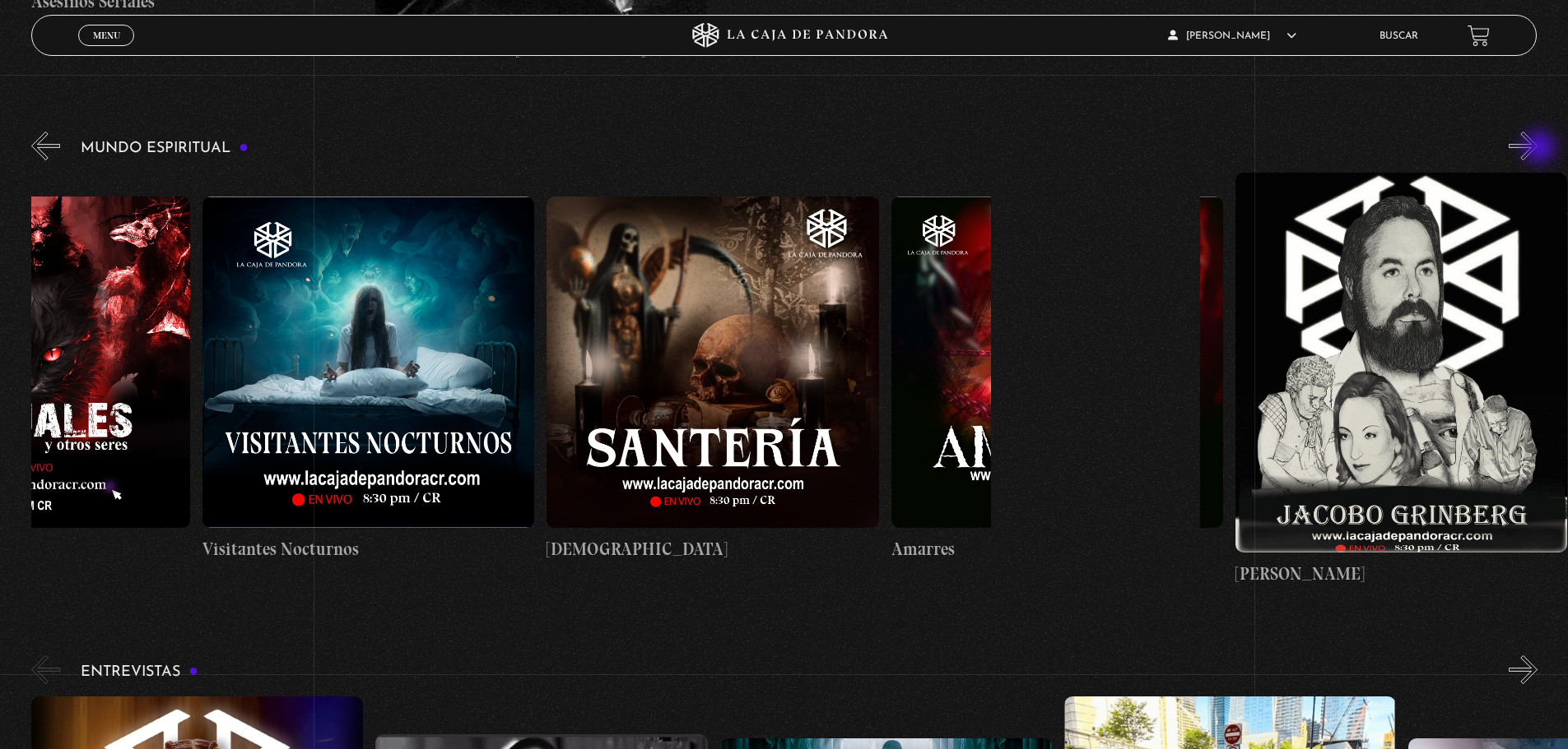
click at [1537, 148] on button "»" at bounding box center [1522, 146] width 29 height 29
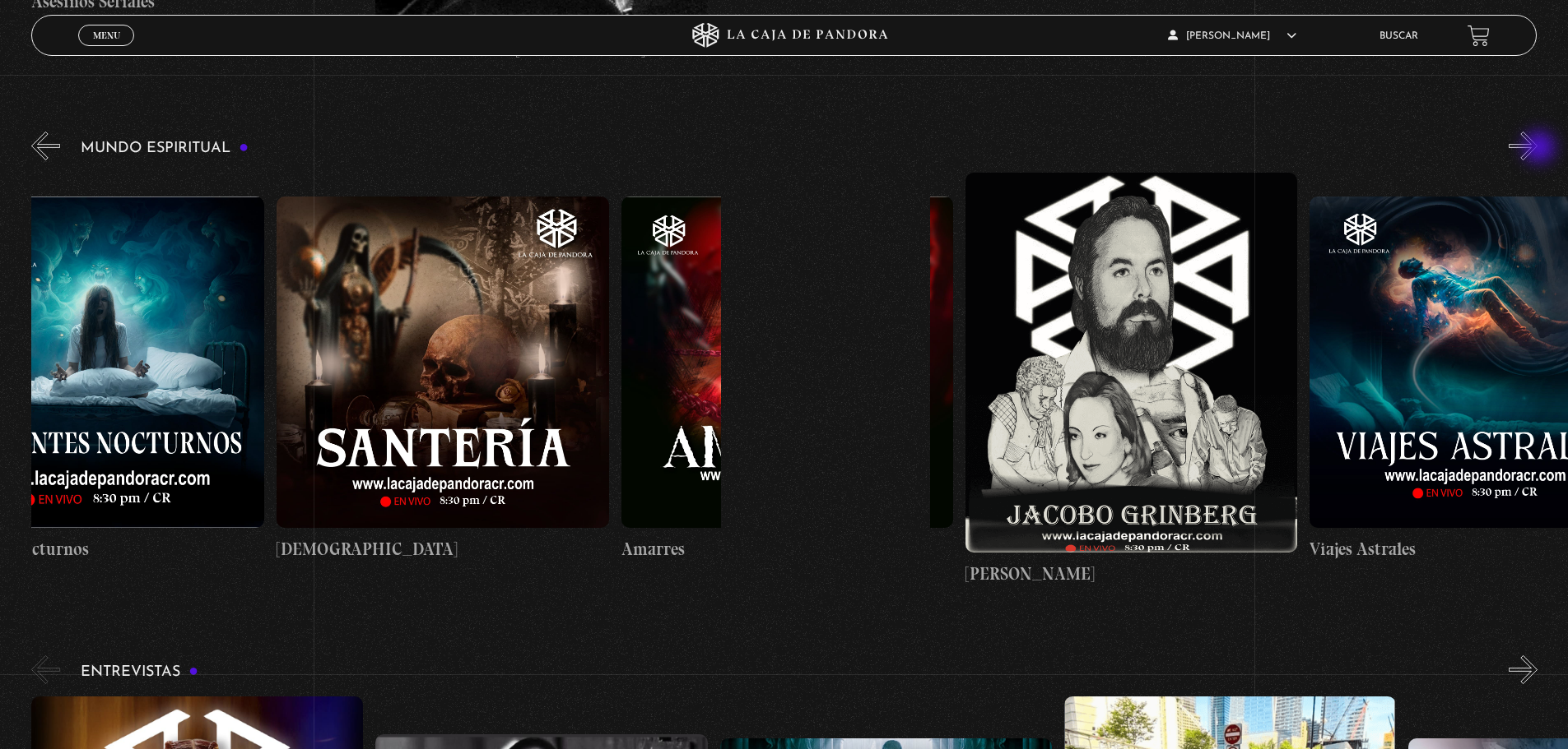
click at [1537, 148] on button "»" at bounding box center [1522, 146] width 29 height 29
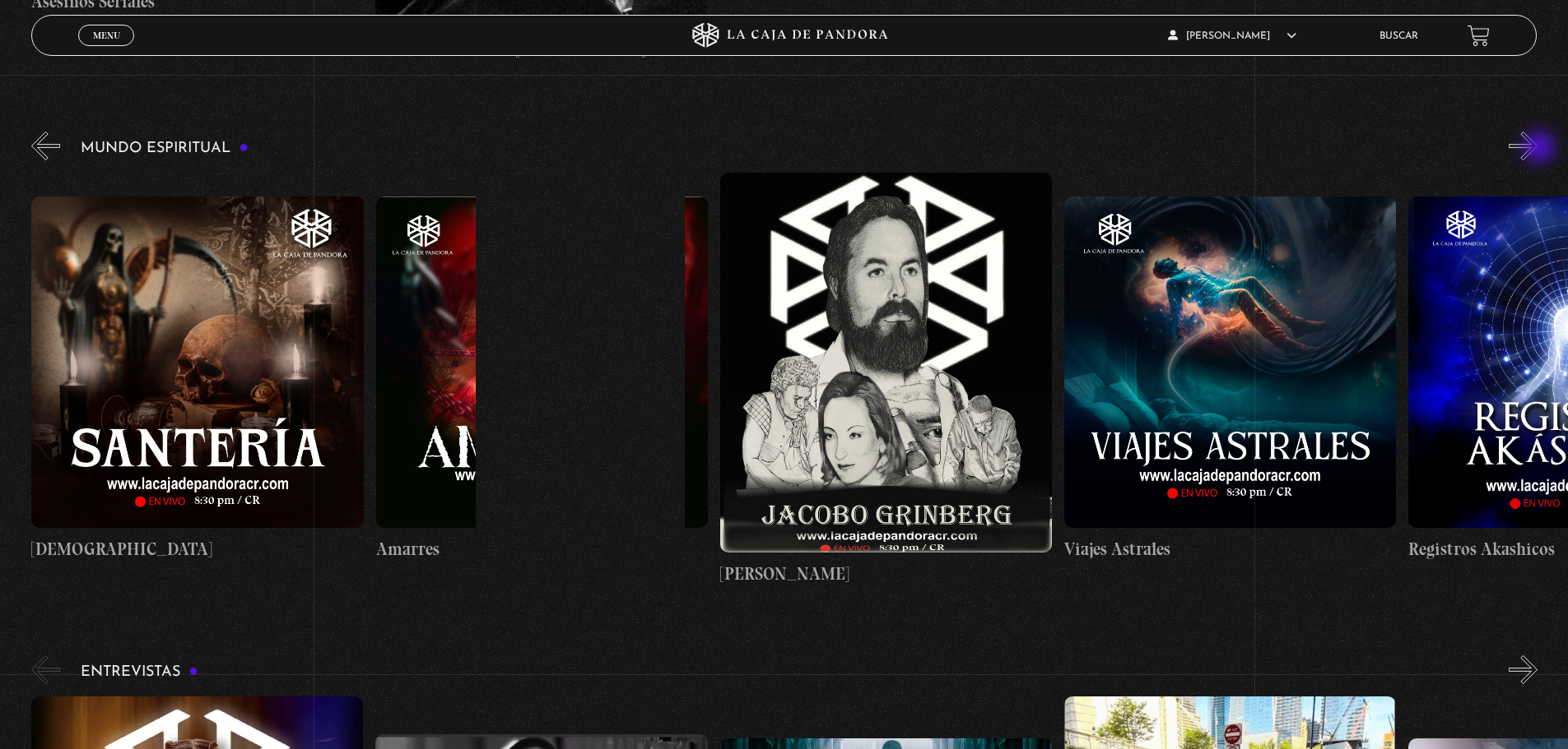
click at [1537, 148] on button "»" at bounding box center [1522, 146] width 29 height 29
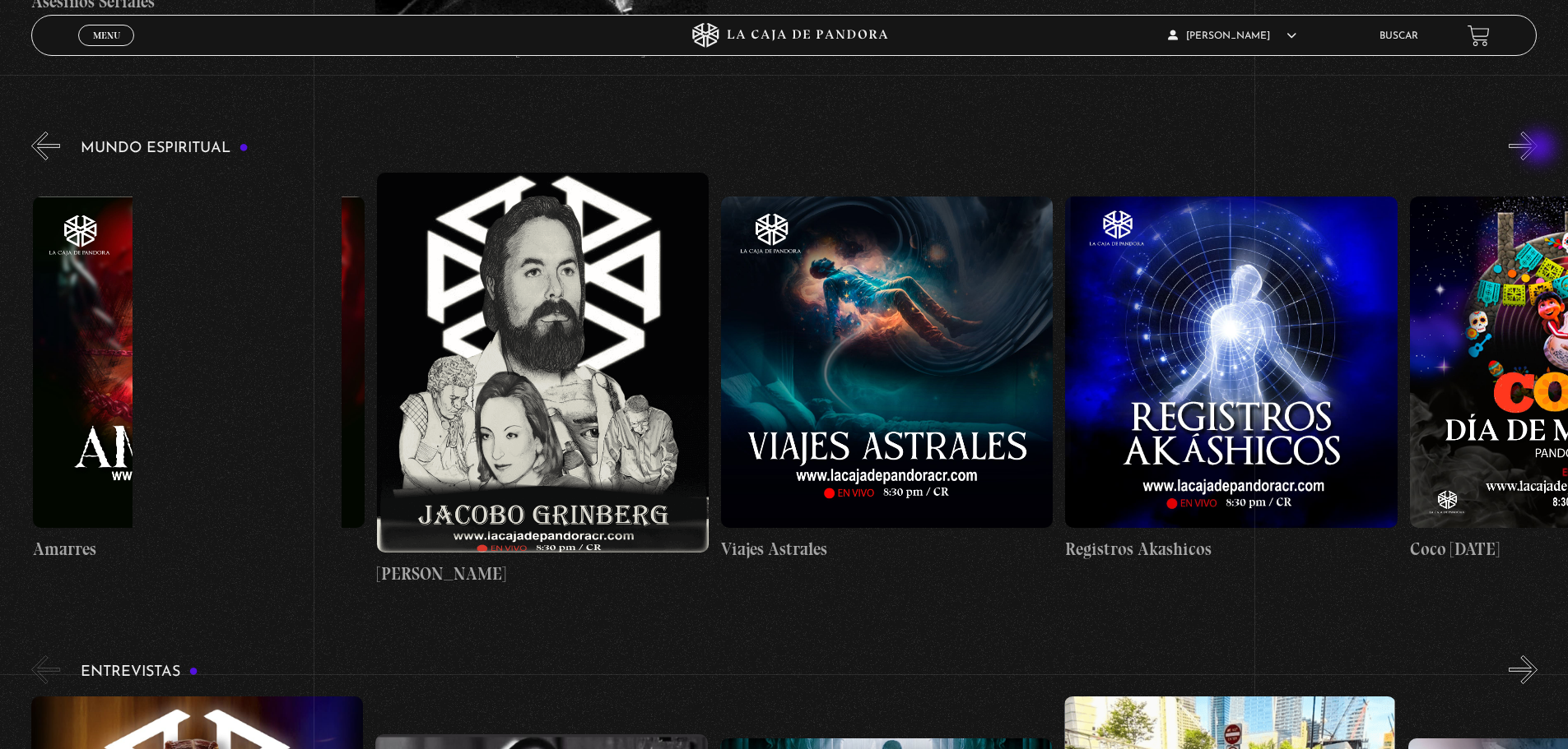
click at [1537, 148] on button "»" at bounding box center [1522, 146] width 29 height 29
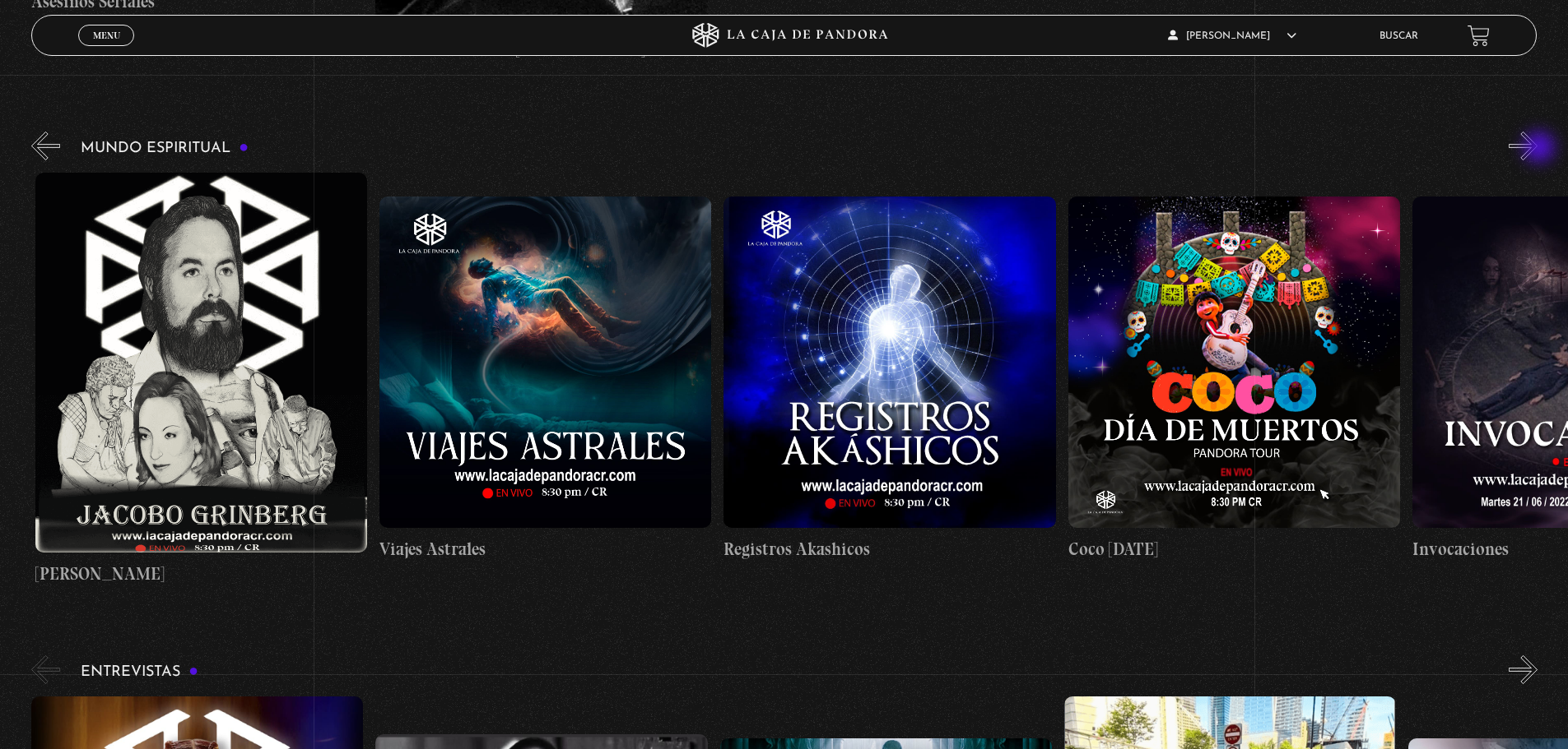
click at [1537, 148] on button "»" at bounding box center [1522, 146] width 29 height 29
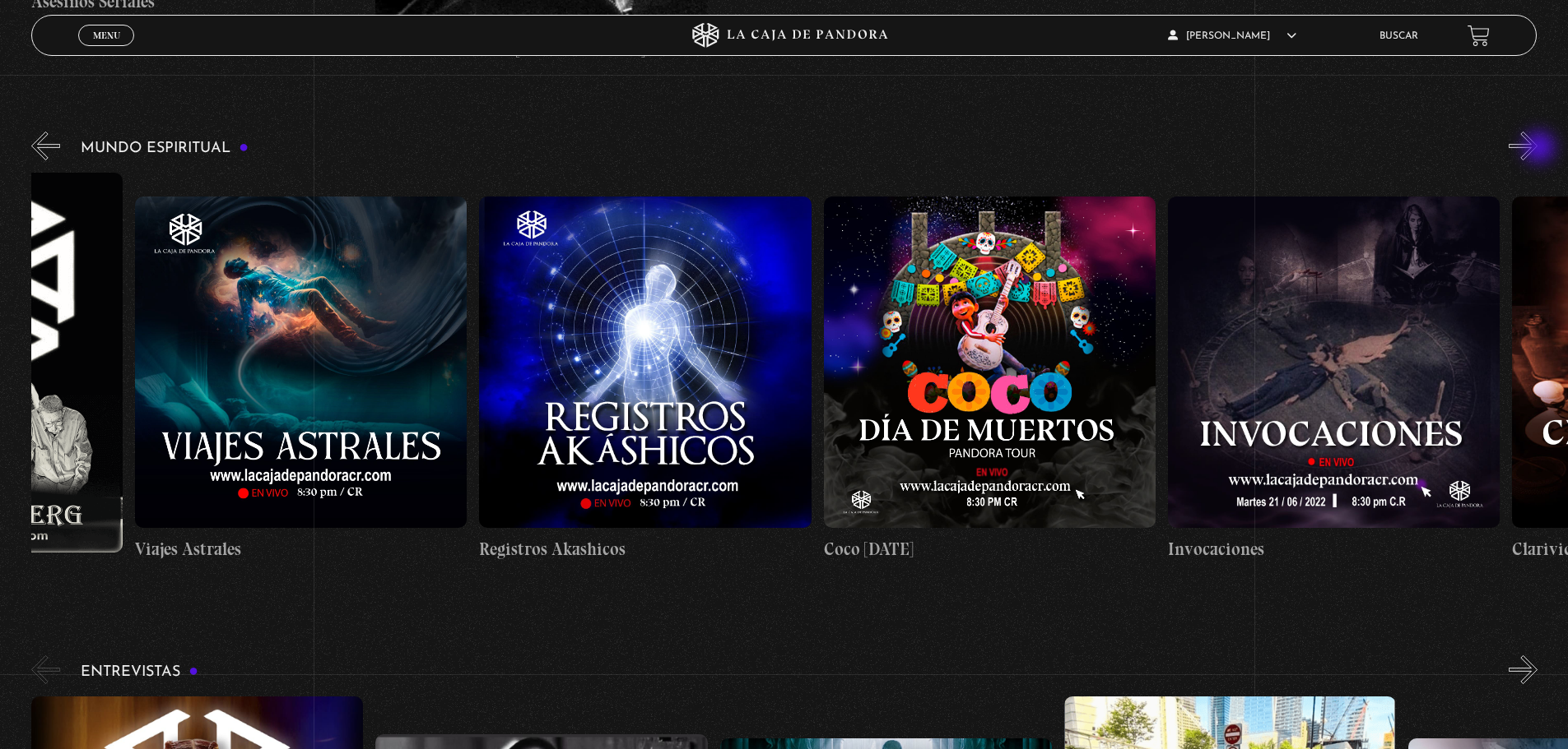
click at [1537, 148] on button "»" at bounding box center [1522, 146] width 29 height 29
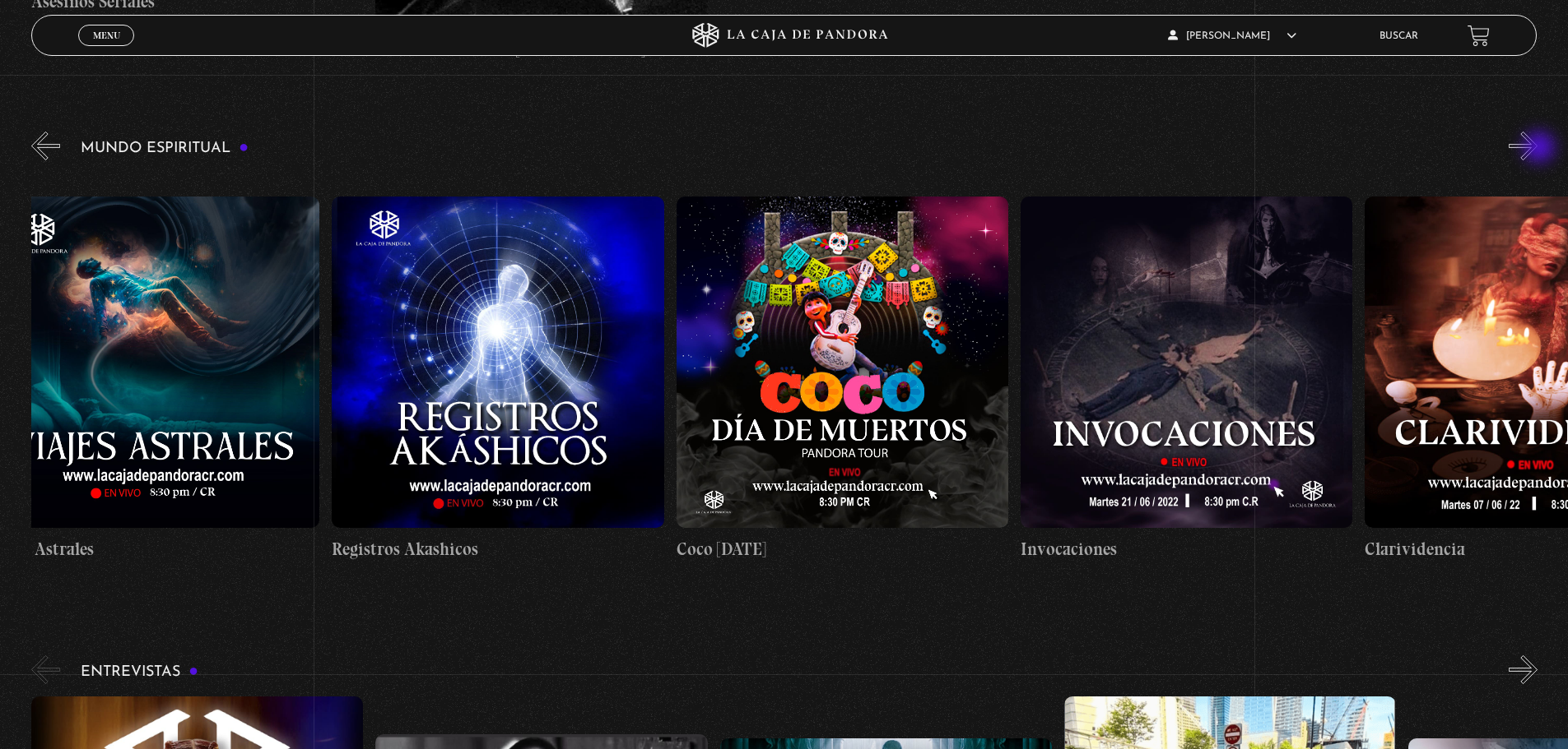
click at [1537, 148] on button "»" at bounding box center [1522, 146] width 29 height 29
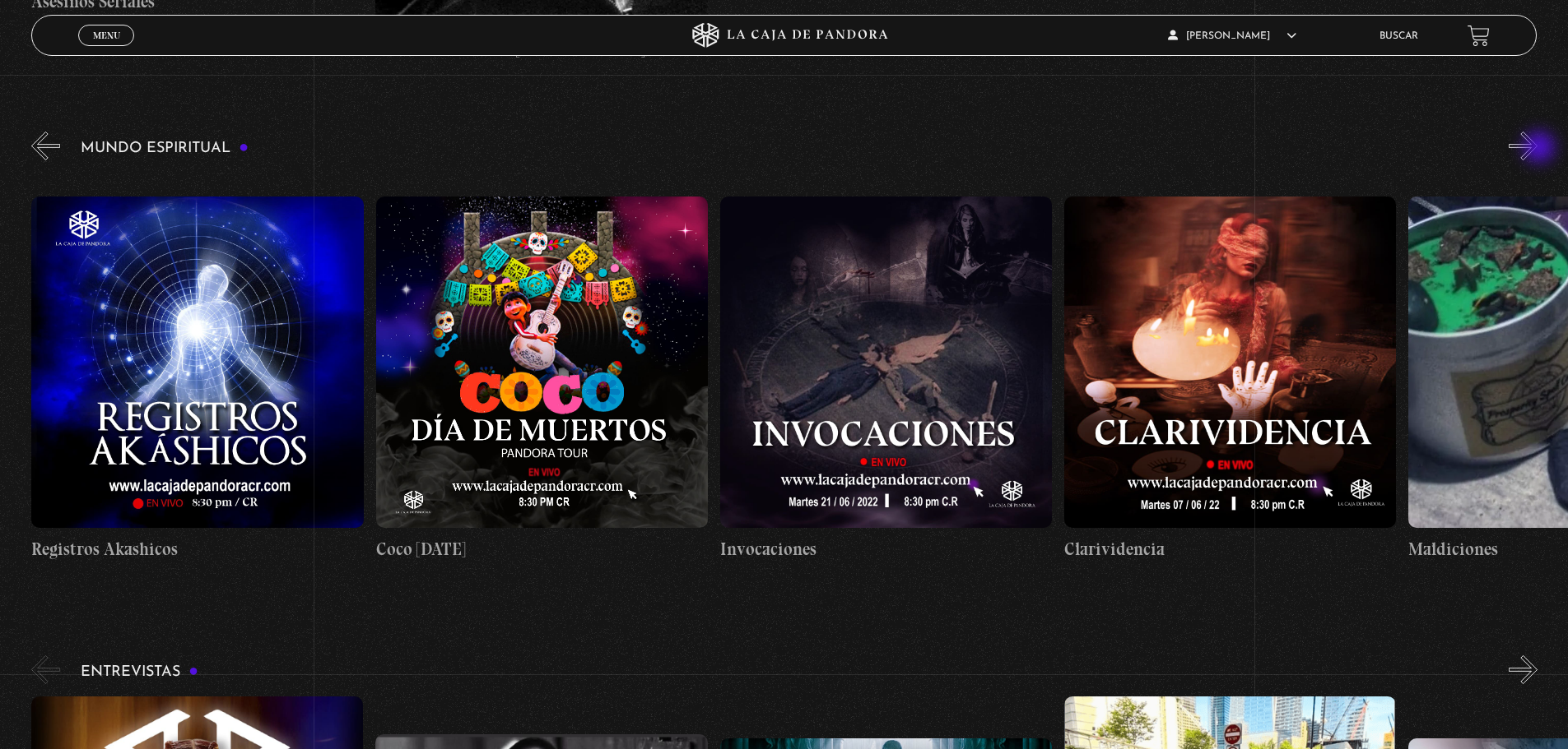
click at [1537, 148] on button "»" at bounding box center [1522, 146] width 29 height 29
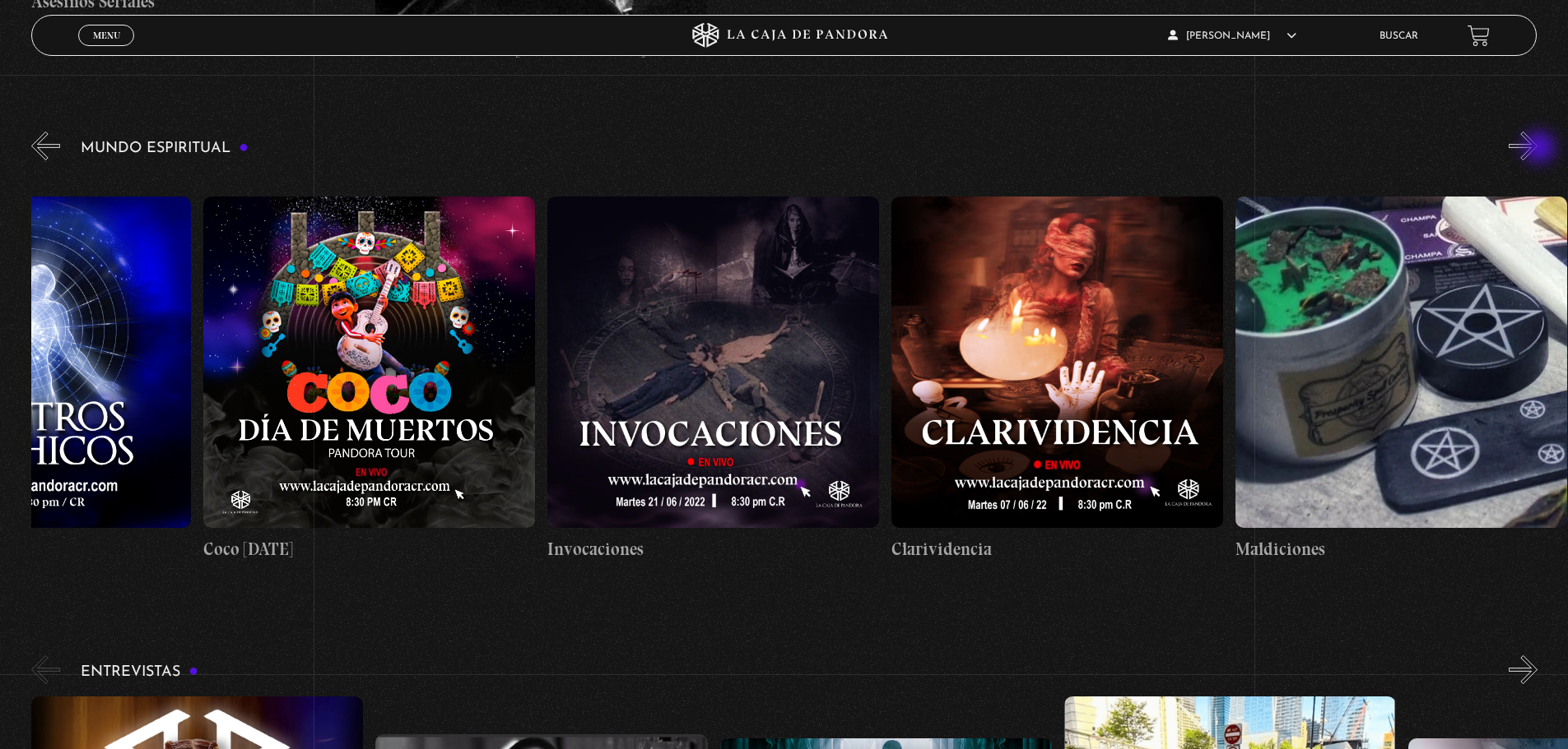
click at [1537, 148] on button "»" at bounding box center [1522, 146] width 29 height 29
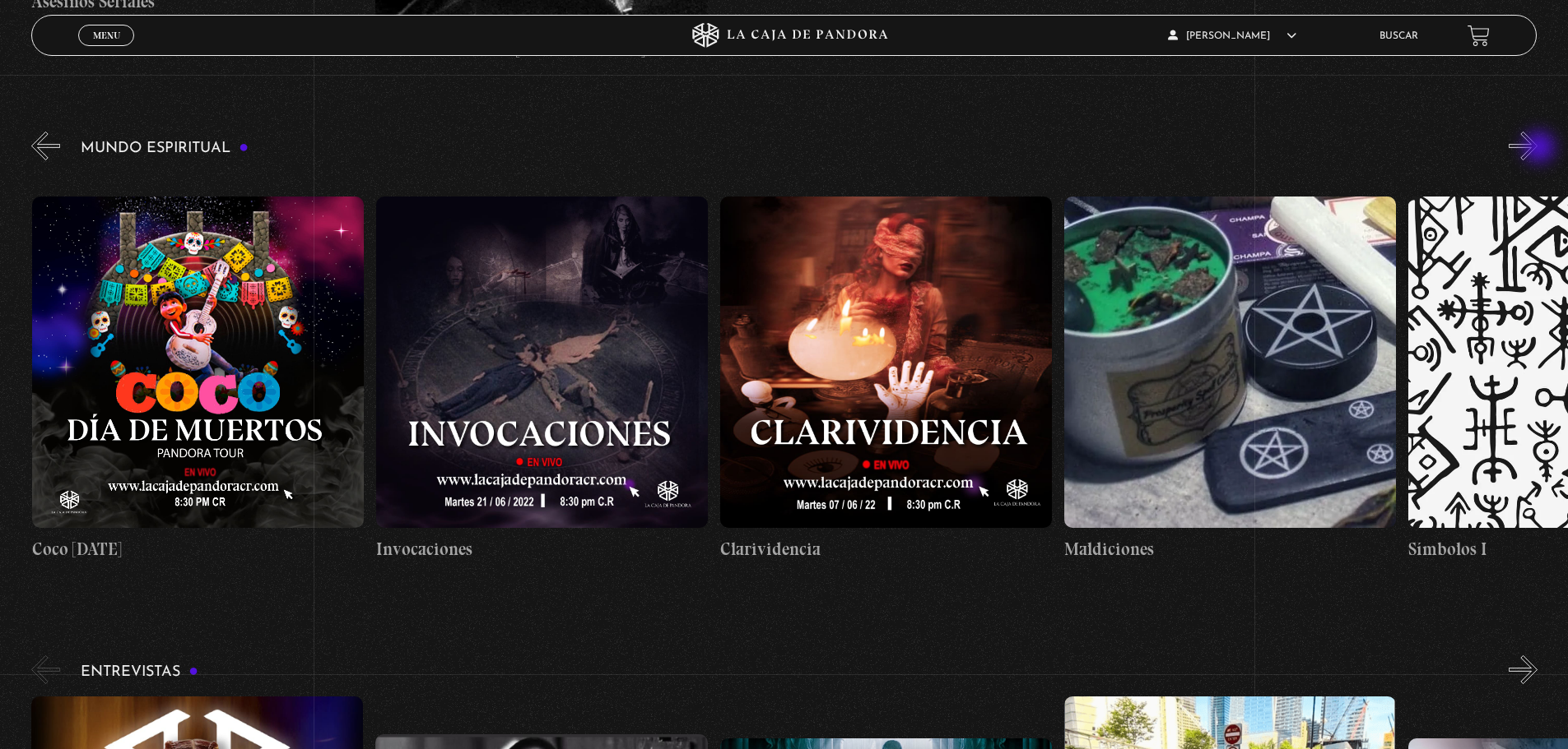
click at [1537, 148] on button "»" at bounding box center [1522, 146] width 29 height 29
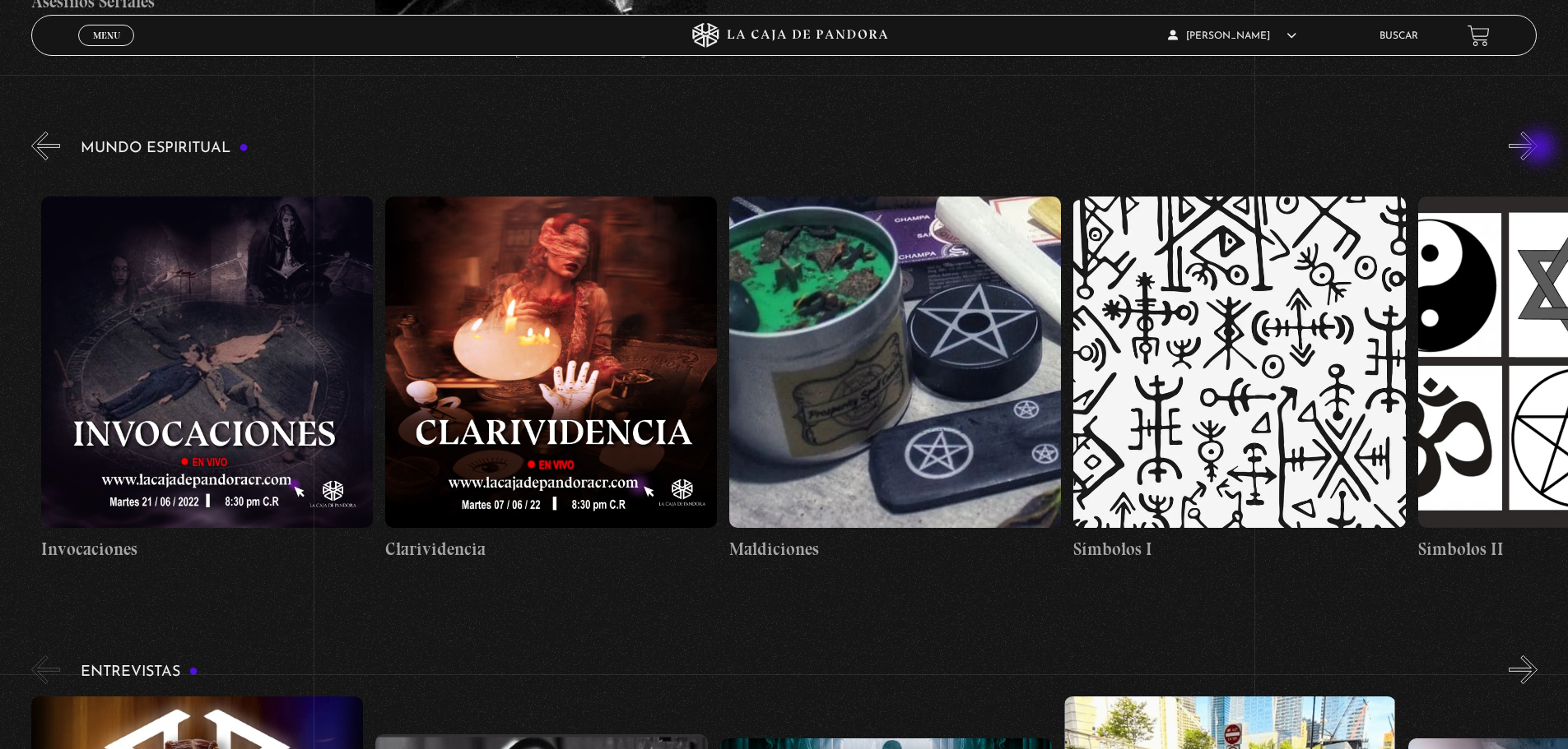
click at [1537, 148] on button "»" at bounding box center [1522, 146] width 29 height 29
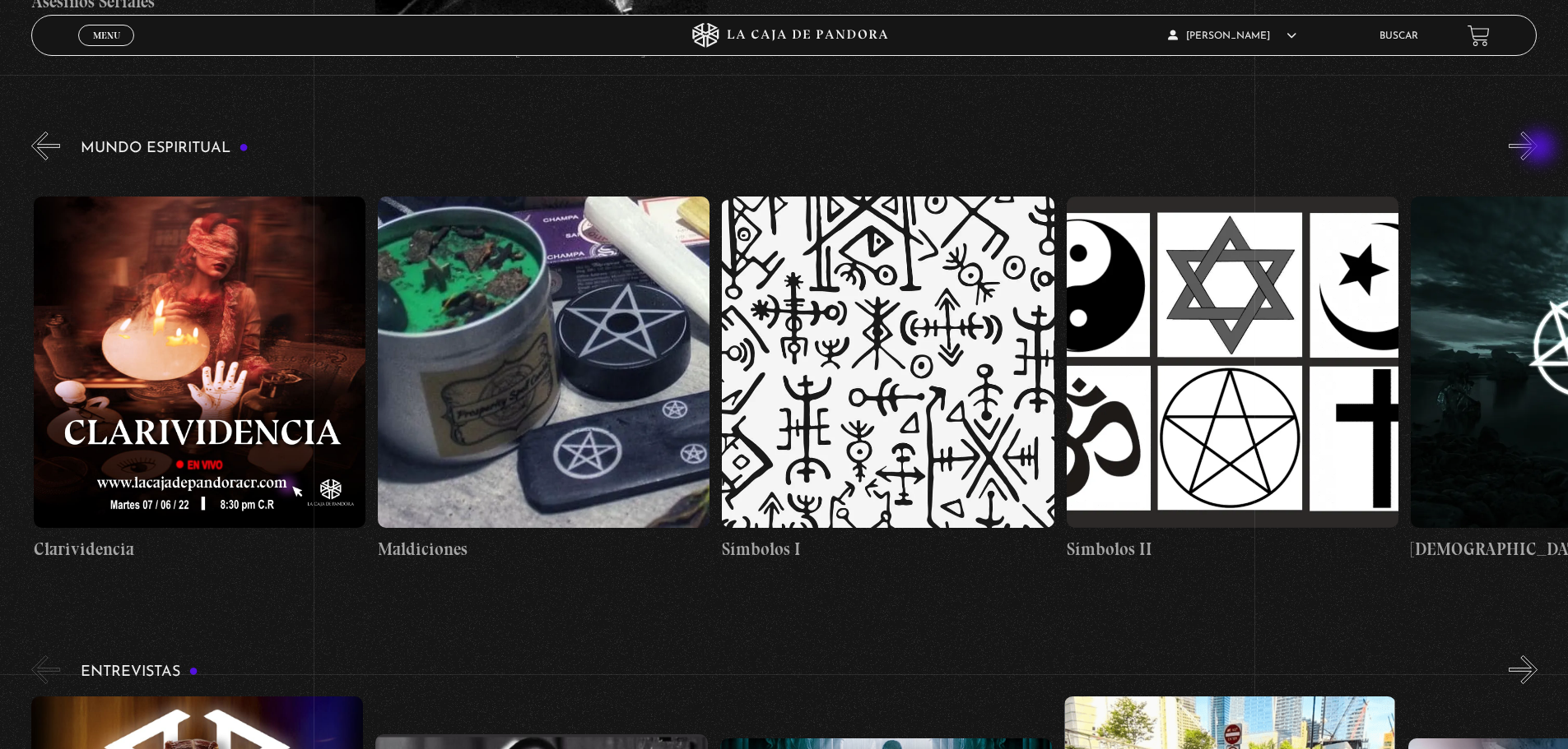
click at [1537, 148] on button "»" at bounding box center [1522, 146] width 29 height 29
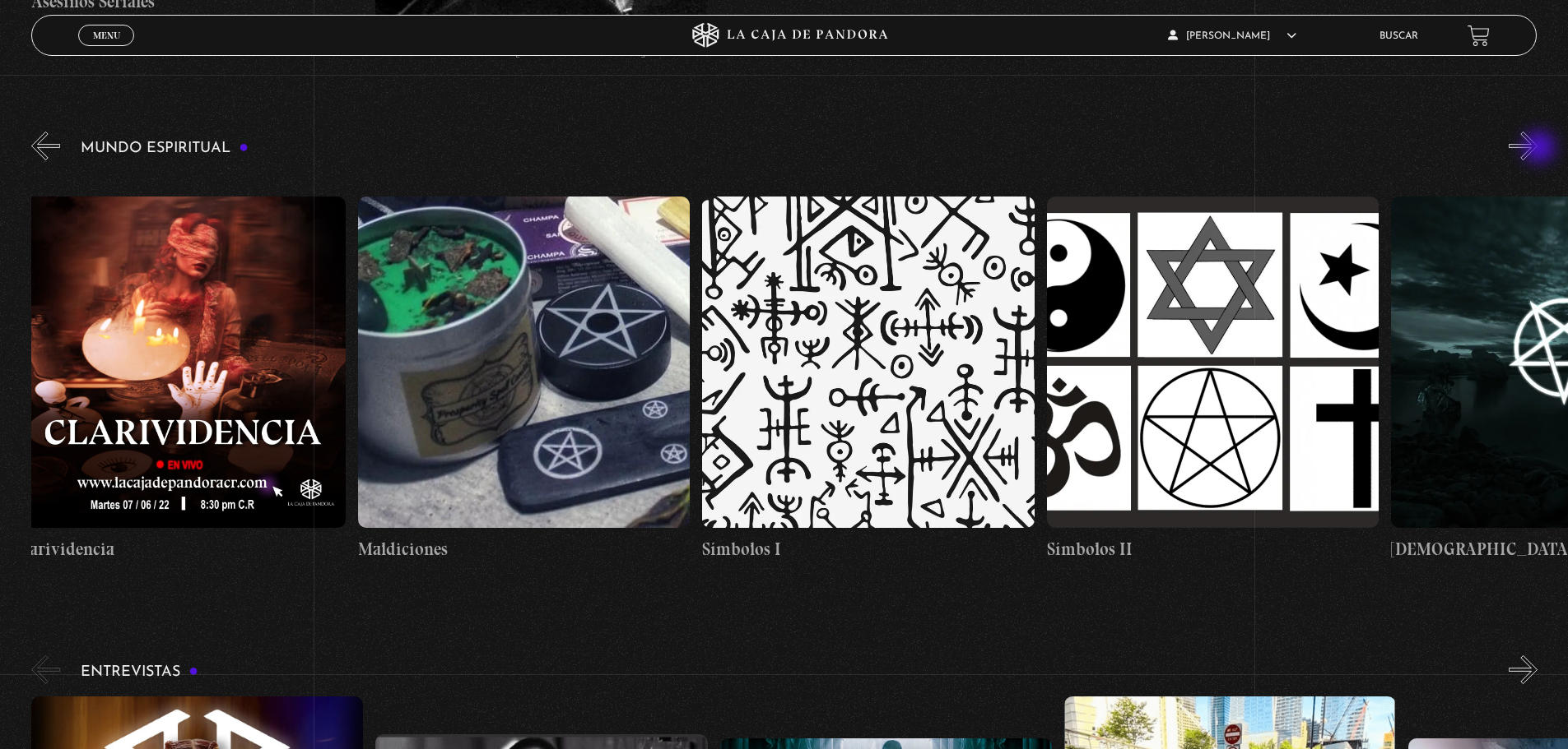
click at [1537, 148] on button "»" at bounding box center [1522, 146] width 29 height 29
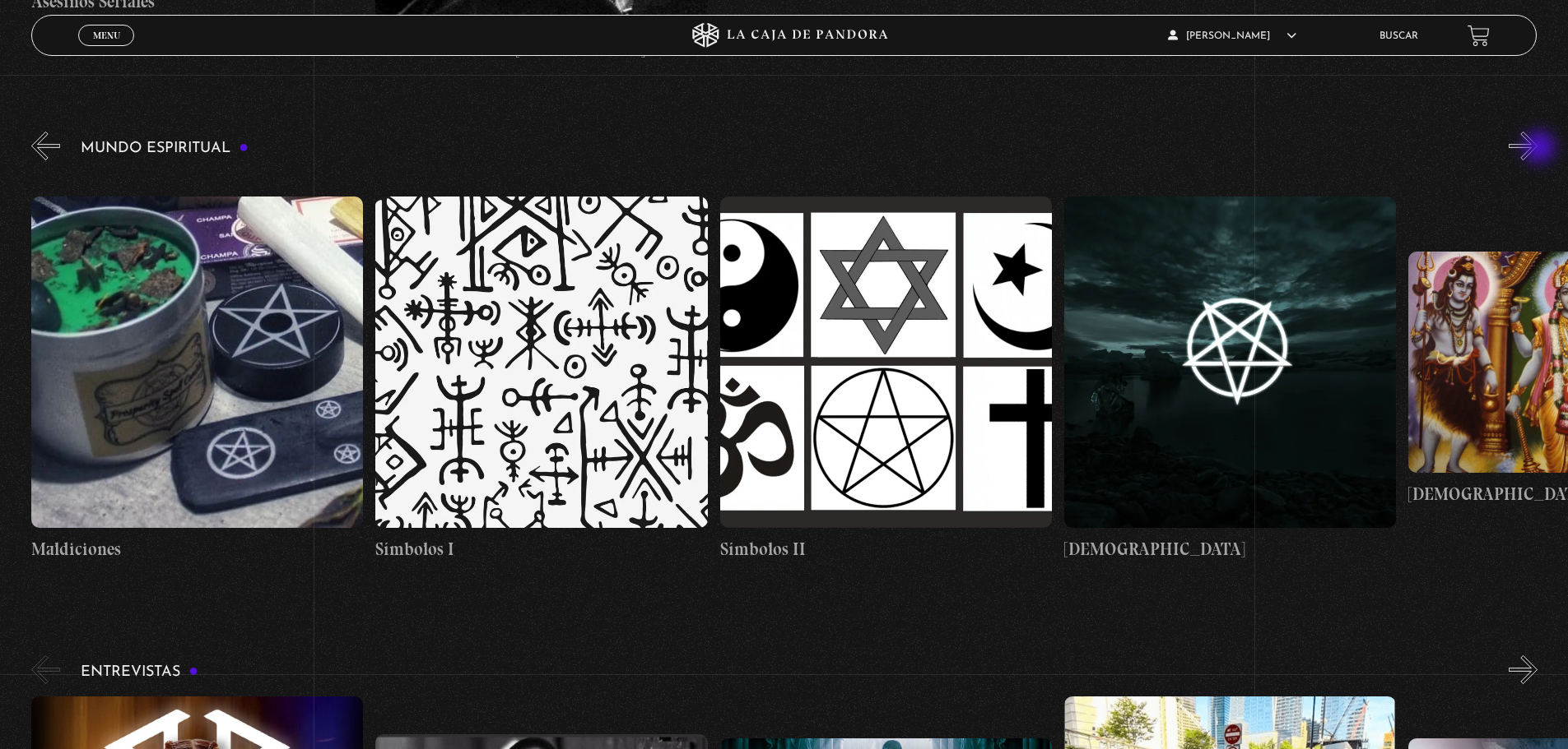
click at [1537, 148] on button "»" at bounding box center [1522, 146] width 29 height 29
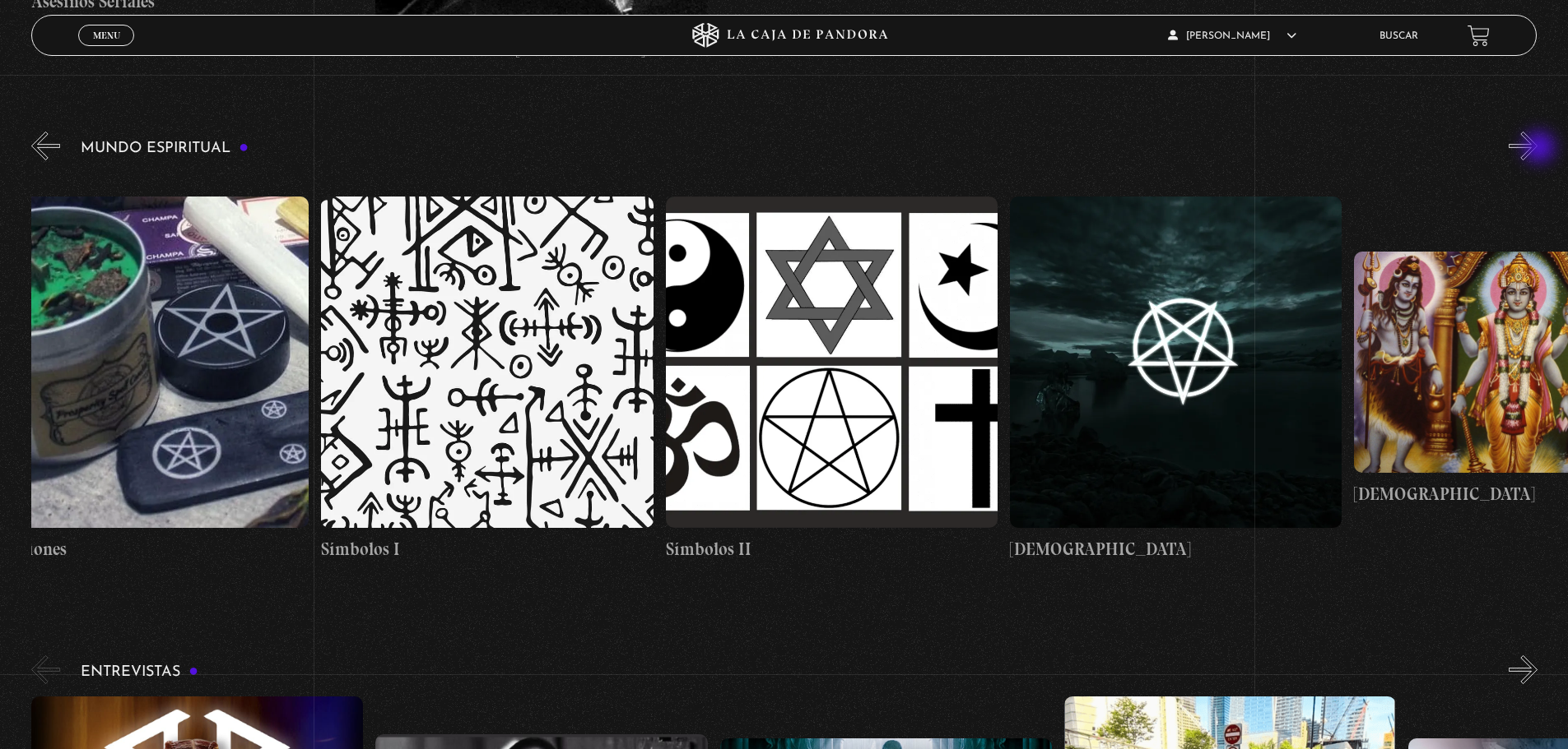
click at [1537, 148] on button "»" at bounding box center [1522, 146] width 29 height 29
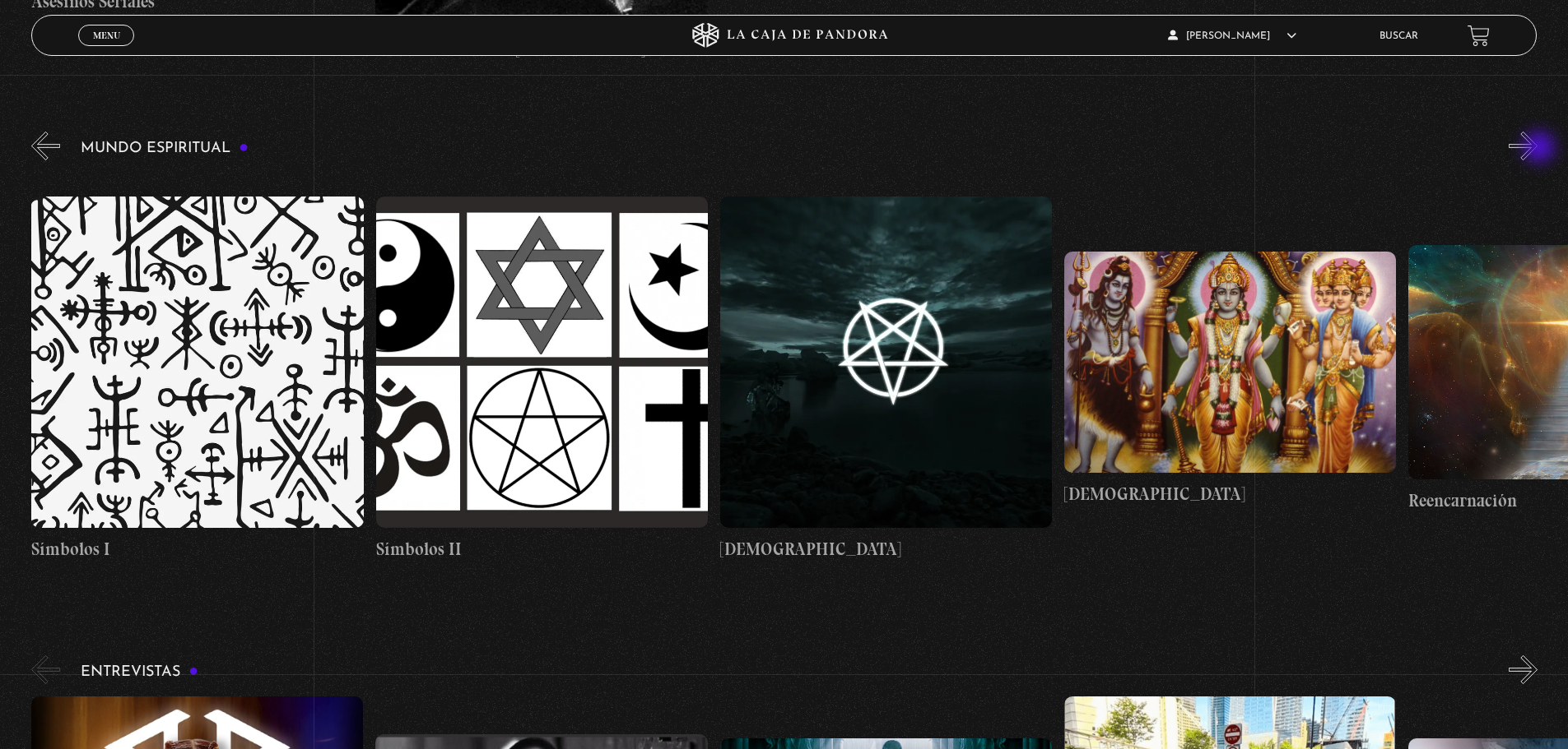
click at [1537, 148] on button "»" at bounding box center [1522, 146] width 29 height 29
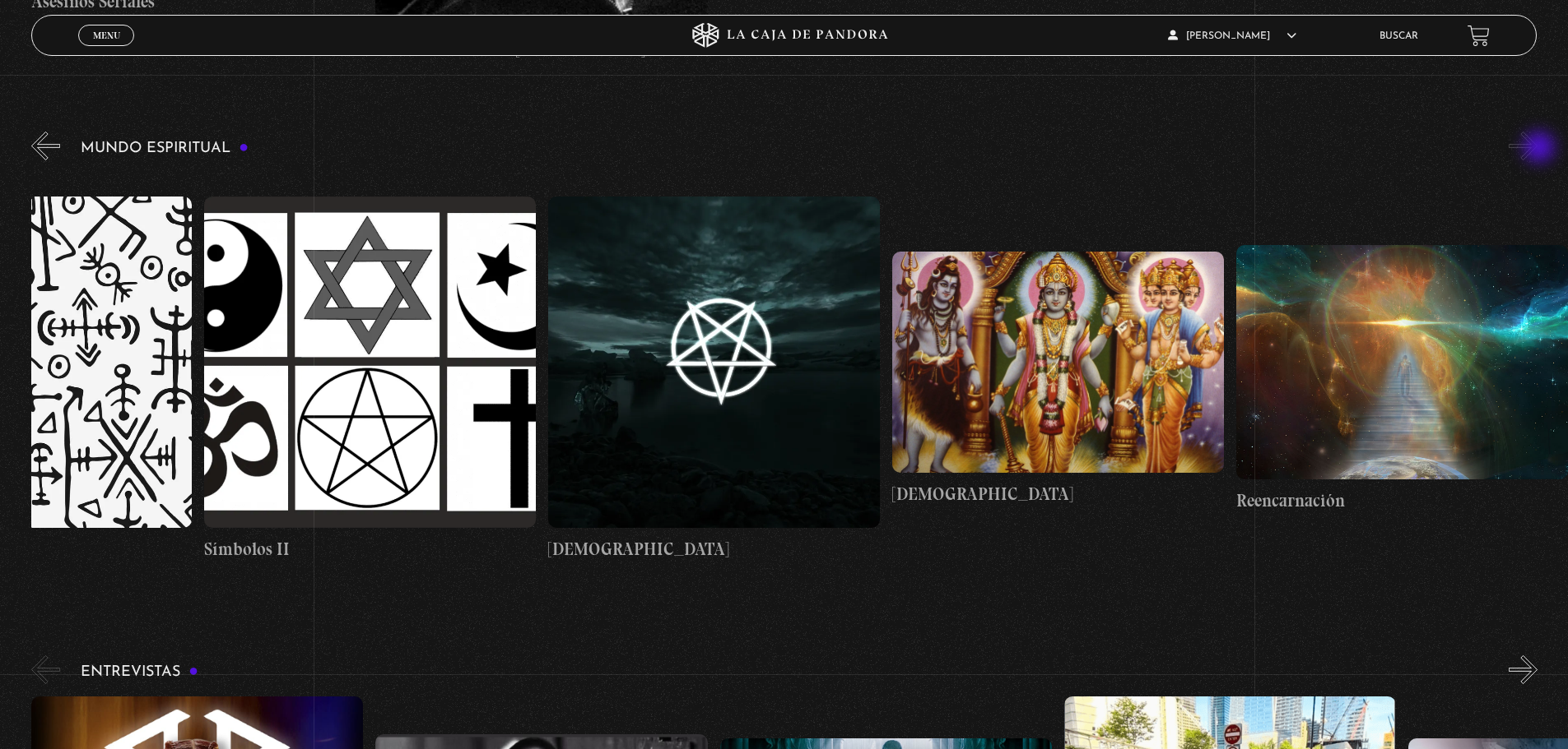
scroll to position [0, 5335]
click at [1537, 148] on button "»" at bounding box center [1522, 146] width 29 height 29
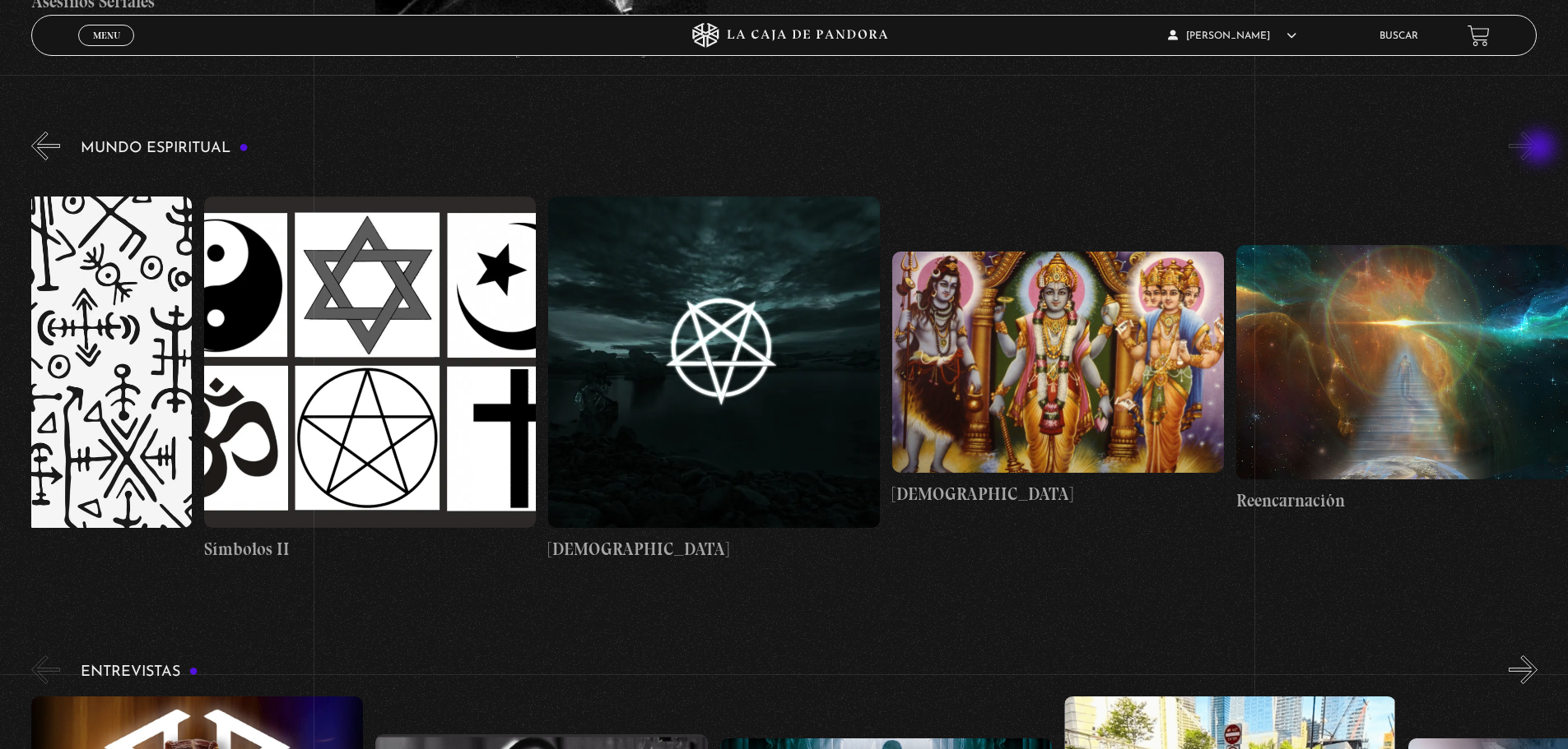
click at [1537, 148] on button "»" at bounding box center [1522, 146] width 29 height 29
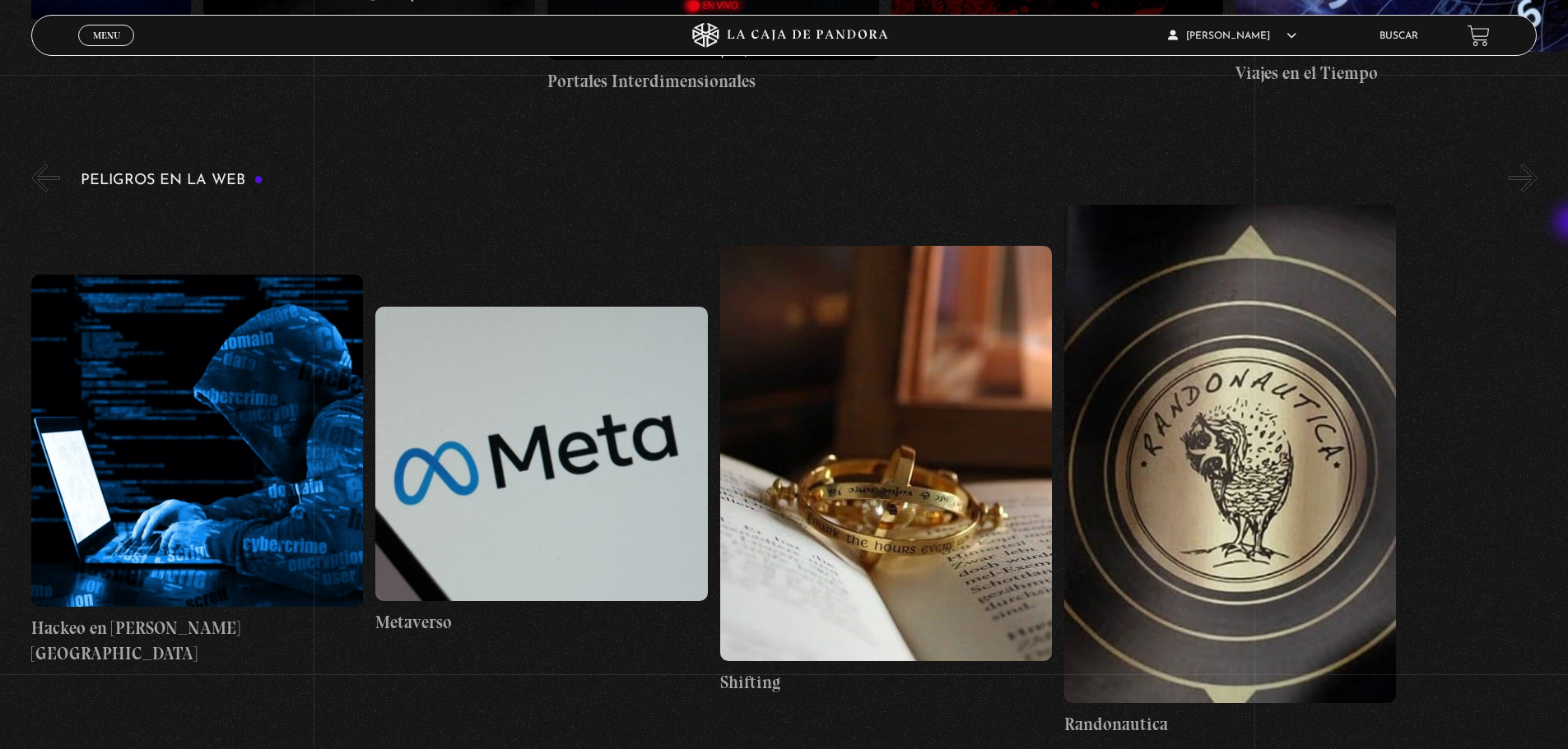
scroll to position [2926, 0]
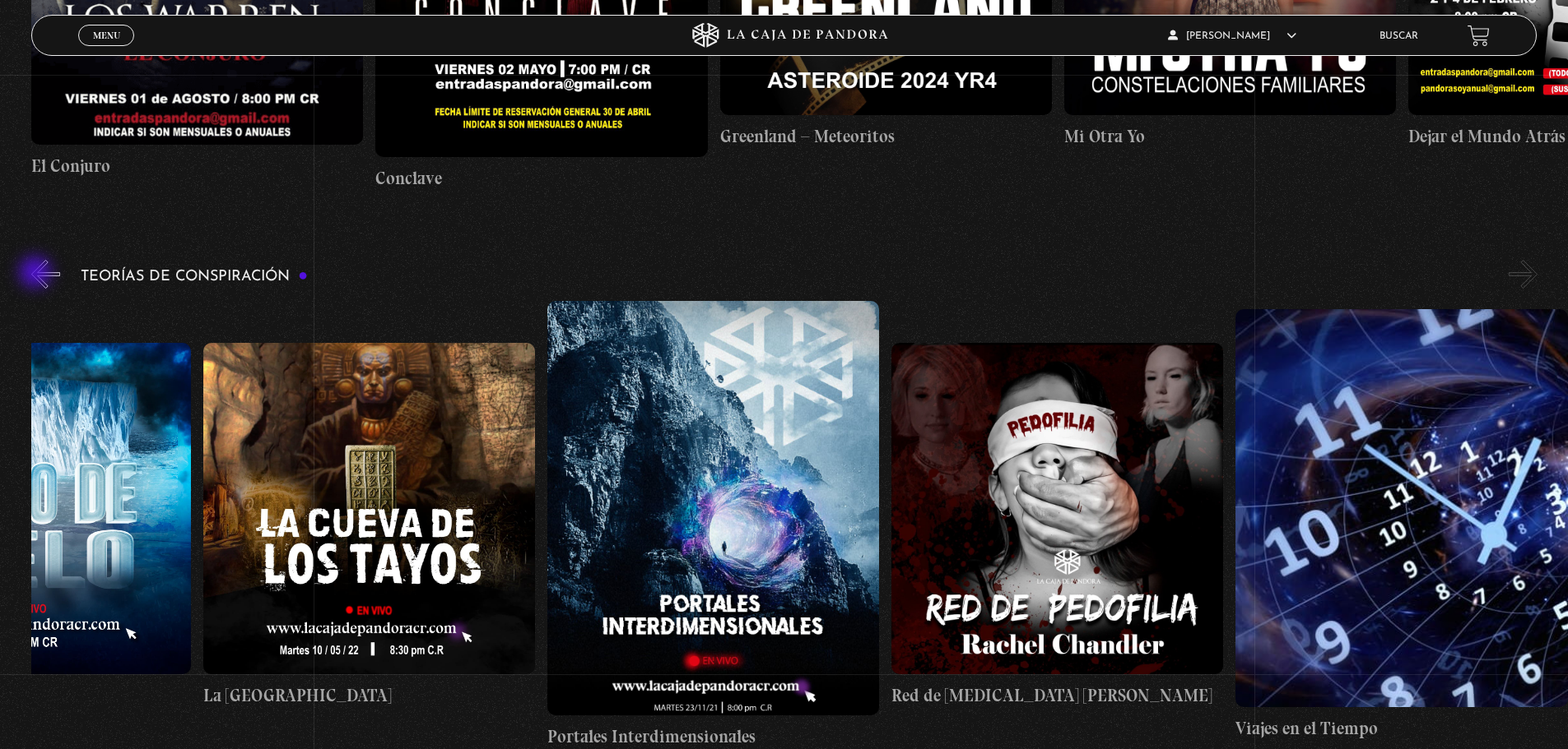
click at [37, 274] on button "«" at bounding box center [45, 274] width 29 height 29
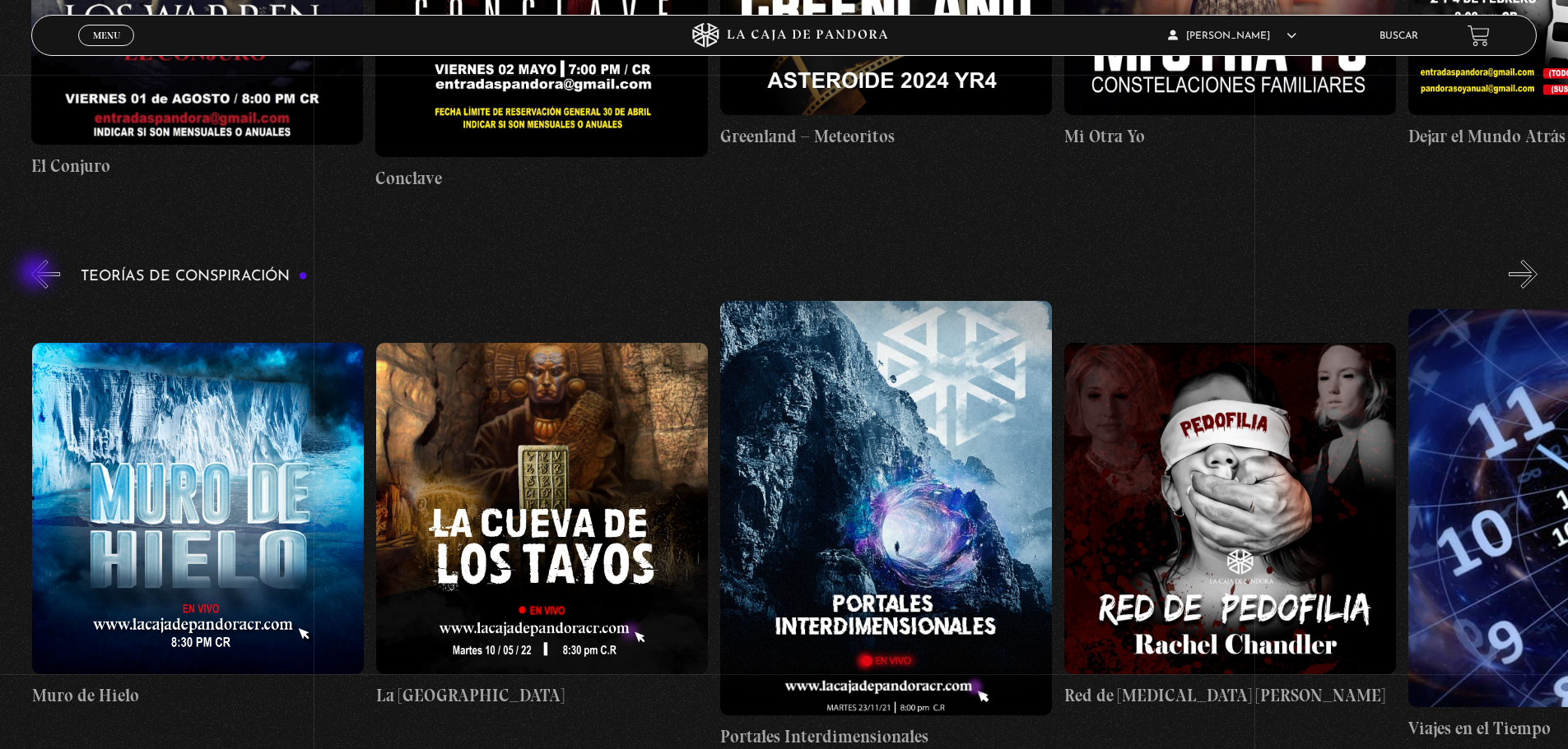
click at [37, 274] on button "«" at bounding box center [45, 274] width 29 height 29
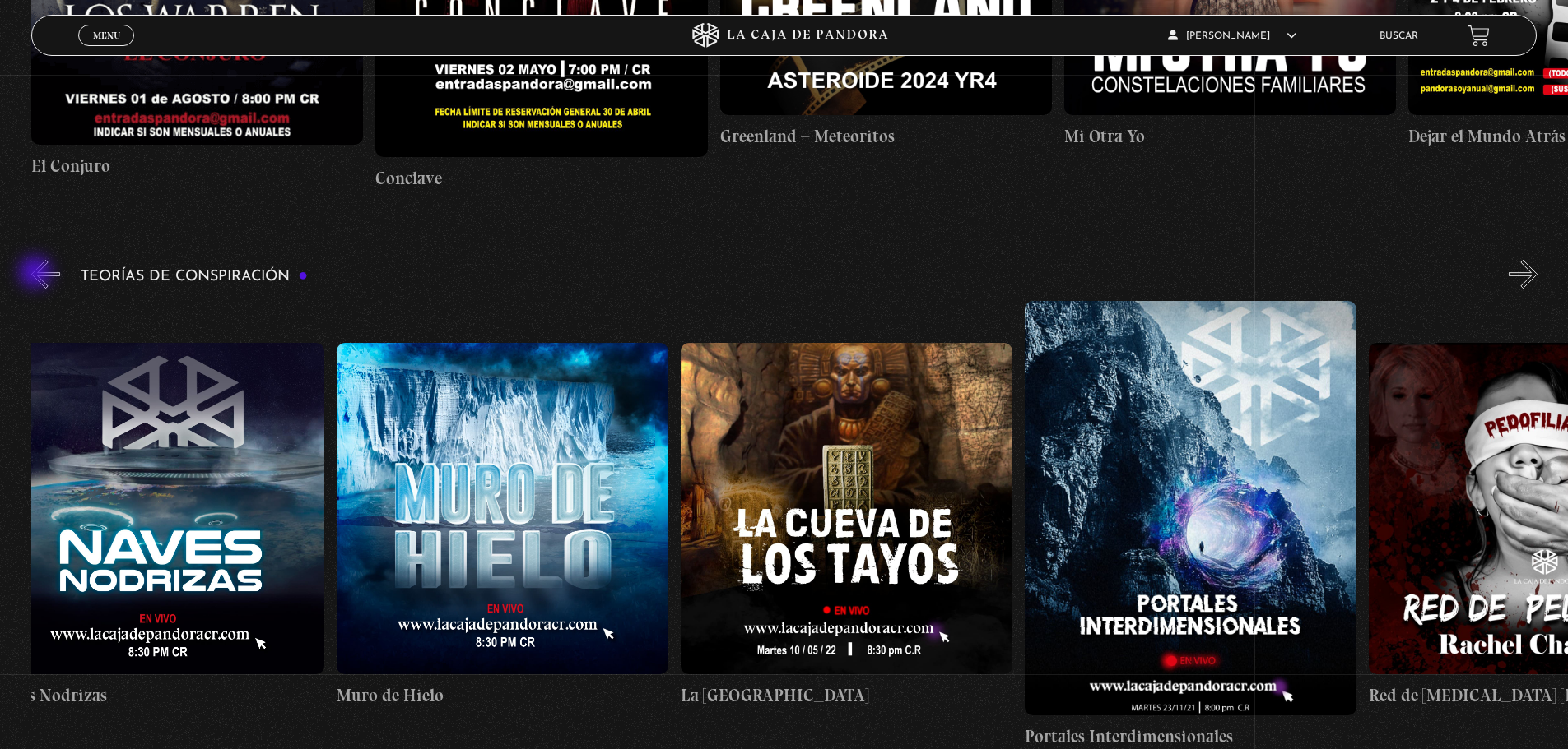
click at [37, 274] on button "«" at bounding box center [45, 274] width 29 height 29
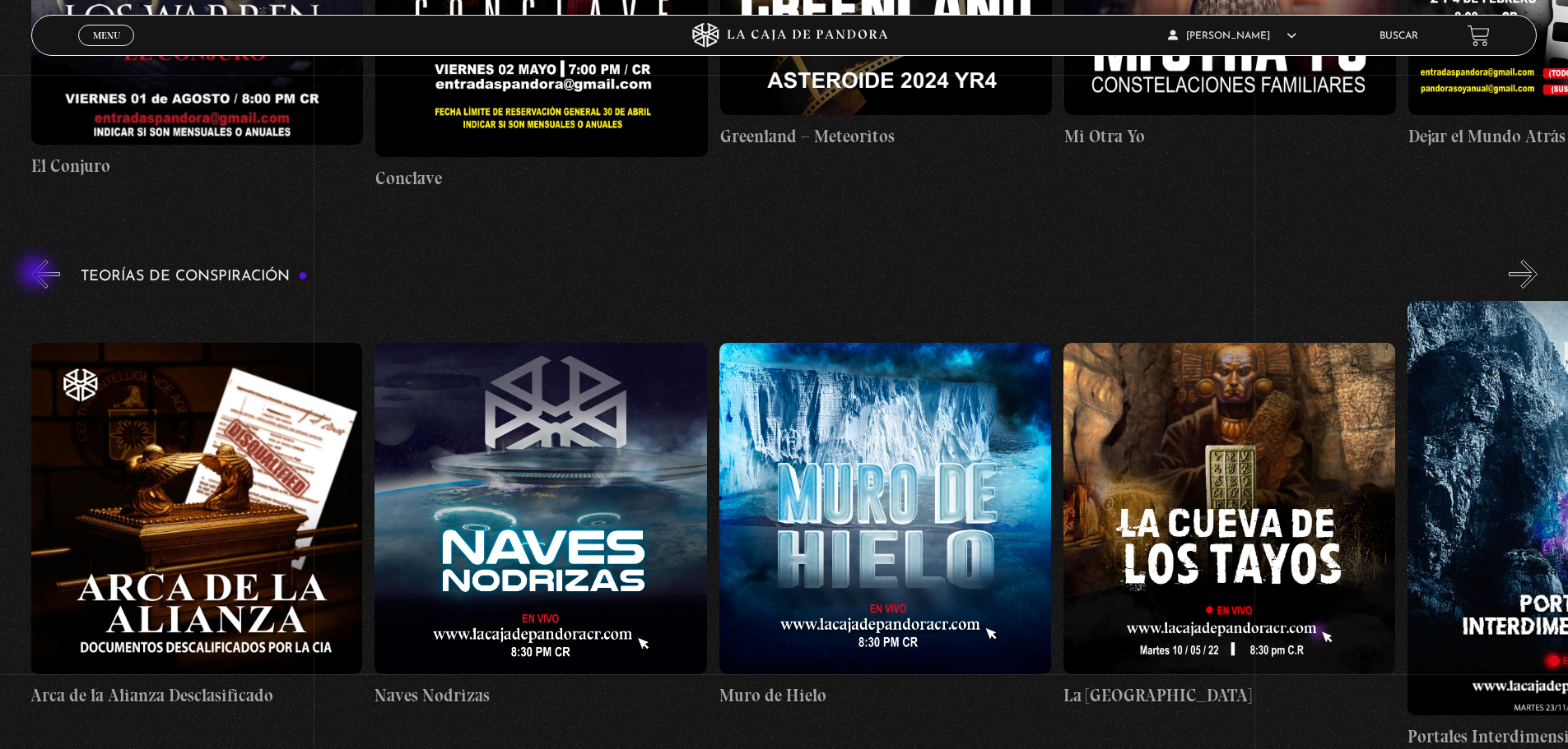
scroll to position [0, 0]
click at [37, 274] on button "«" at bounding box center [45, 274] width 29 height 29
click at [527, 514] on figure at bounding box center [541, 508] width 332 height 332
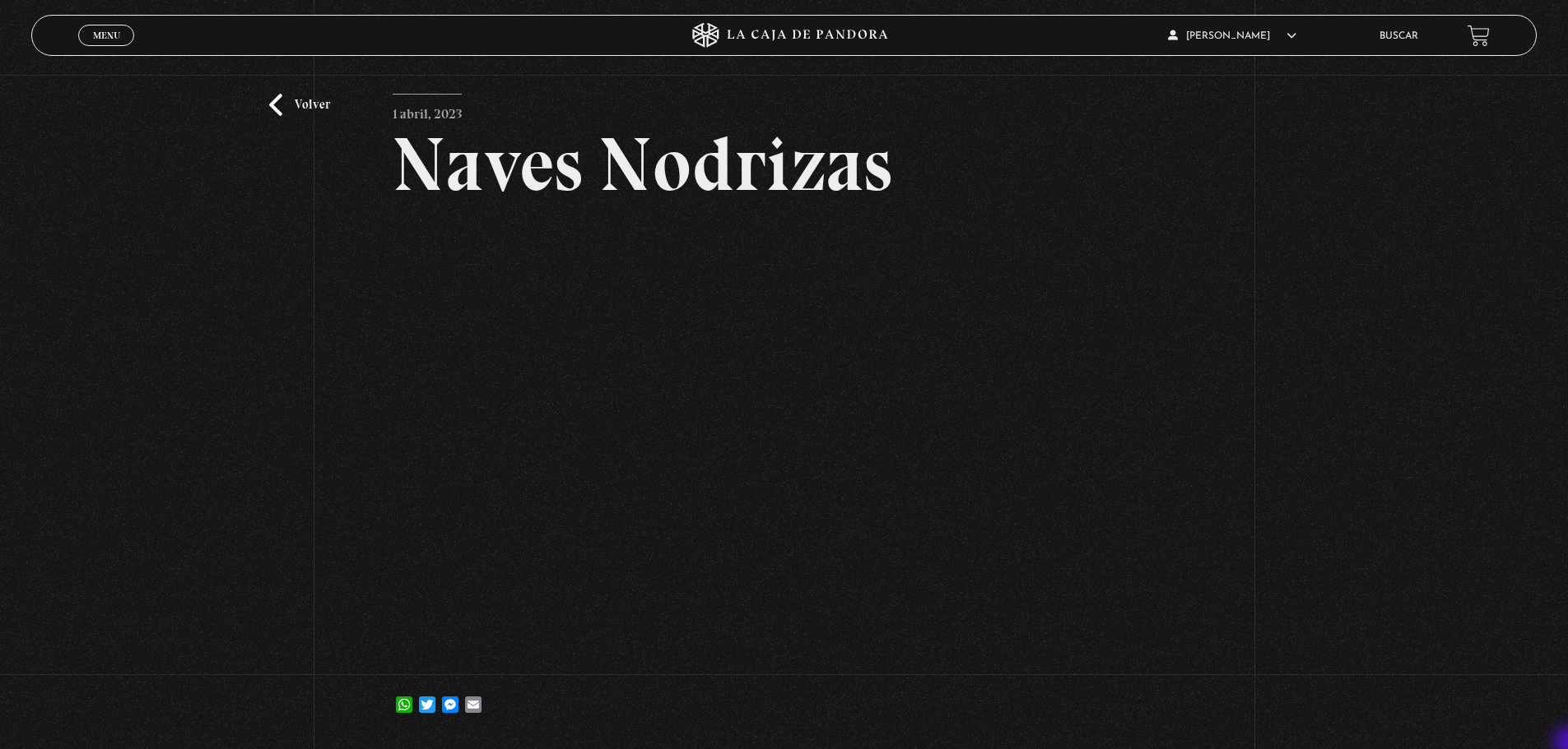
scroll to position [65, 0]
